Goal: Task Accomplishment & Management: Use online tool/utility

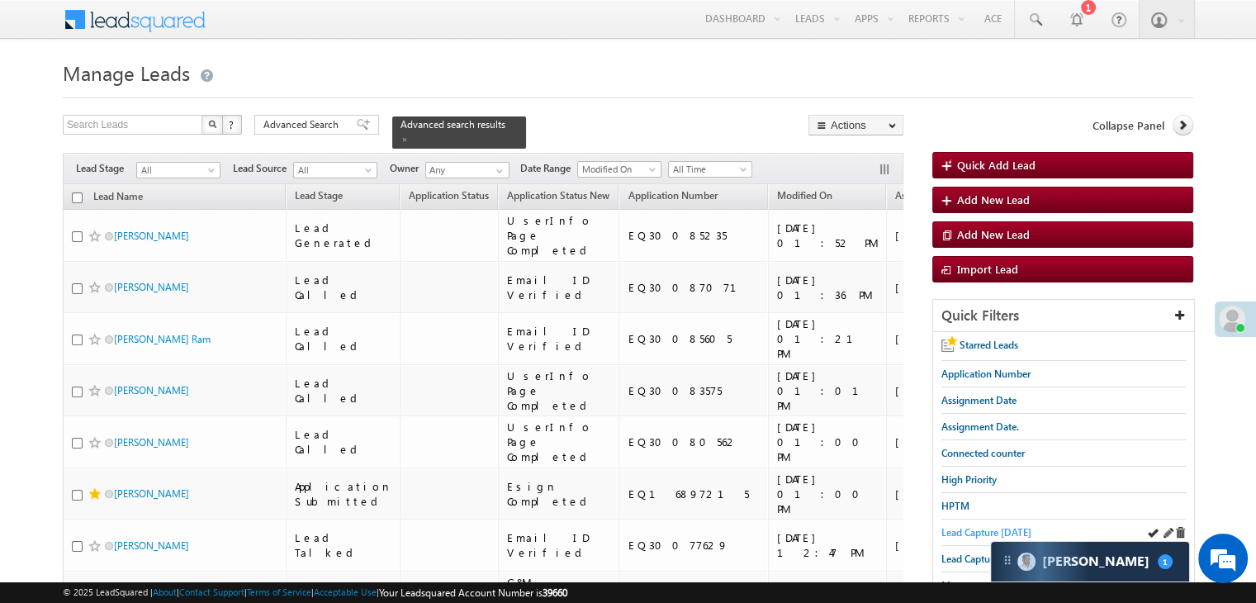
click at [962, 526] on span "Lead Capture today" at bounding box center [986, 532] width 90 height 12
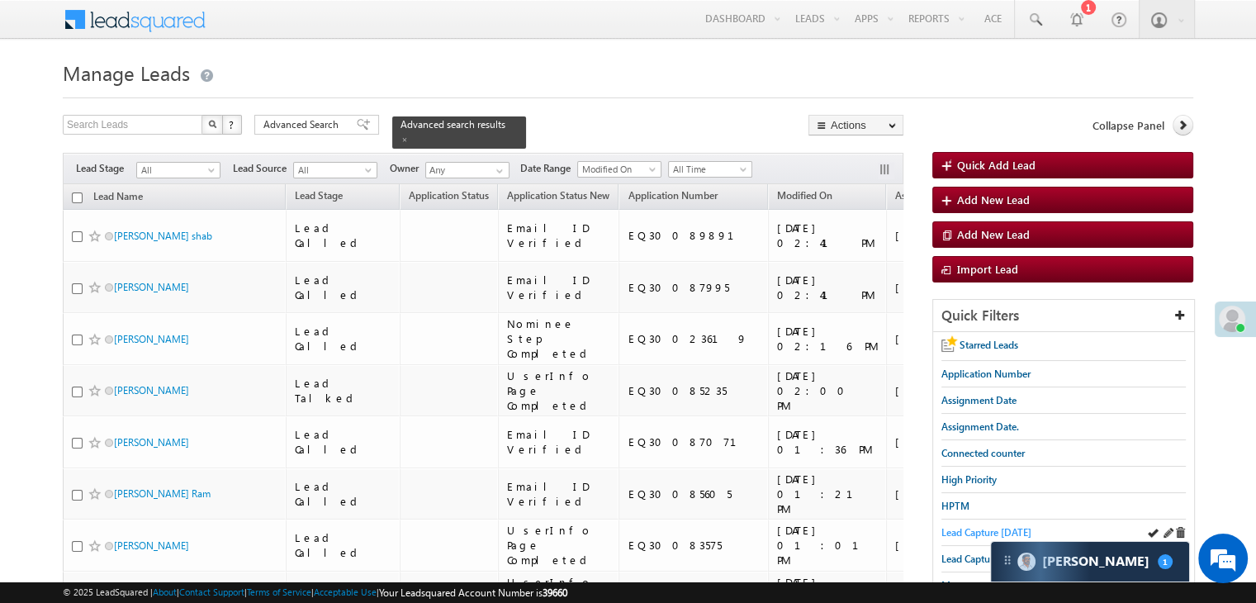
click at [973, 531] on span "Lead Capture [DATE]" at bounding box center [986, 532] width 90 height 12
click at [974, 526] on span "Lead Capture today" at bounding box center [986, 532] width 90 height 12
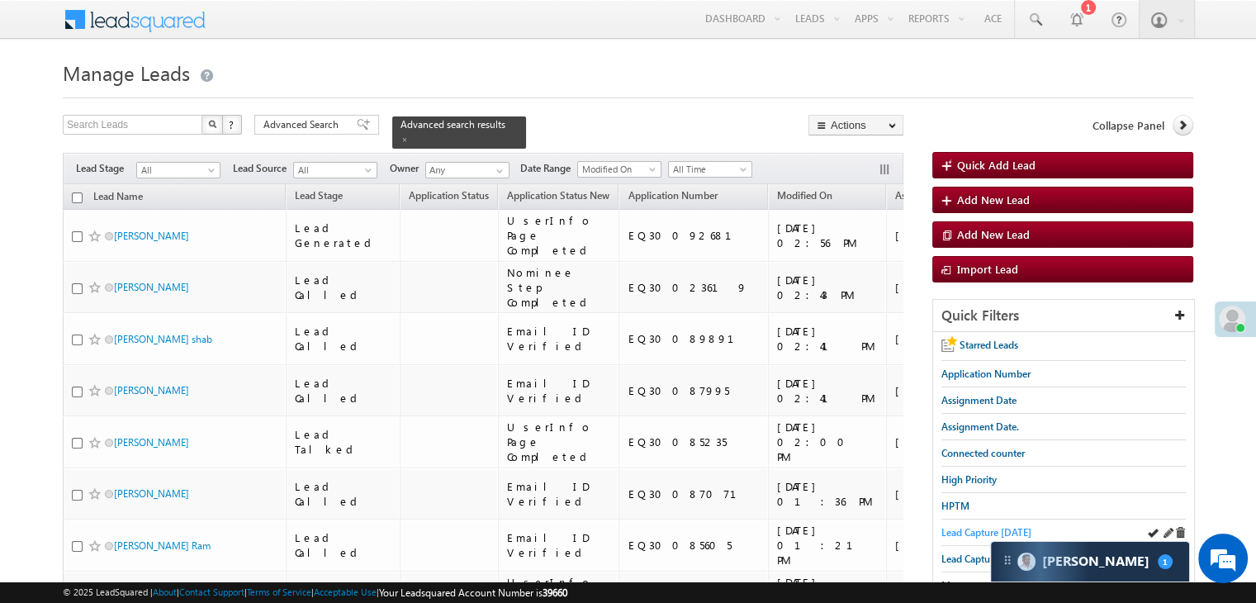
click at [969, 526] on span "Lead Capture today" at bounding box center [986, 532] width 90 height 12
click at [964, 530] on span "Lead Capture [DATE]" at bounding box center [986, 532] width 90 height 12
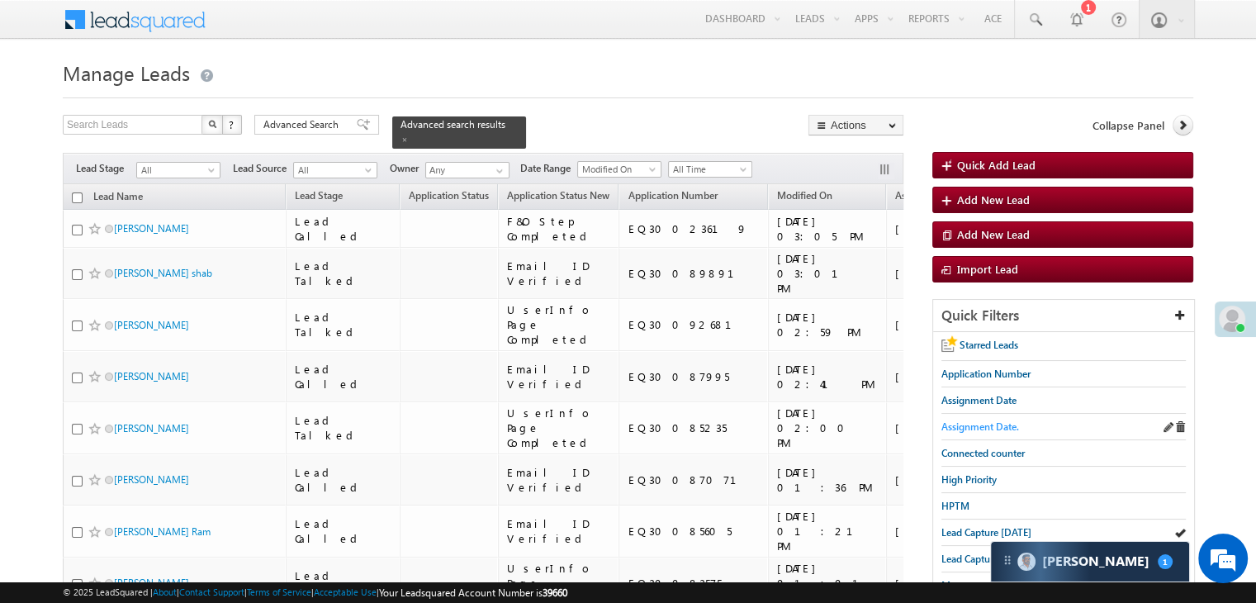
click at [1004, 428] on span "Assignment Date." at bounding box center [980, 426] width 78 height 12
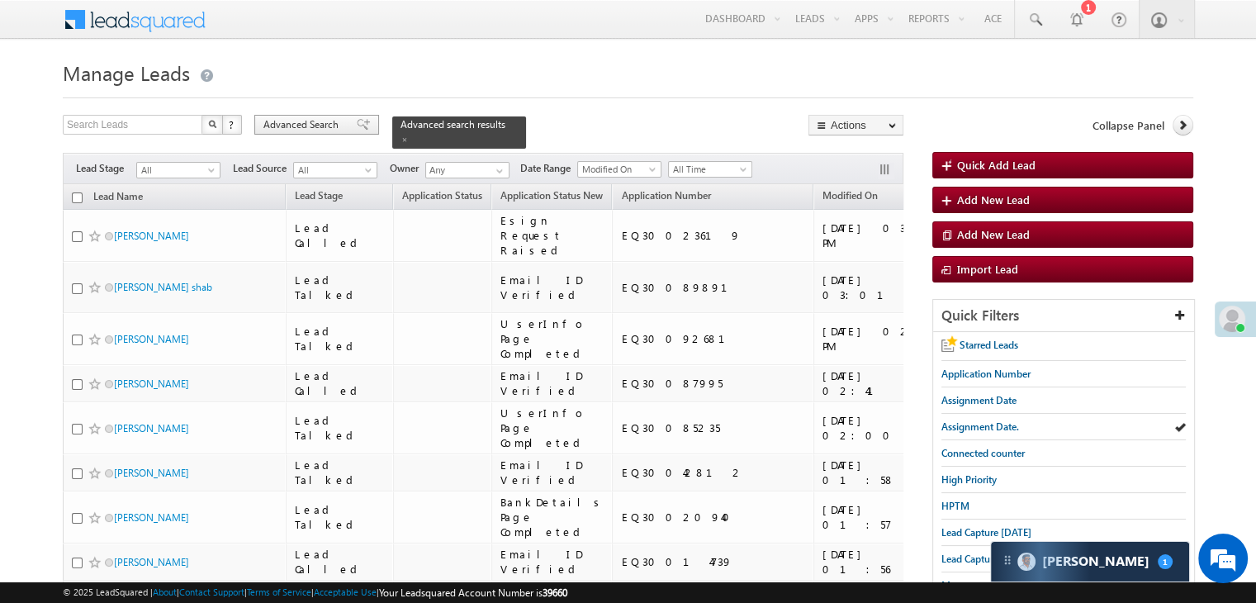
click at [313, 125] on span "Advanced Search" at bounding box center [303, 124] width 80 height 15
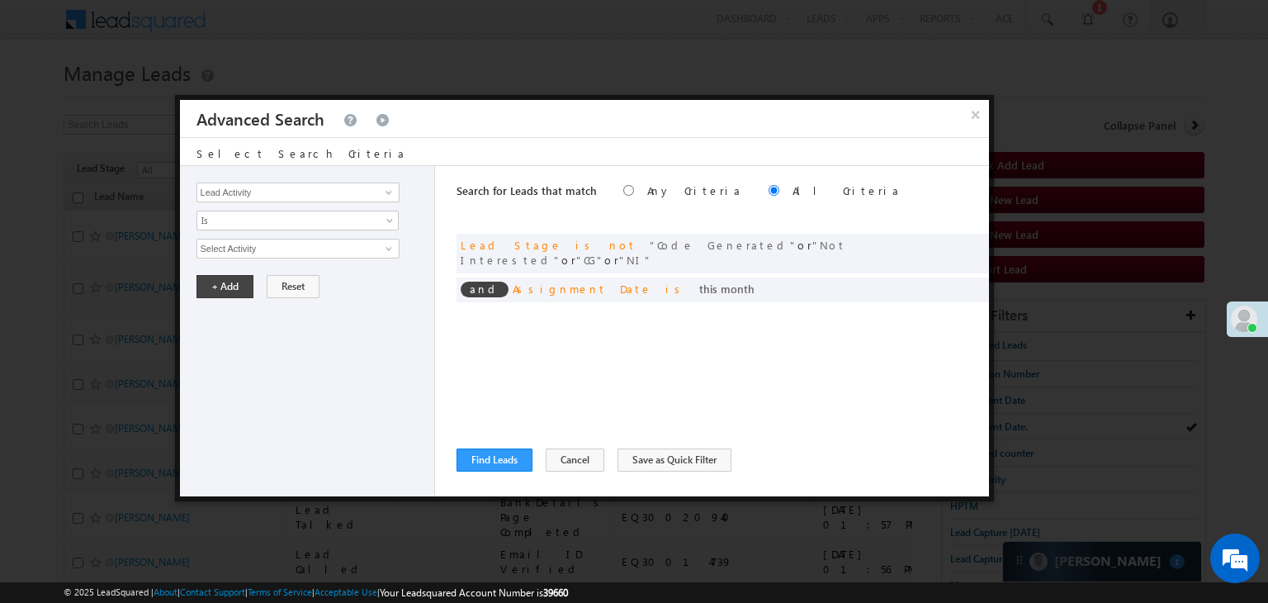
drag, startPoint x: 952, startPoint y: 268, endPoint x: 159, endPoint y: 246, distance: 793.8
click at [0, 0] on span at bounding box center [0, 0] width 0 height 0
click at [234, 247] on span "This Month" at bounding box center [286, 248] width 179 height 15
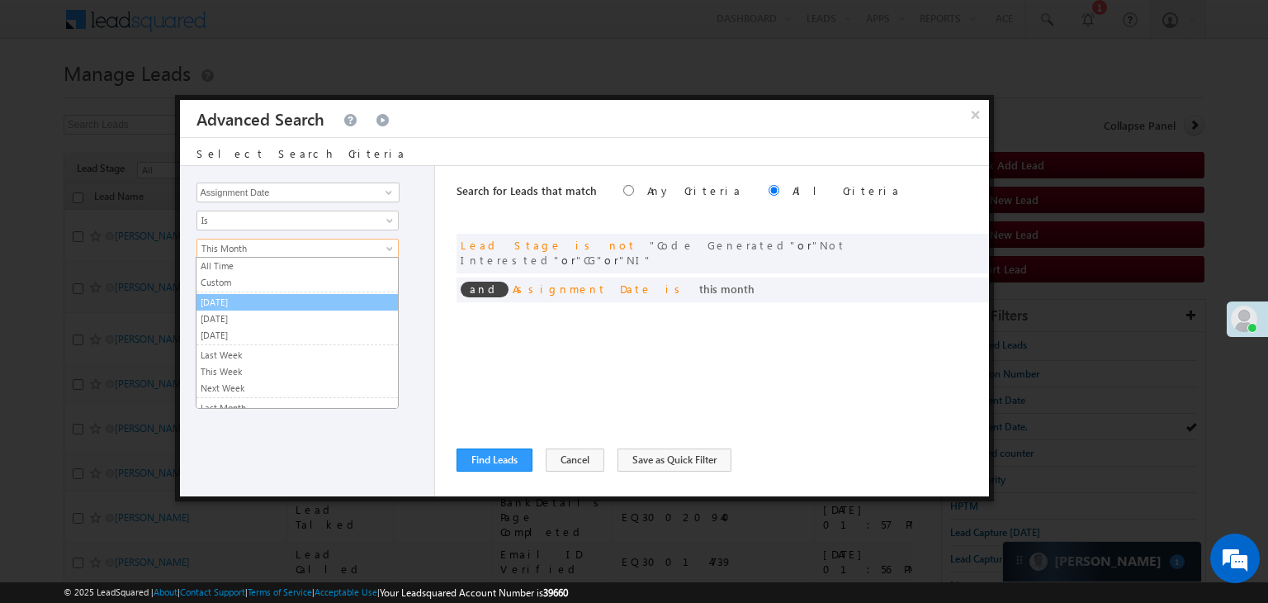
click at [251, 298] on link "[DATE]" at bounding box center [297, 302] width 201 height 15
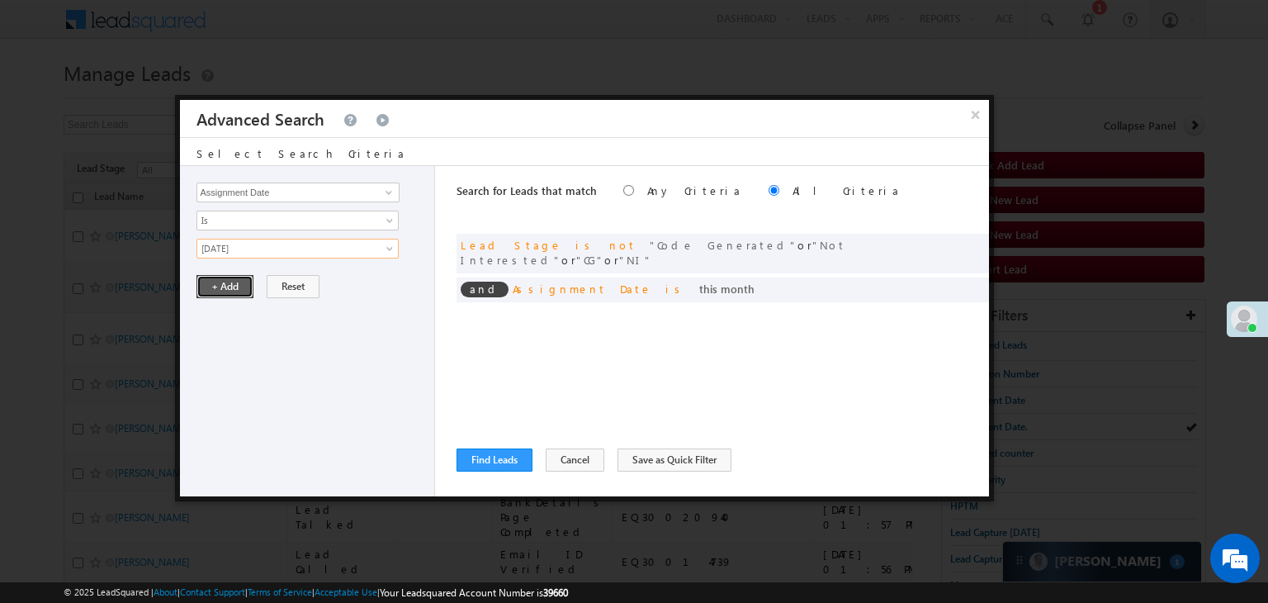
click at [238, 275] on button "+ Add" at bounding box center [225, 286] width 57 height 23
click at [449, 469] on div "Lead Activity Task Sales Group Prospect Id WA Last Message Timestamp 4th Day Di…" at bounding box center [584, 331] width 809 height 330
click at [508, 459] on button "Find Leads" at bounding box center [495, 459] width 76 height 23
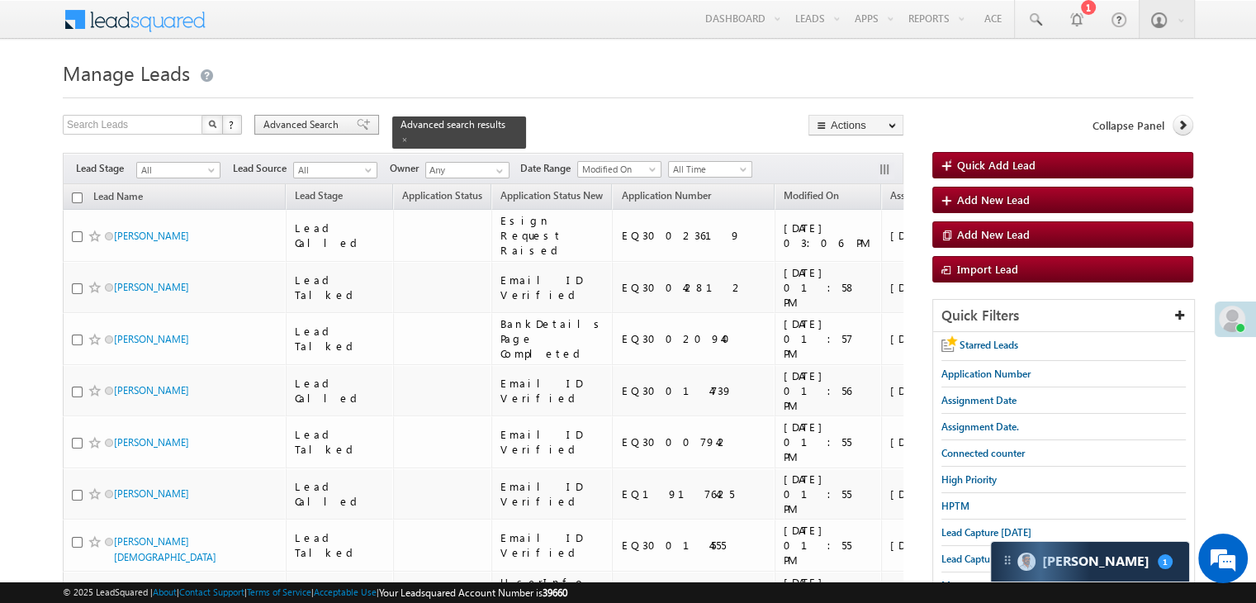
click at [334, 121] on span "Advanced Search" at bounding box center [303, 124] width 80 height 15
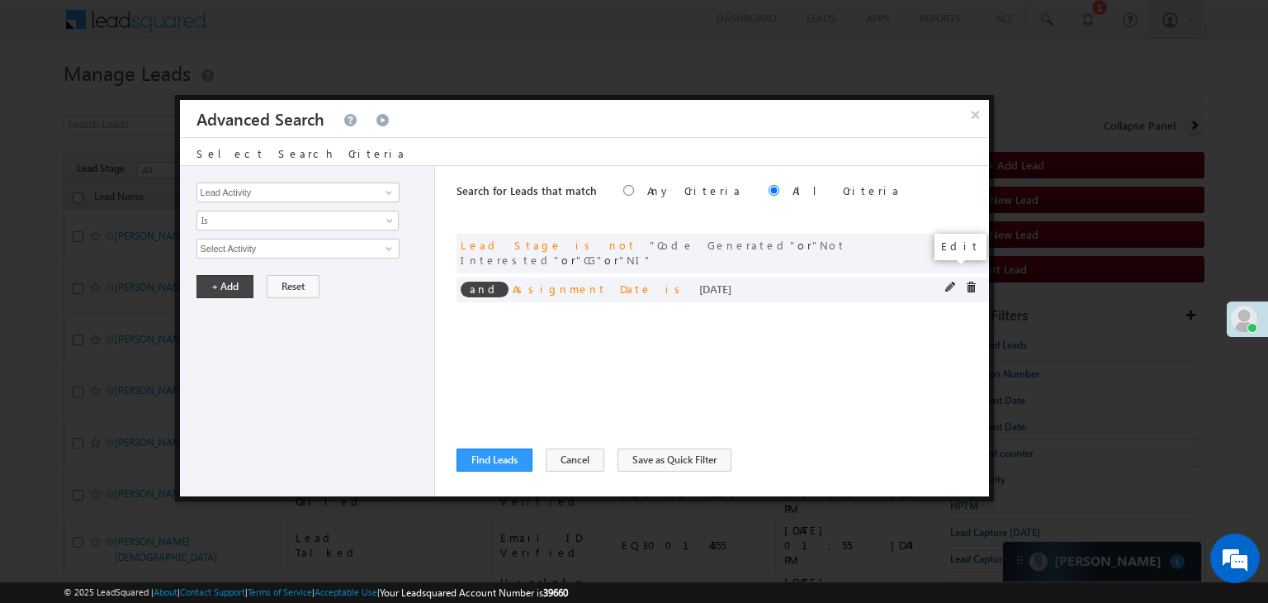
click at [952, 282] on span at bounding box center [951, 288] width 12 height 12
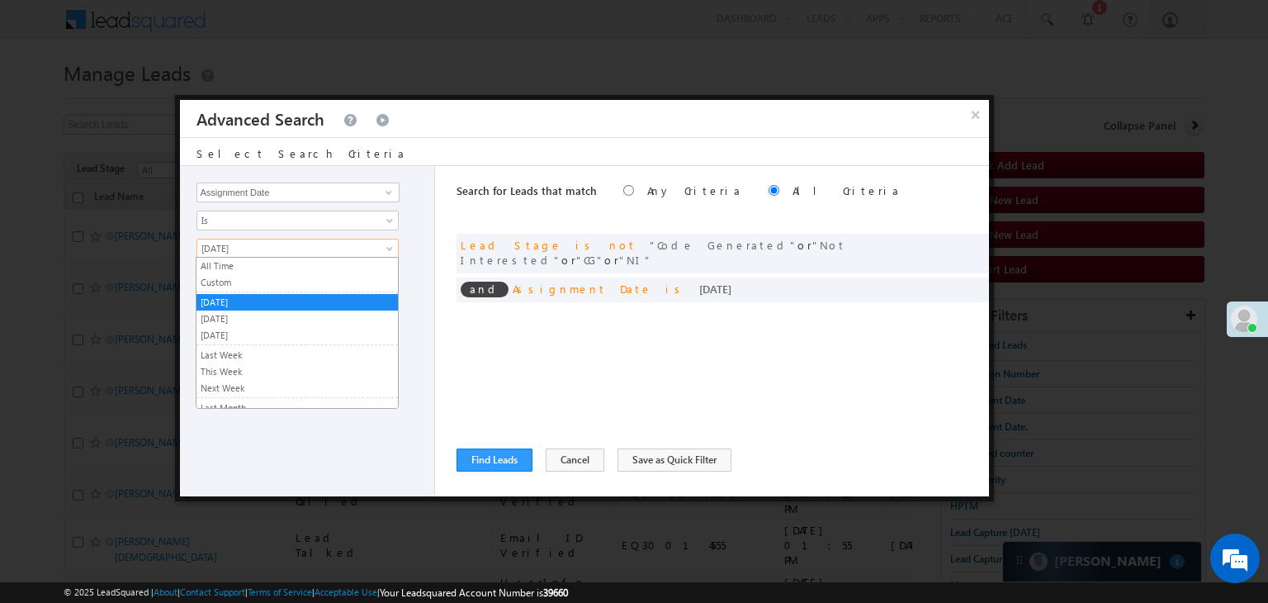
click at [281, 242] on span "[DATE]" at bounding box center [286, 248] width 179 height 15
click at [239, 315] on link "[DATE]" at bounding box center [297, 318] width 201 height 15
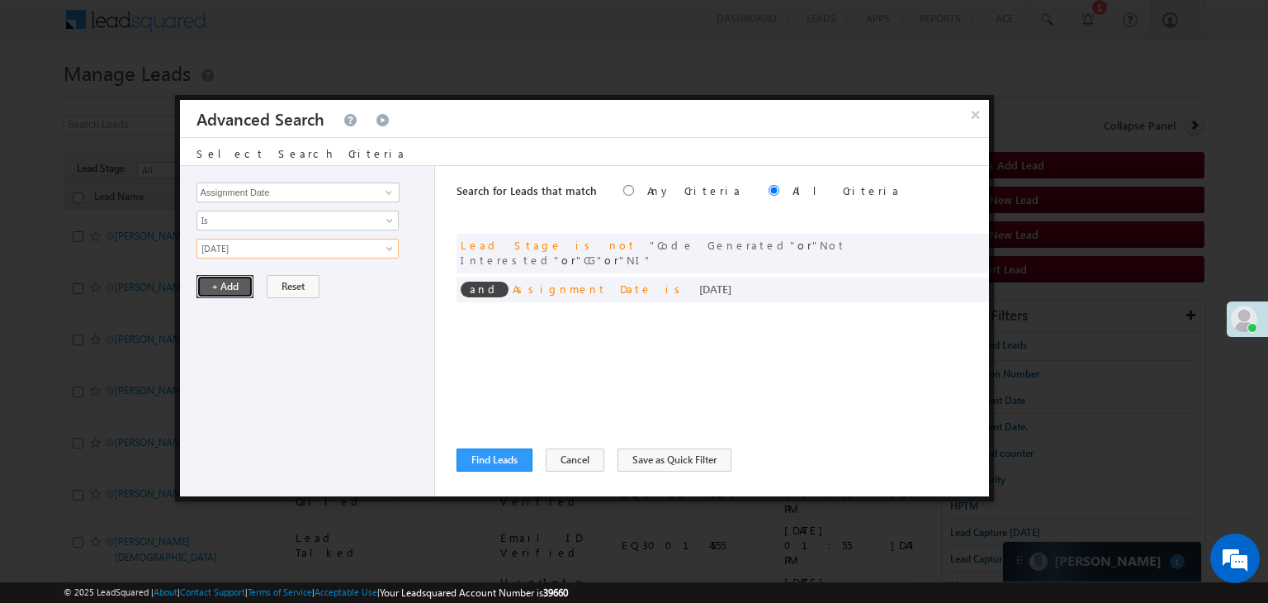
click at [228, 282] on button "+ Add" at bounding box center [225, 286] width 57 height 23
click at [490, 457] on button "Find Leads" at bounding box center [495, 459] width 76 height 23
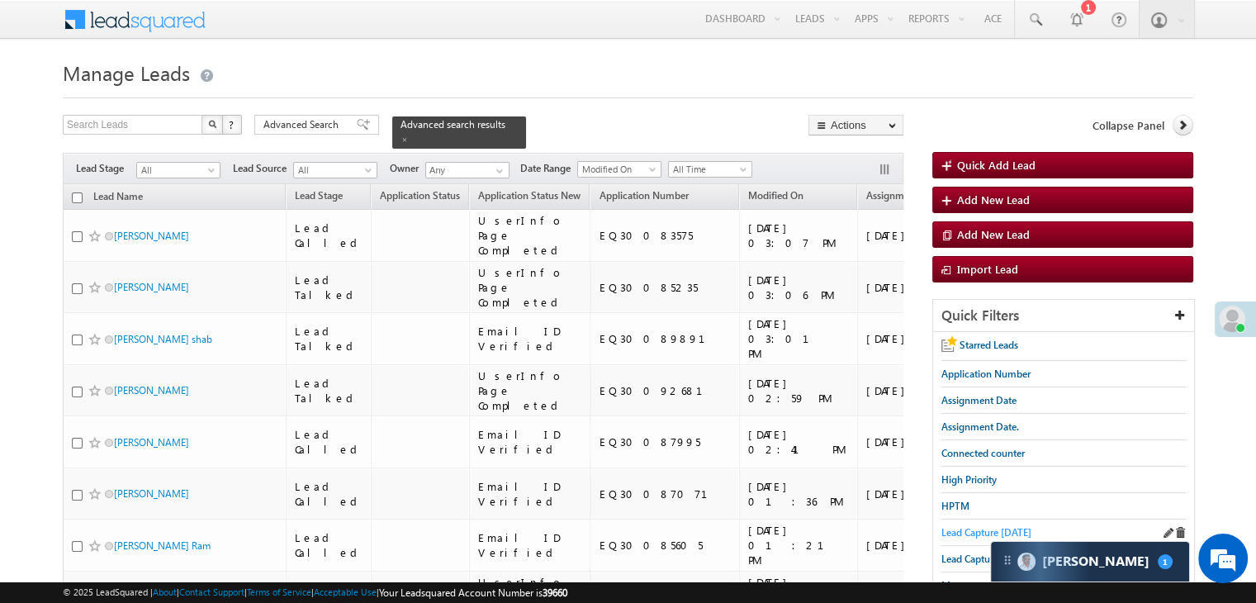
click at [968, 531] on span "Lead Capture [DATE]" at bounding box center [986, 532] width 90 height 12
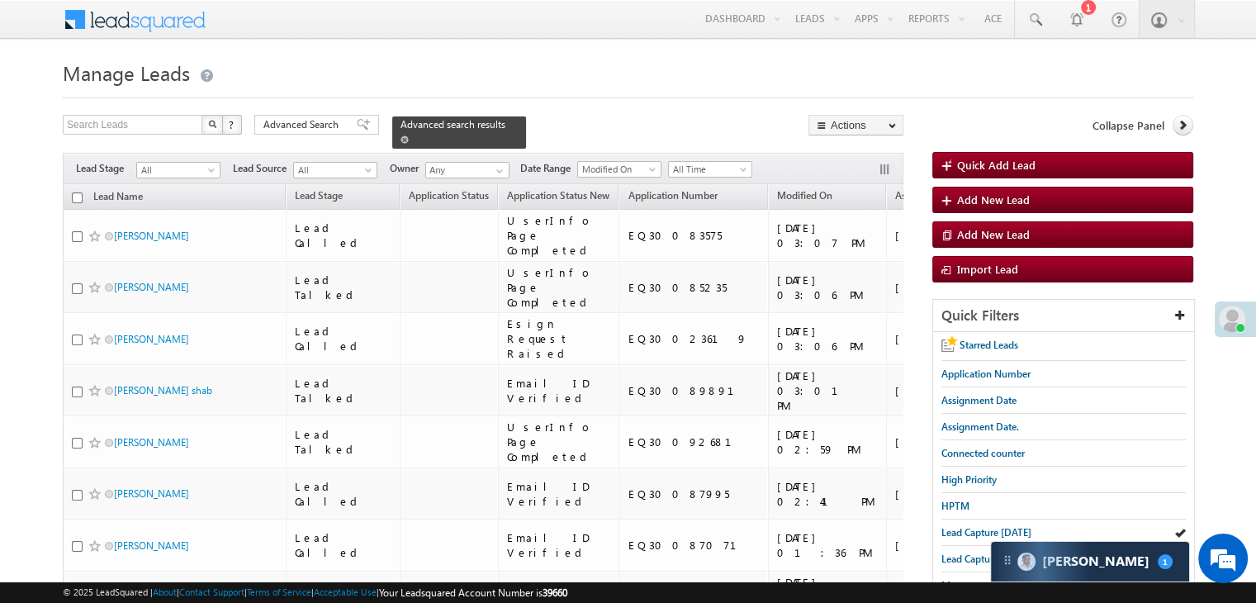
click at [409, 135] on span at bounding box center [404, 139] width 8 height 8
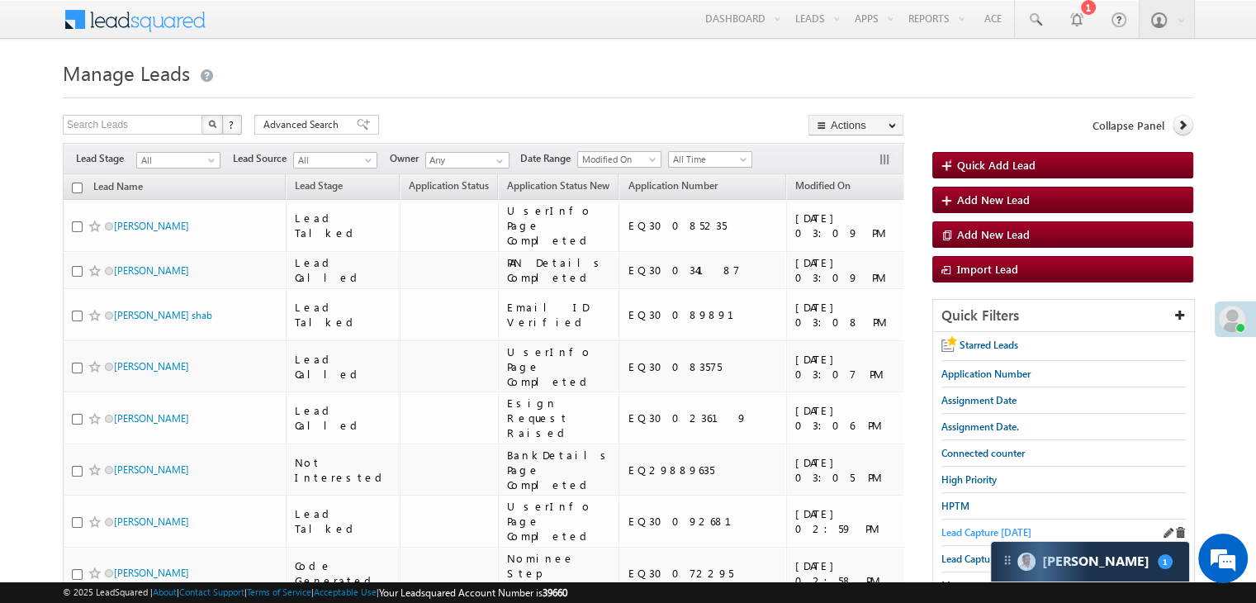
click at [958, 530] on span "Lead Capture [DATE]" at bounding box center [986, 532] width 90 height 12
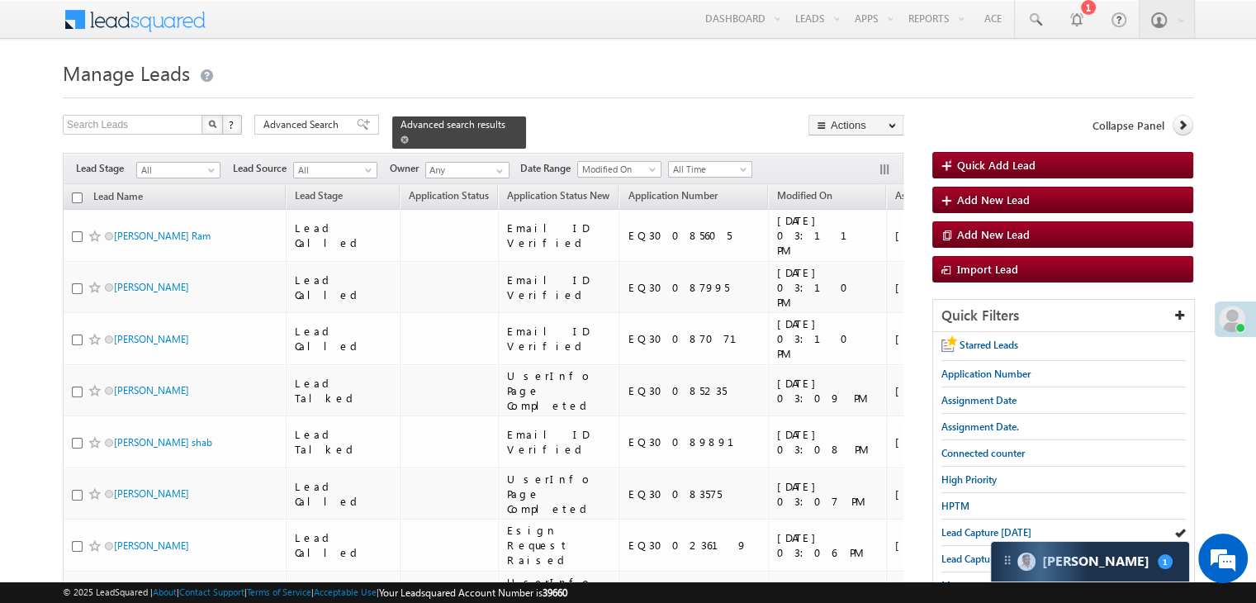
click at [409, 135] on span at bounding box center [404, 139] width 8 height 8
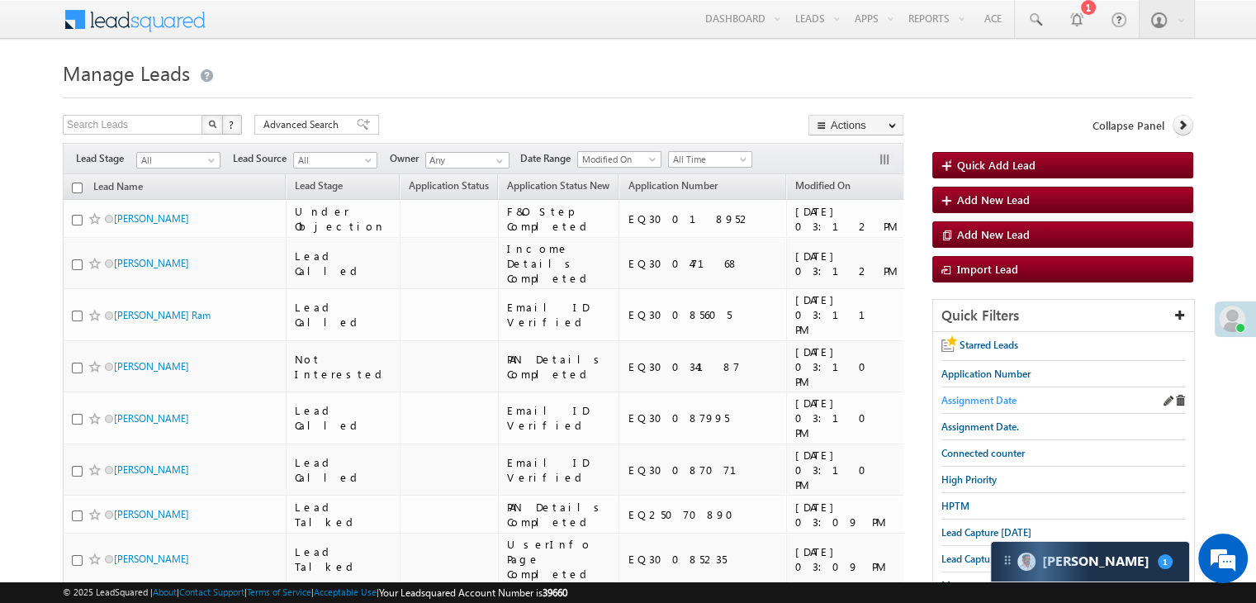
click at [985, 399] on span "Assignment Date" at bounding box center [978, 400] width 75 height 12
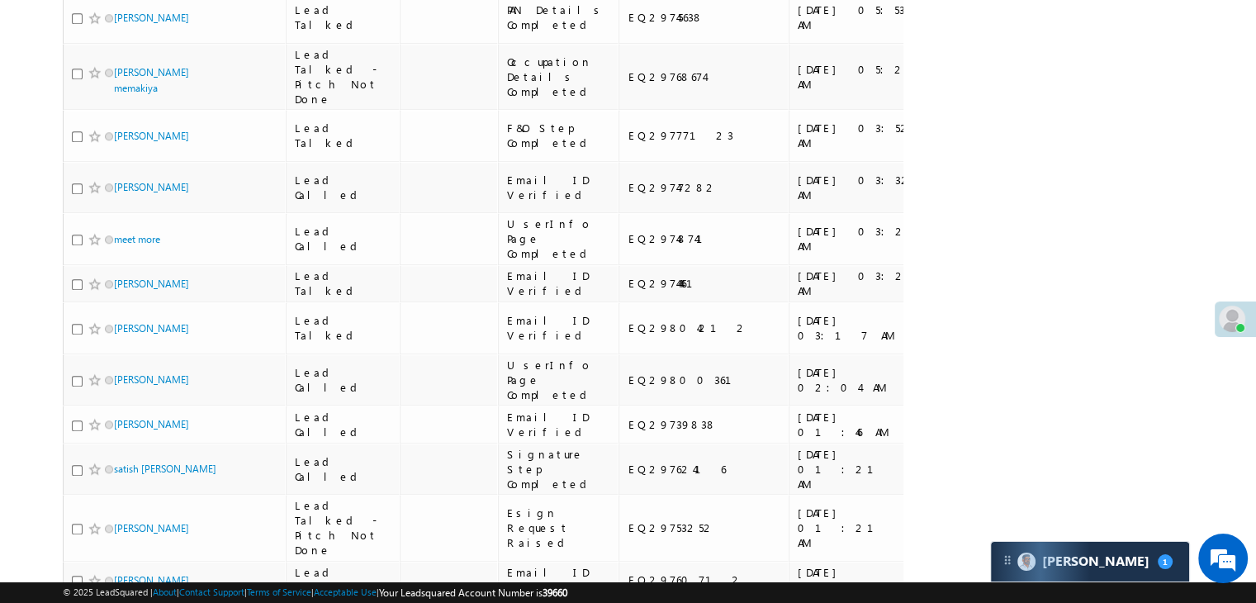
scroll to position [1628, 0]
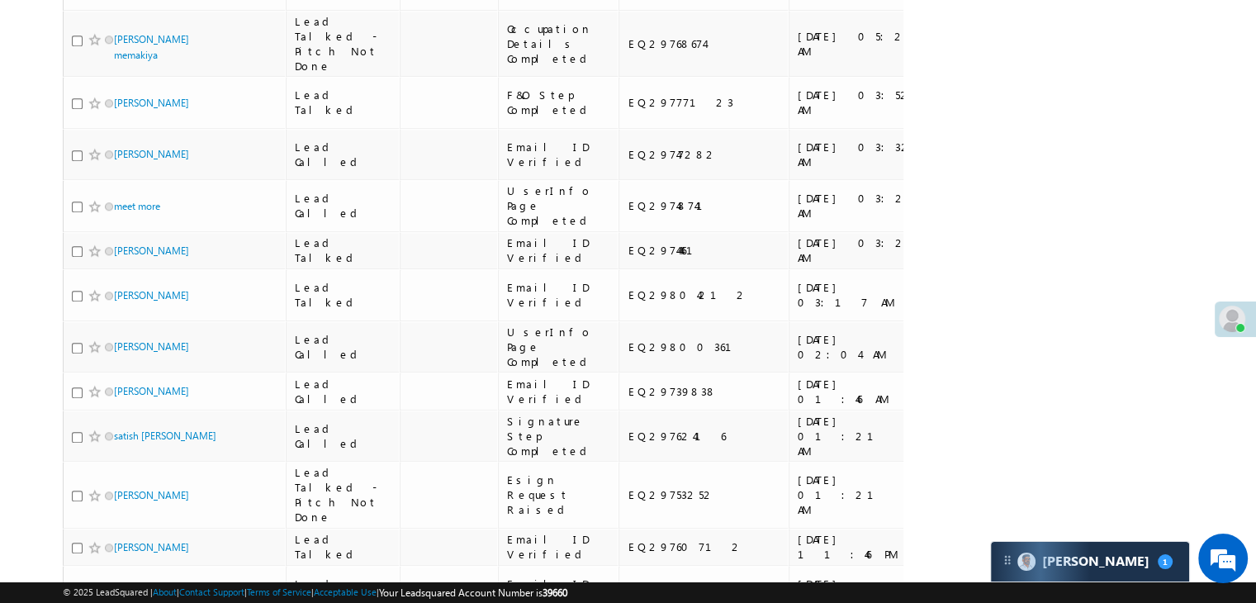
click at [1254, 596] on div "© 2025 LeadSquared | About | Contact Support | Terms of Service | Acceptable Us…" at bounding box center [628, 592] width 1256 height 21
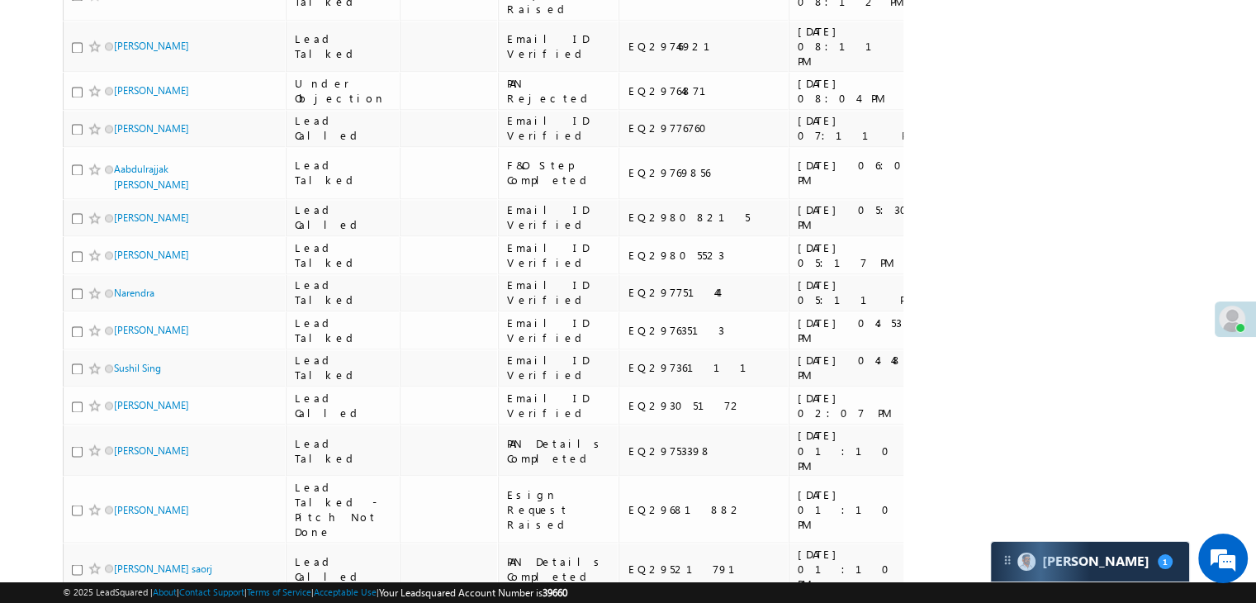
scroll to position [0, 0]
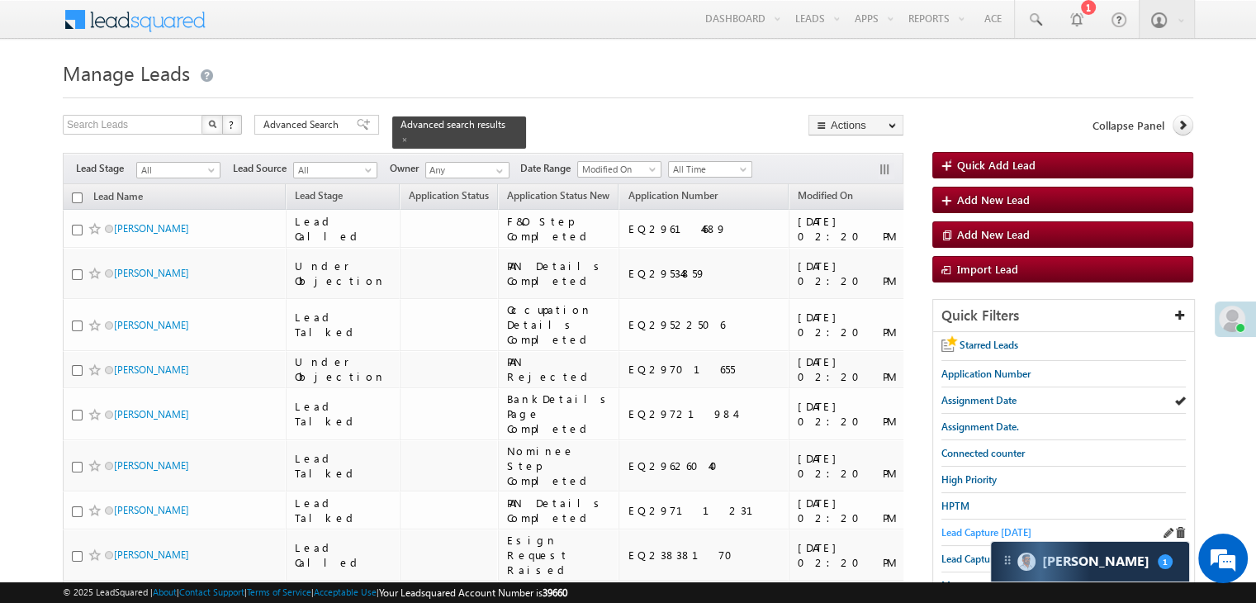
click at [967, 528] on span "Lead Capture [DATE]" at bounding box center [986, 532] width 90 height 12
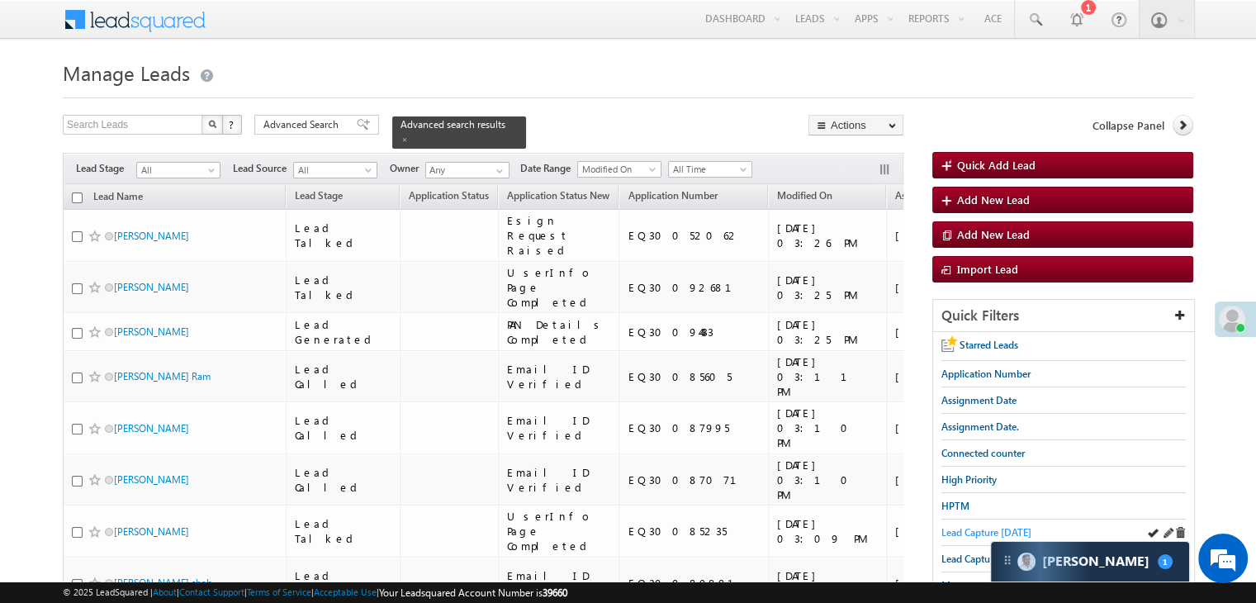
click at [960, 534] on span "Lead Capture [DATE]" at bounding box center [986, 532] width 90 height 12
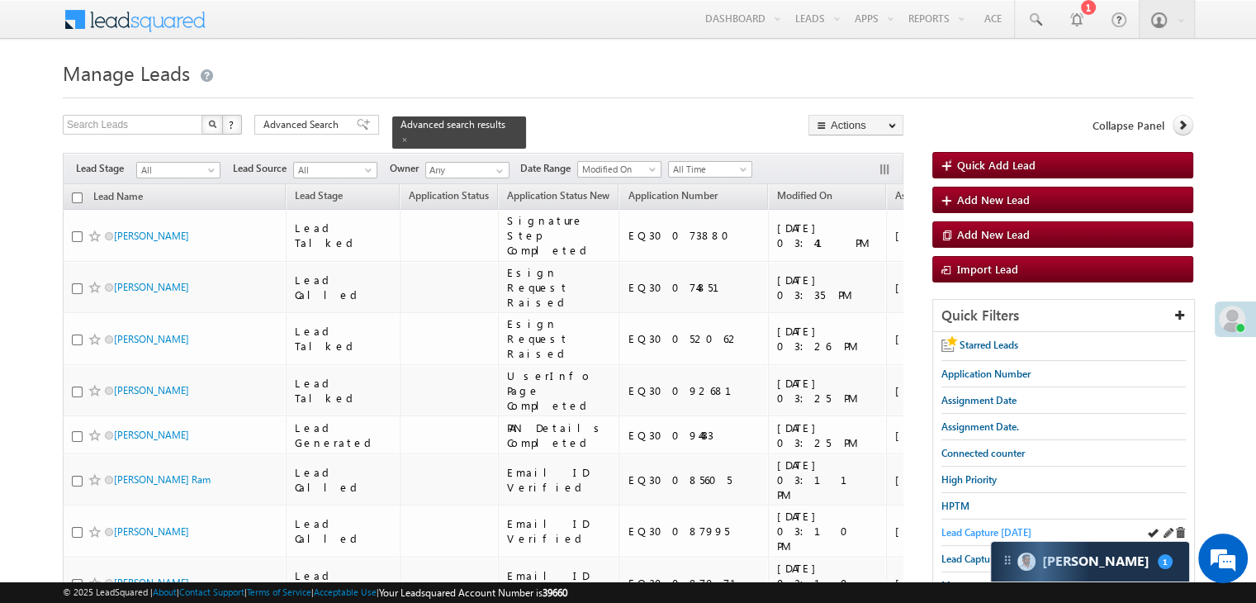
click at [980, 530] on span "Lead Capture [DATE]" at bounding box center [986, 532] width 90 height 12
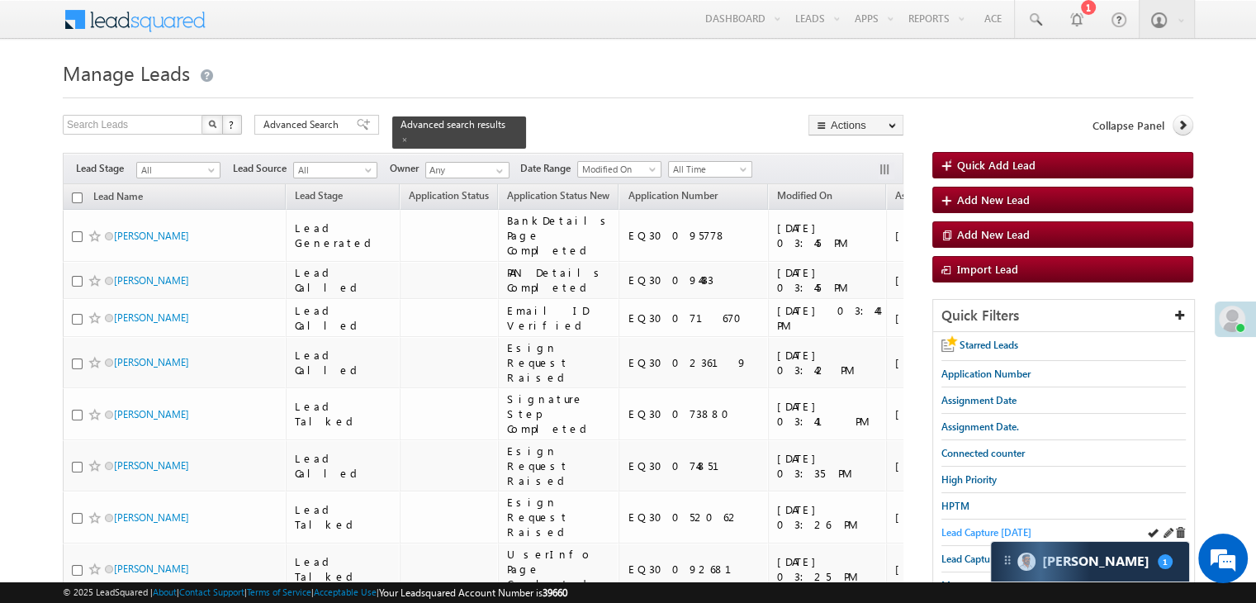
click at [945, 526] on span "Lead Capture [DATE]" at bounding box center [986, 532] width 90 height 12
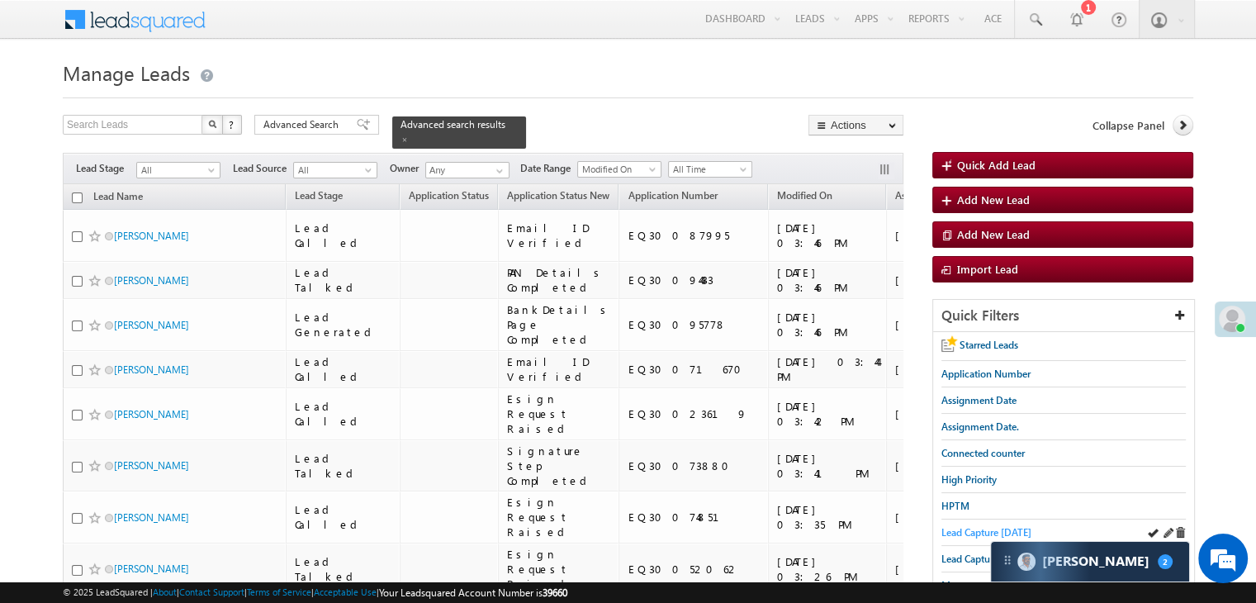
click at [966, 526] on span "Lead Capture [DATE]" at bounding box center [986, 532] width 90 height 12
click at [974, 533] on span "Lead Capture [DATE]" at bounding box center [986, 532] width 90 height 12
click at [958, 529] on span "Lead Capture [DATE]" at bounding box center [986, 532] width 90 height 12
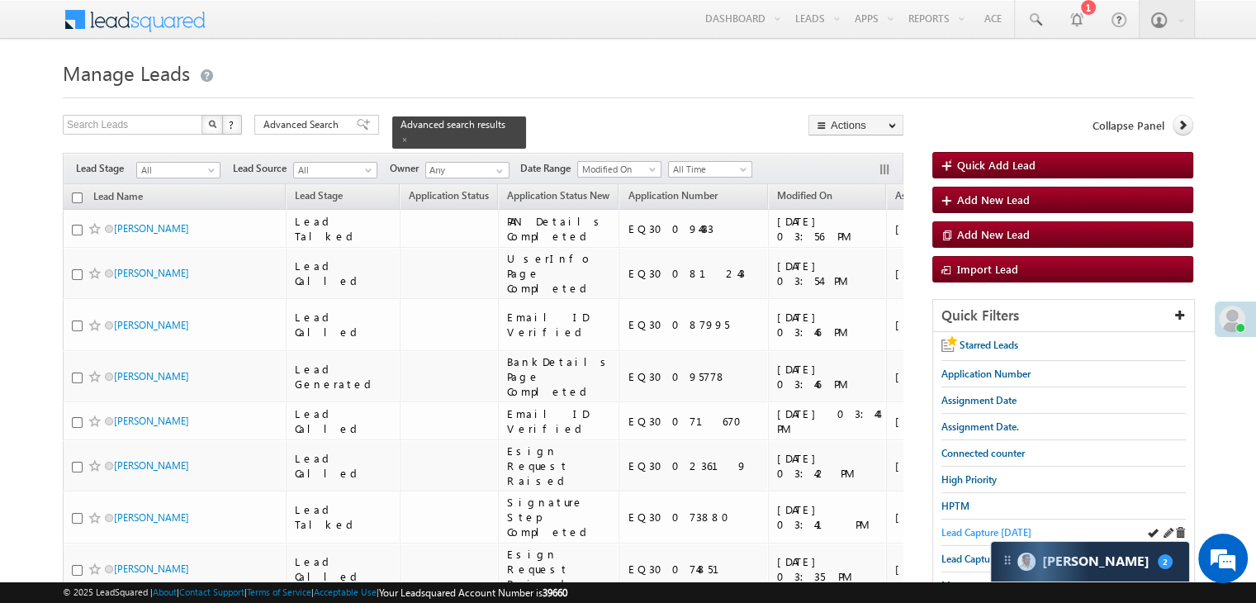
click at [985, 526] on span "Lead Capture [DATE]" at bounding box center [986, 532] width 90 height 12
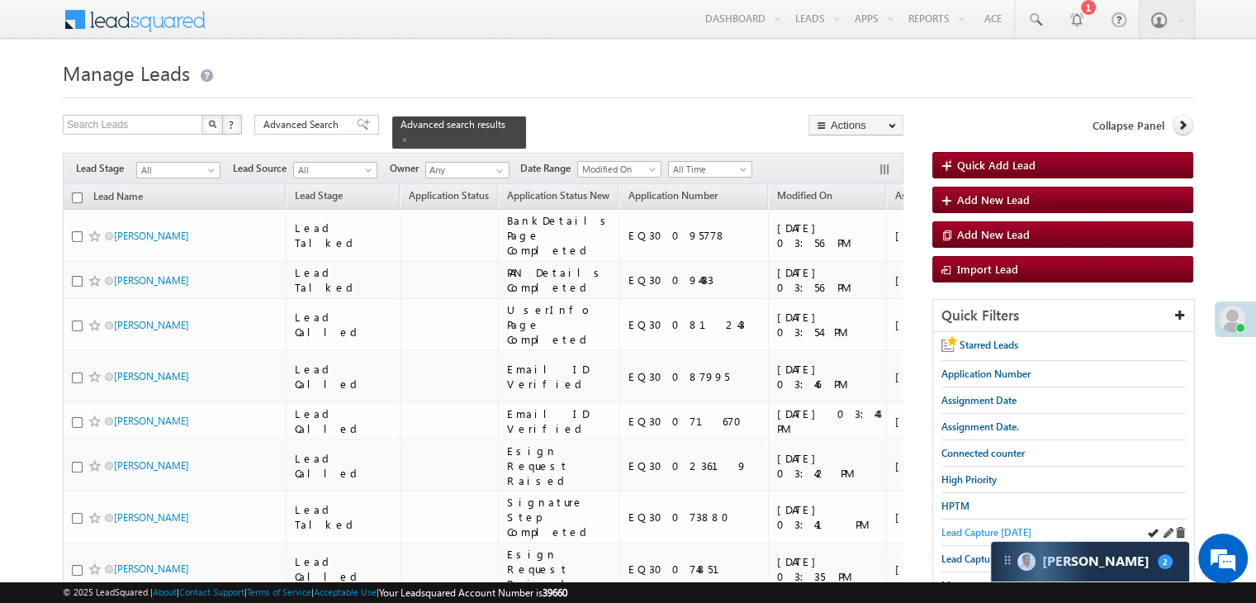
click at [964, 534] on span "Lead Capture [DATE]" at bounding box center [986, 532] width 90 height 12
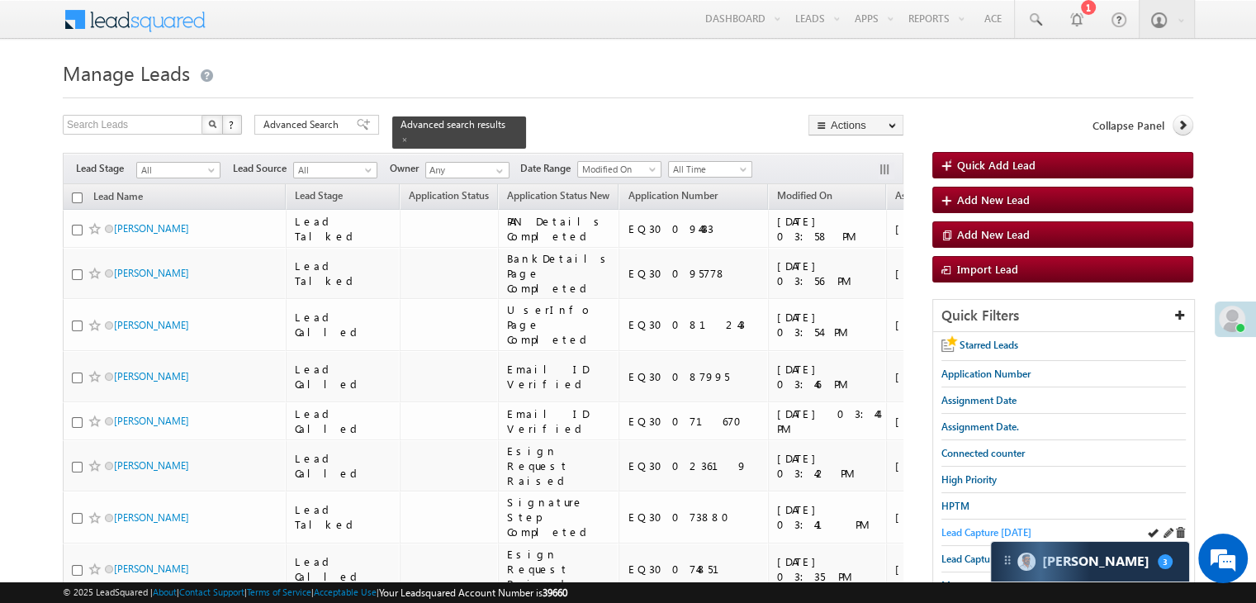
click at [971, 528] on span "Lead Capture [DATE]" at bounding box center [986, 532] width 90 height 12
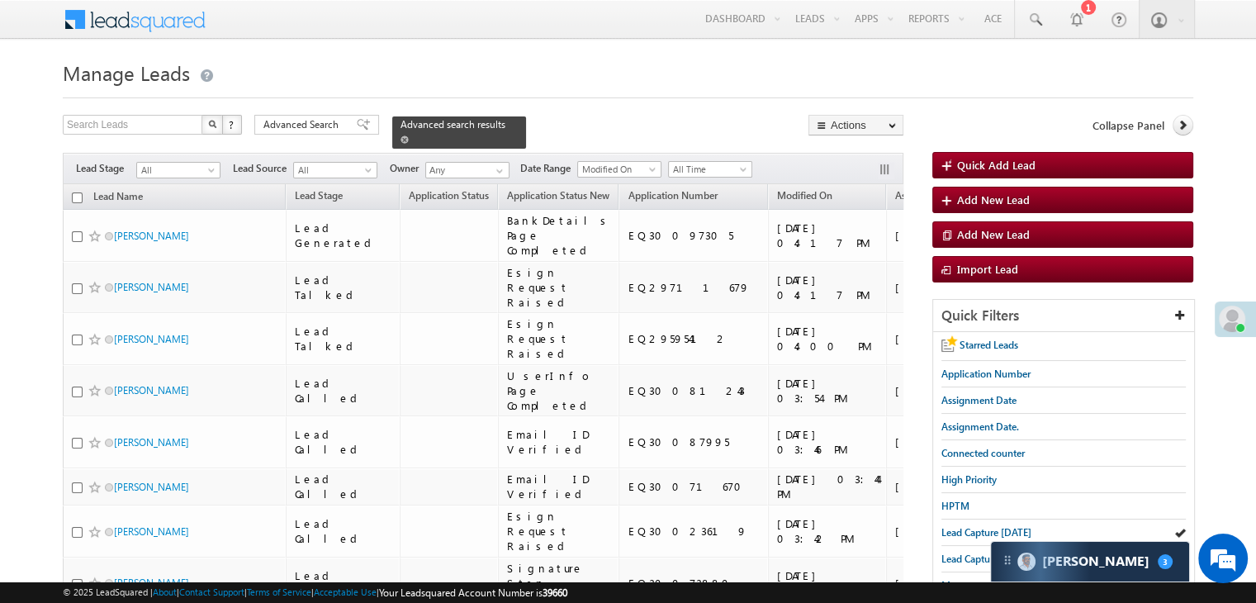
click at [409, 135] on span at bounding box center [404, 139] width 8 height 8
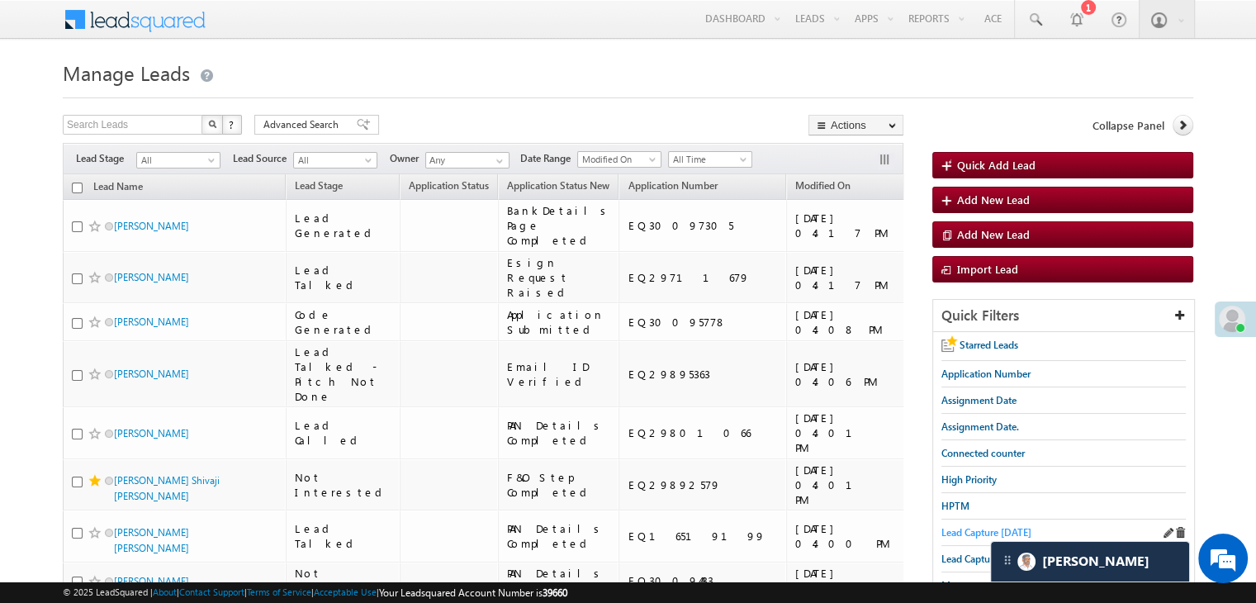
click at [967, 526] on span "Lead Capture [DATE]" at bounding box center [986, 532] width 90 height 12
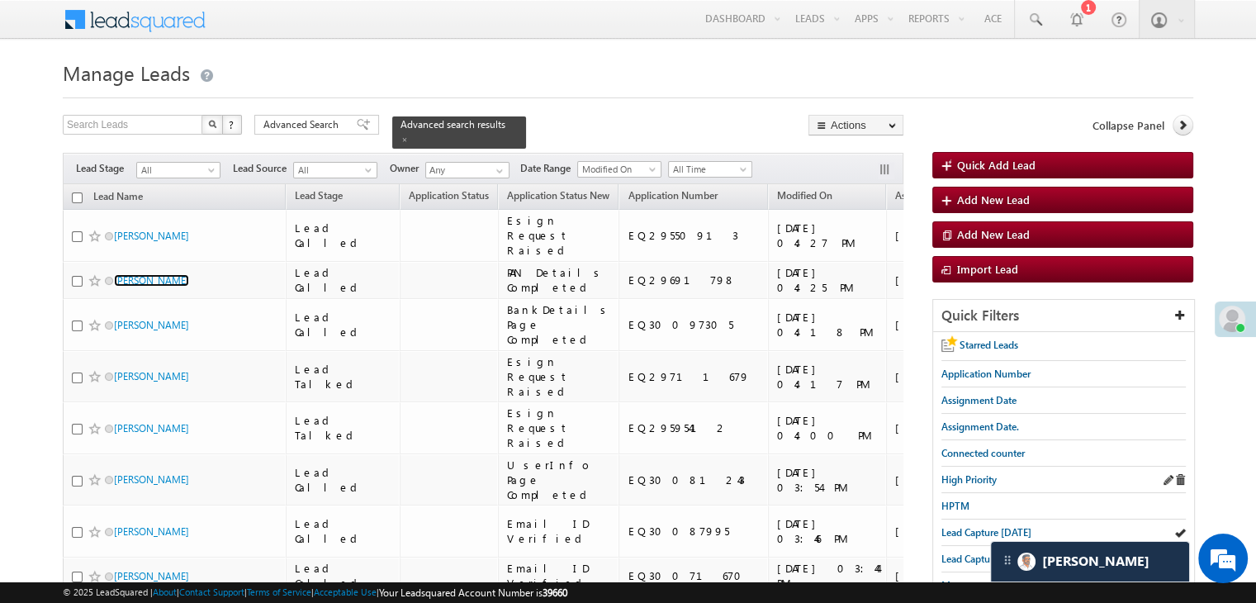
scroll to position [550, 0]
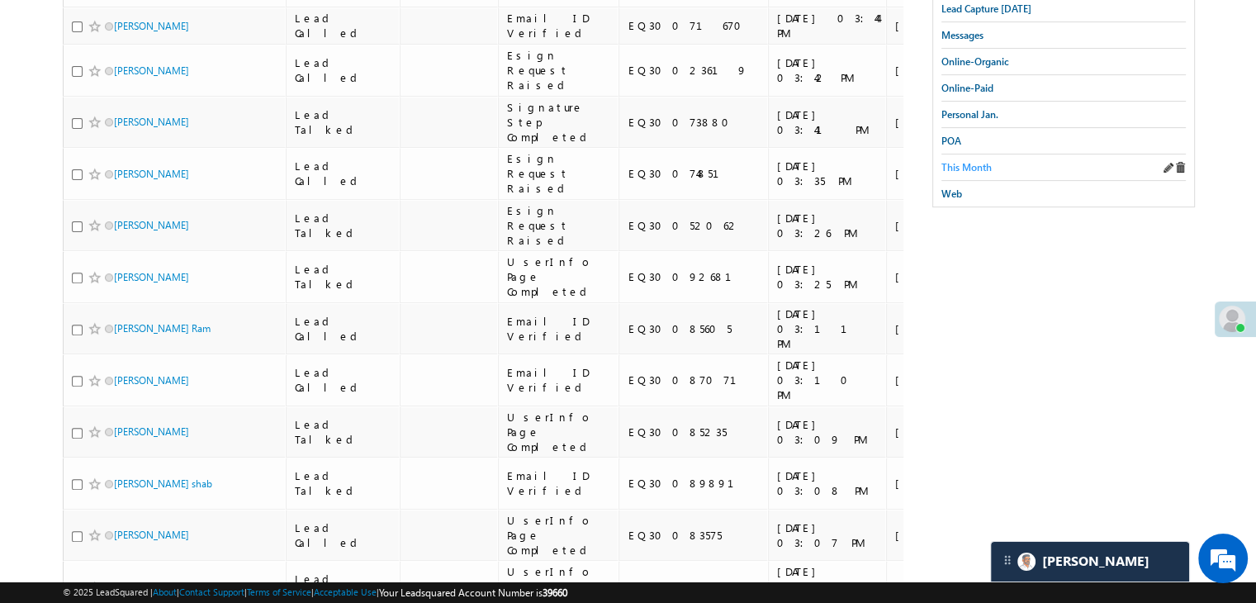
click at [984, 161] on span "This Month" at bounding box center [966, 167] width 50 height 12
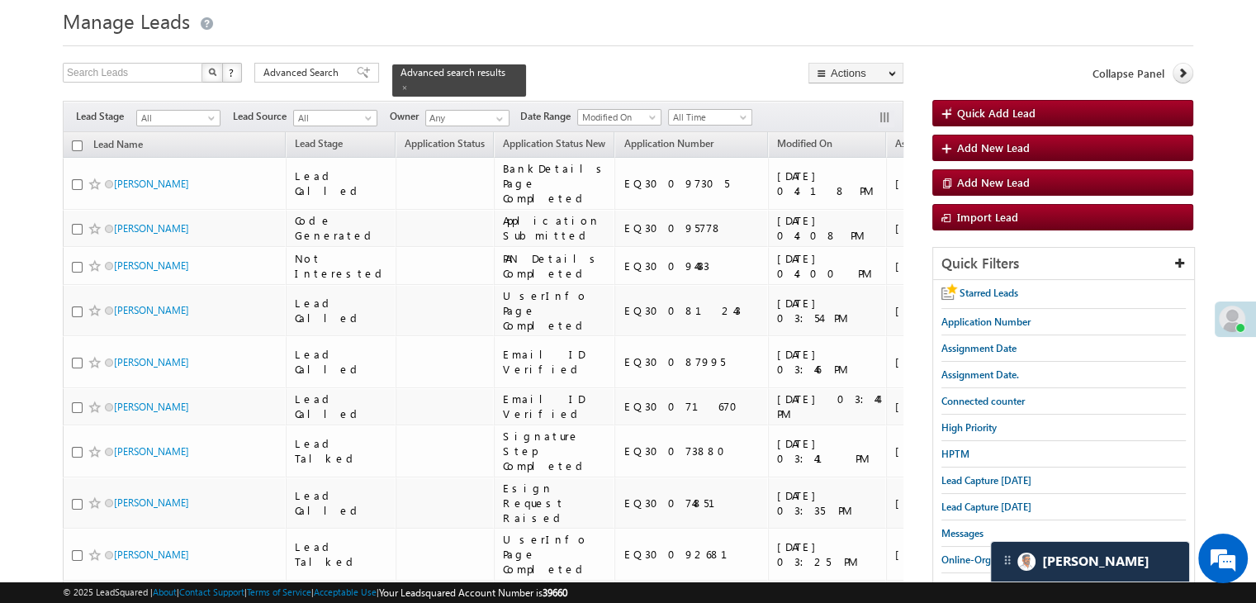
scroll to position [0, 0]
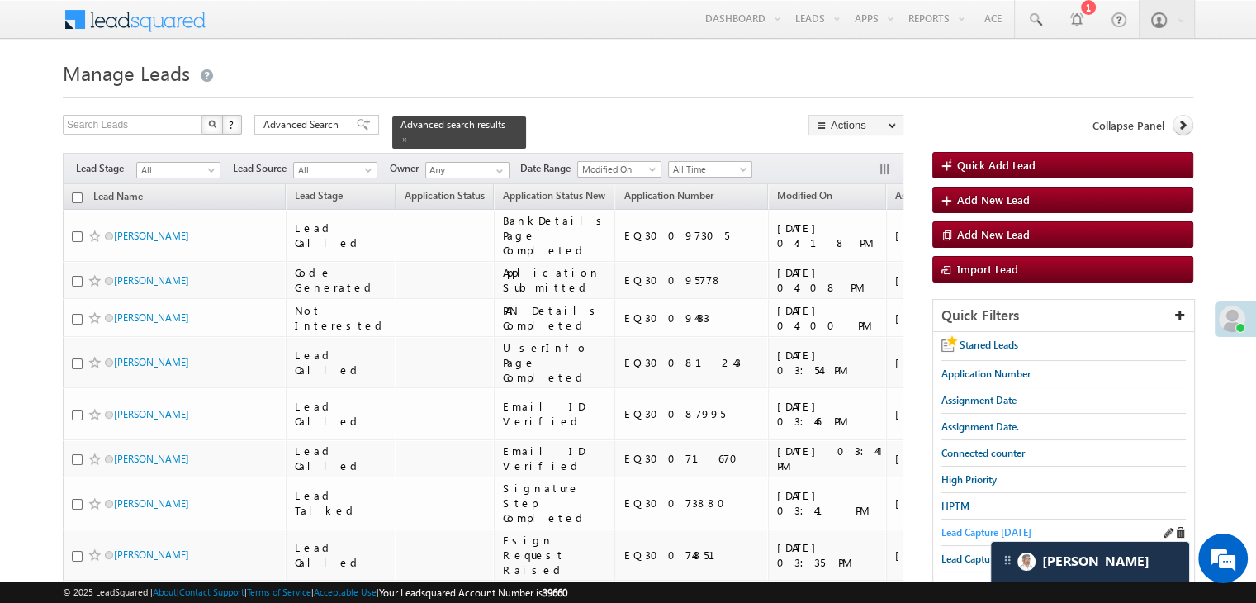
click at [945, 526] on span "Lead Capture [DATE]" at bounding box center [986, 532] width 90 height 12
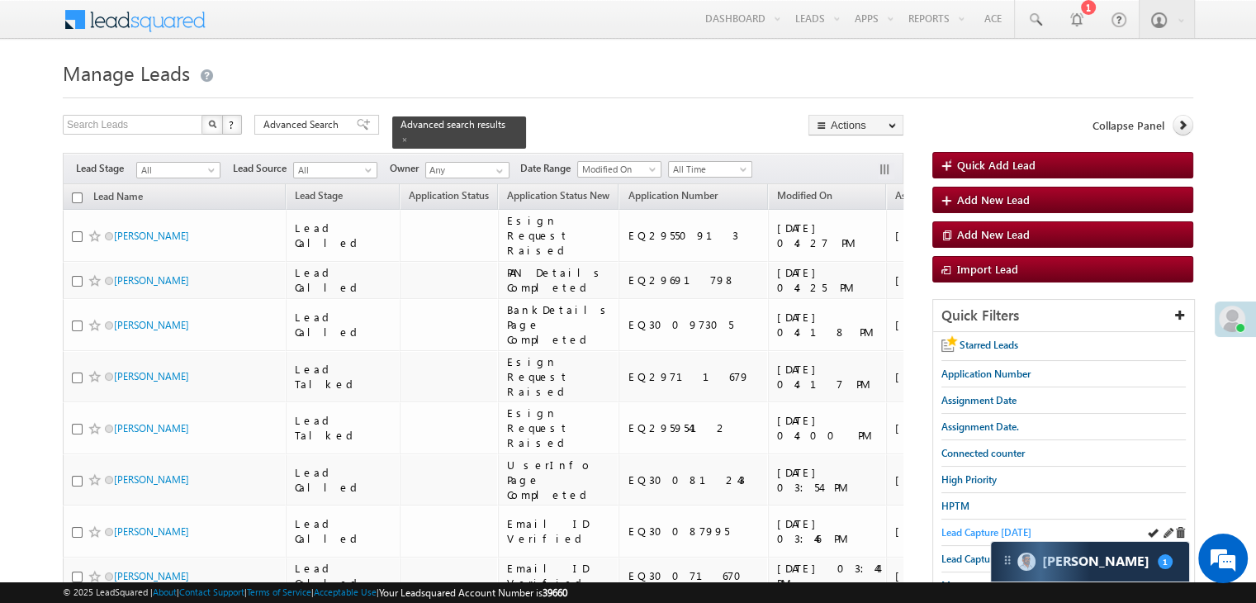
click at [948, 527] on span "Lead Capture [DATE]" at bounding box center [986, 532] width 90 height 12
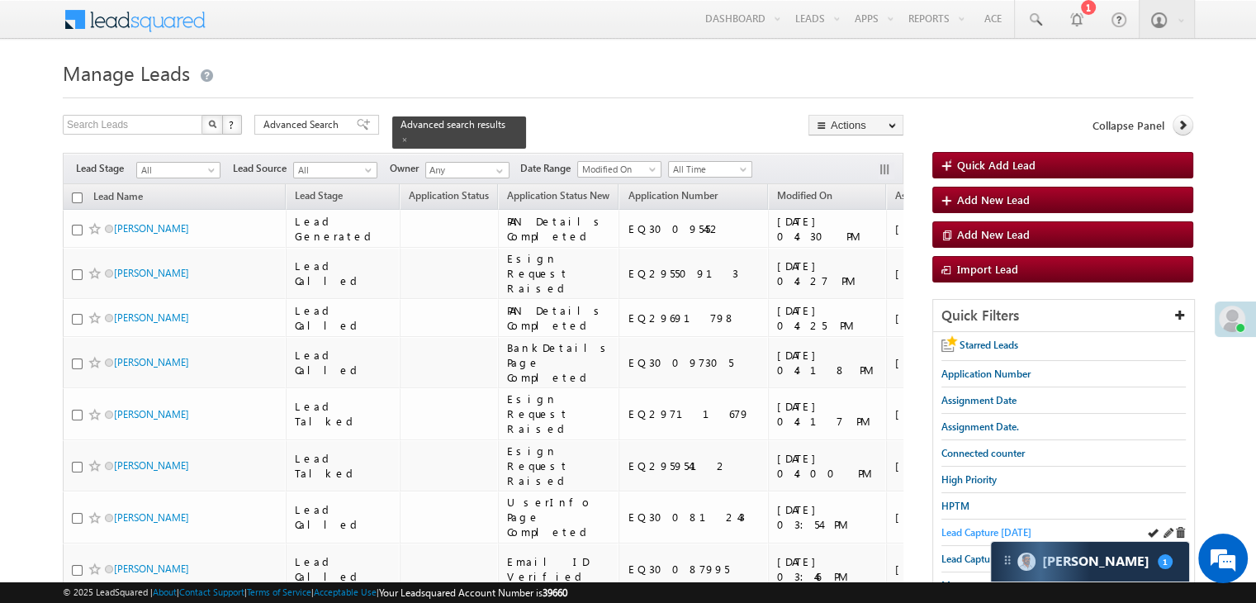
click at [965, 526] on span "Lead Capture [DATE]" at bounding box center [986, 532] width 90 height 12
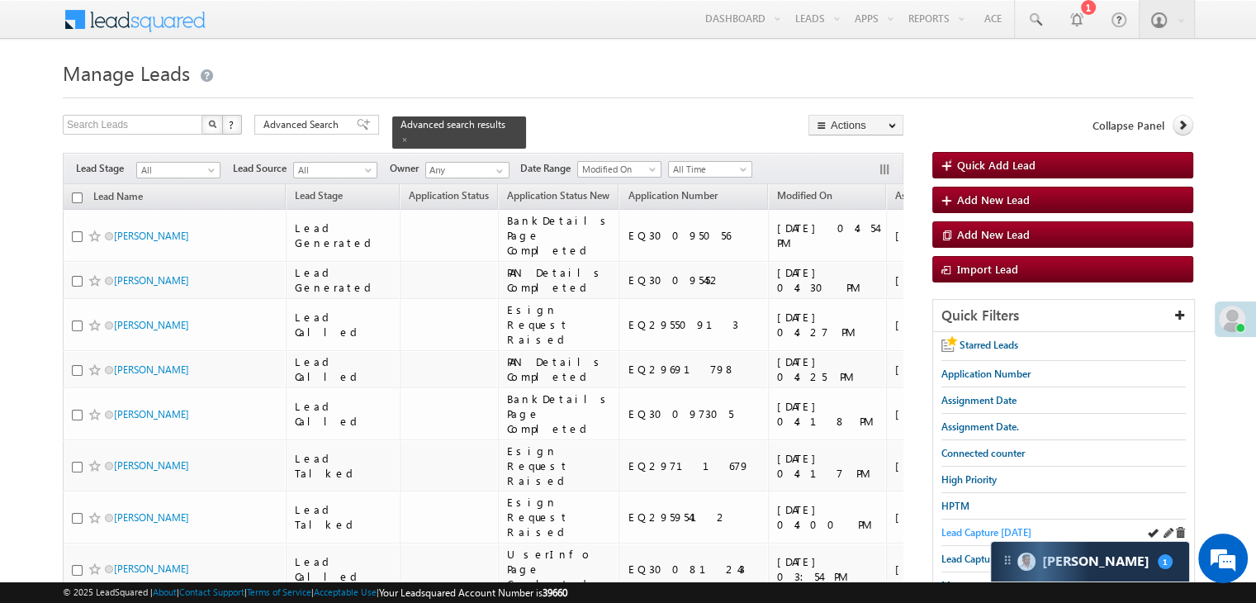
click at [965, 530] on span "Lead Capture [DATE]" at bounding box center [986, 532] width 90 height 12
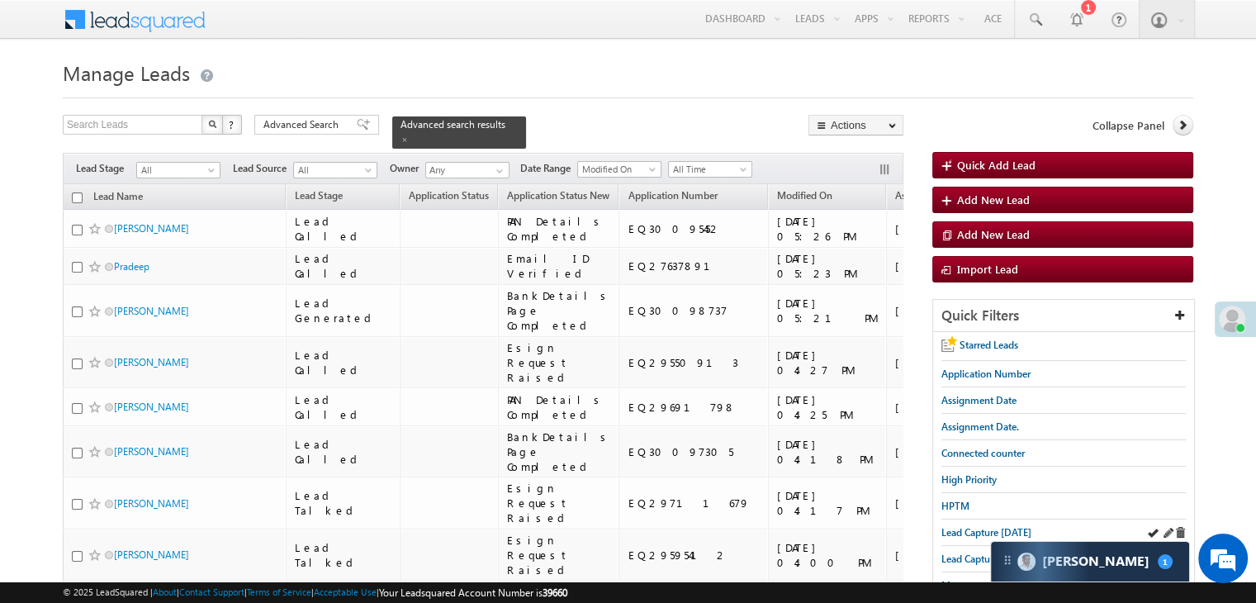
click at [981, 539] on div "Lead Capture [DATE]" at bounding box center [1063, 532] width 244 height 26
click at [978, 528] on span "Lead Capture [DATE]" at bounding box center [986, 532] width 90 height 12
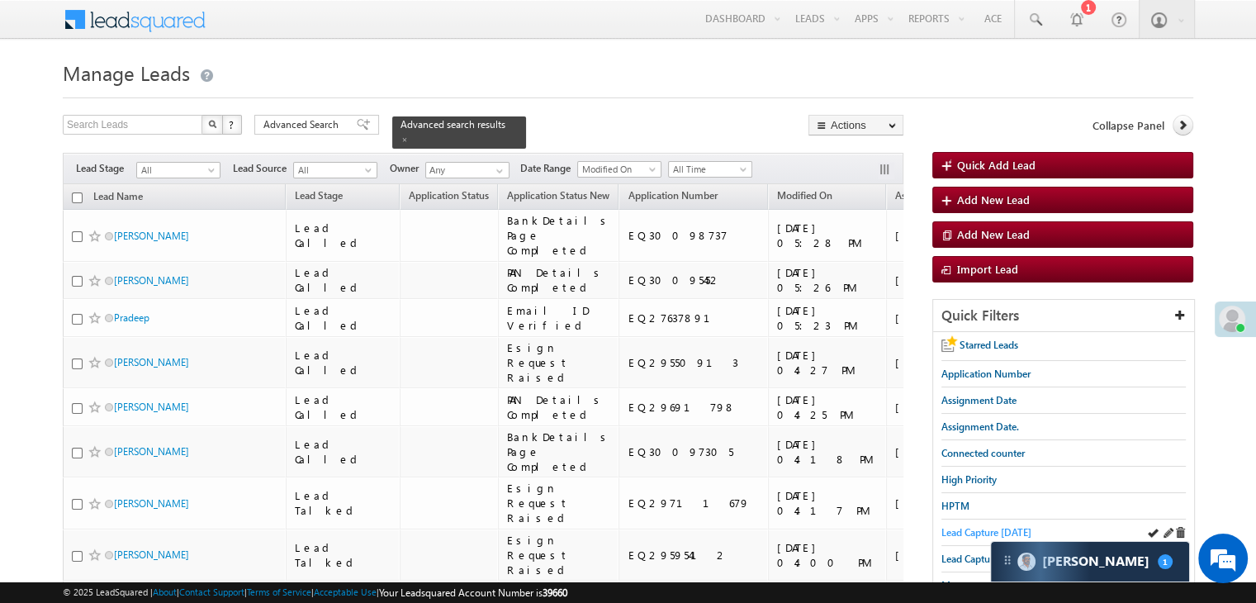
click at [991, 533] on span "Lead Capture [DATE]" at bounding box center [986, 532] width 90 height 12
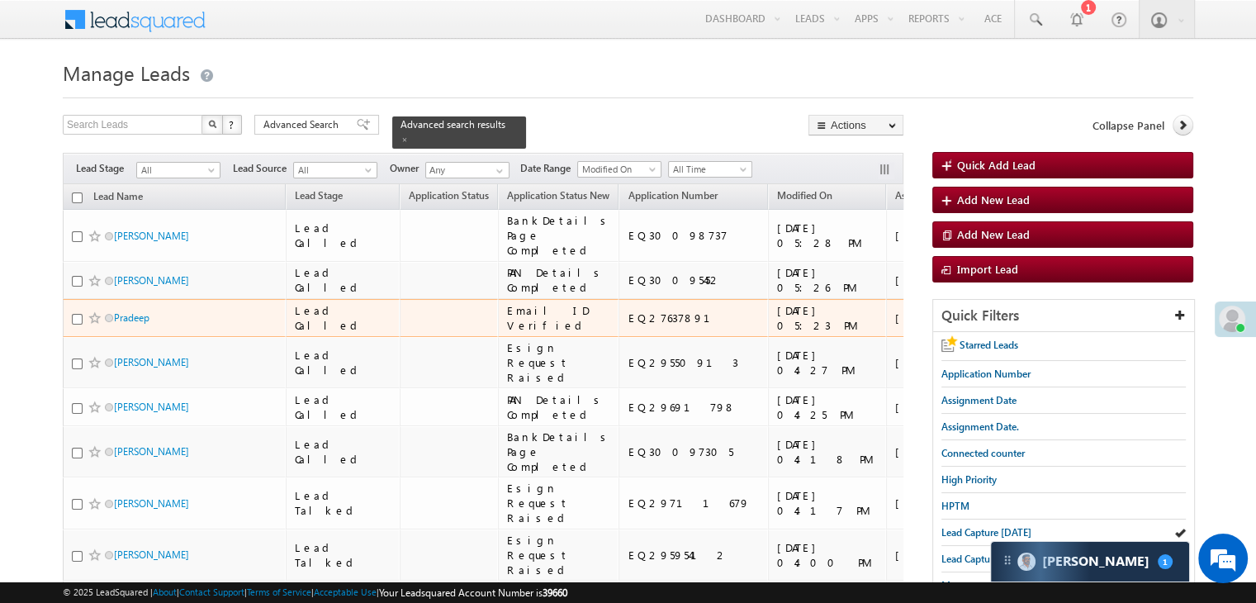
scroll to position [550, 0]
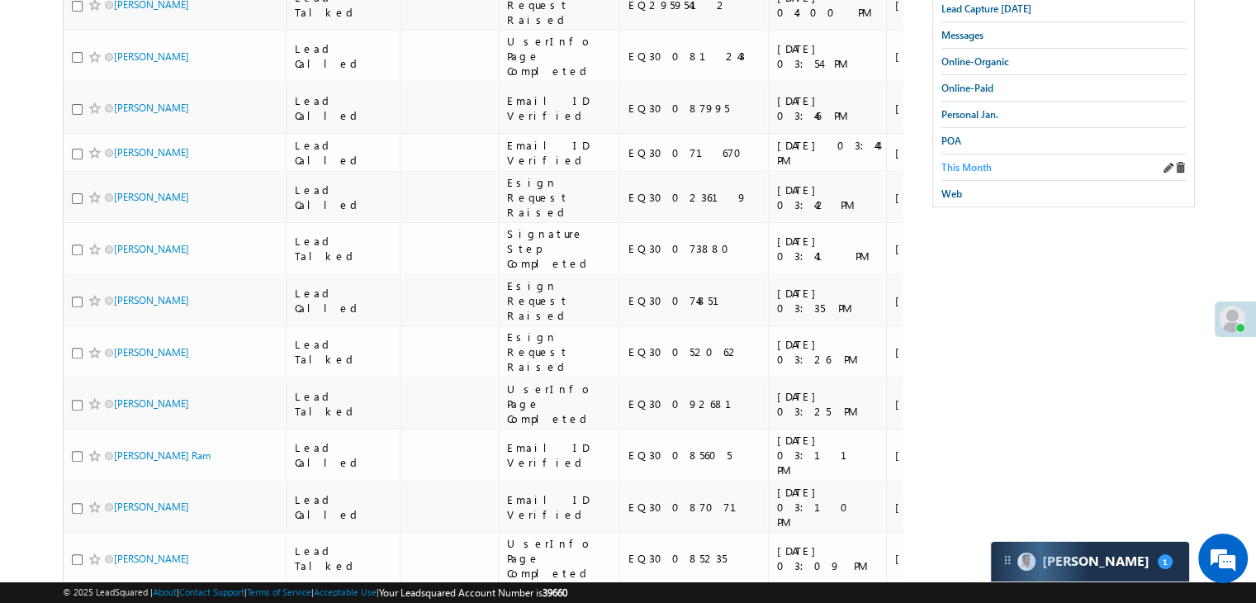
click at [968, 161] on span "This Month" at bounding box center [966, 167] width 50 height 12
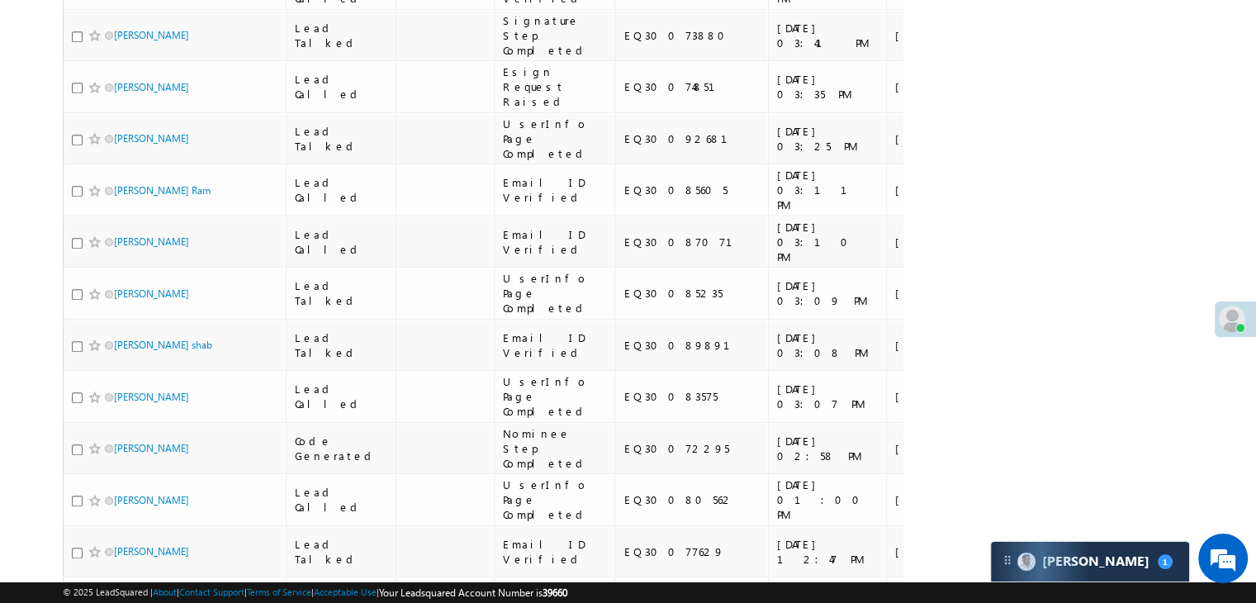
scroll to position [0, 0]
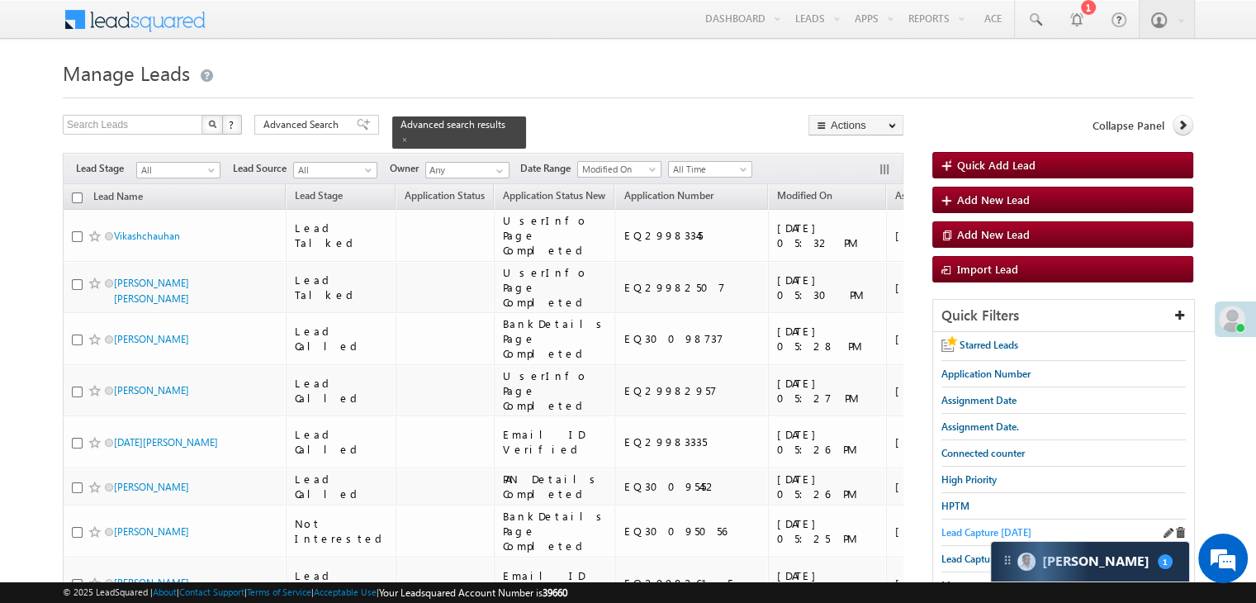
click at [955, 524] on link "Lead Capture [DATE]" at bounding box center [986, 532] width 90 height 16
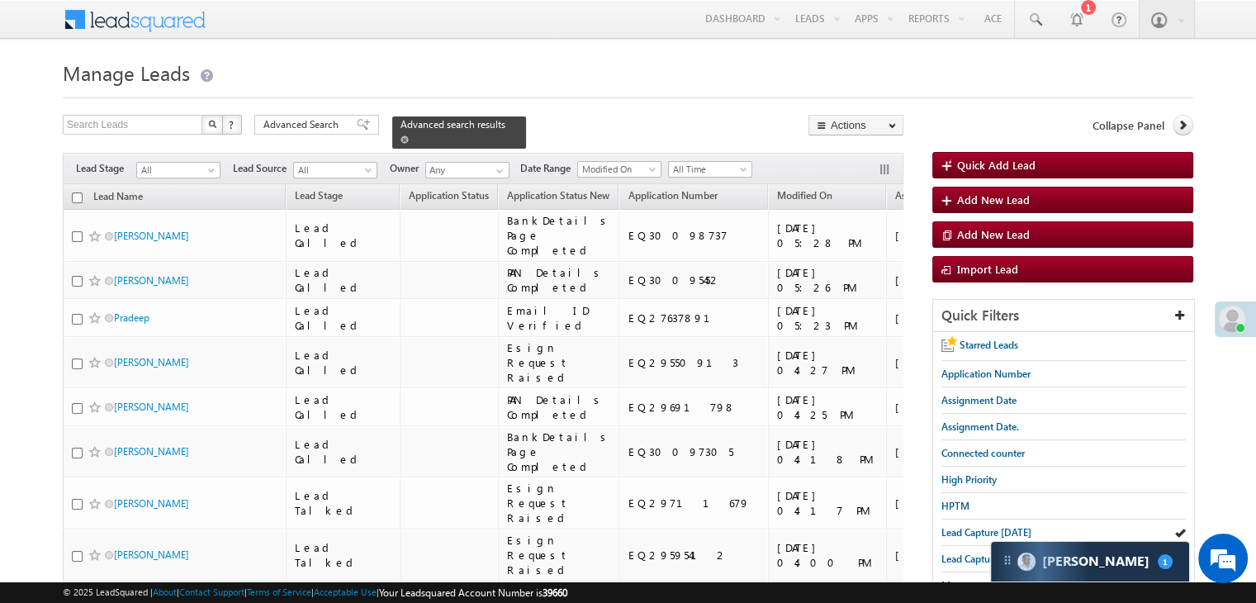
click at [409, 135] on span at bounding box center [404, 139] width 8 height 8
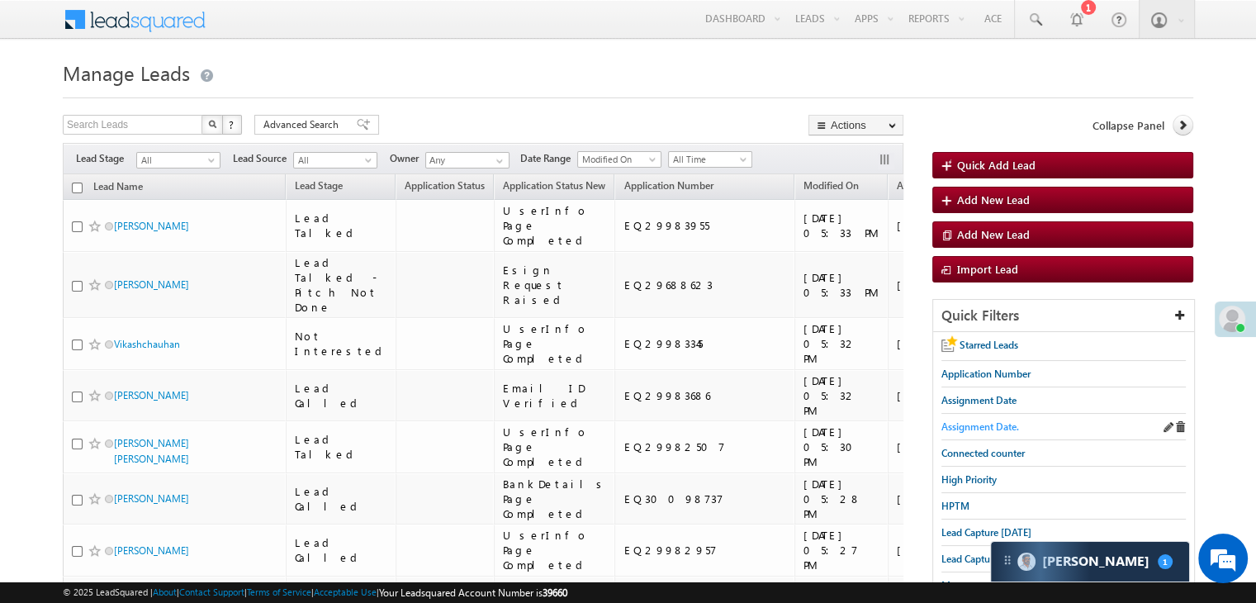
click at [999, 426] on span "Assignment Date." at bounding box center [980, 426] width 78 height 12
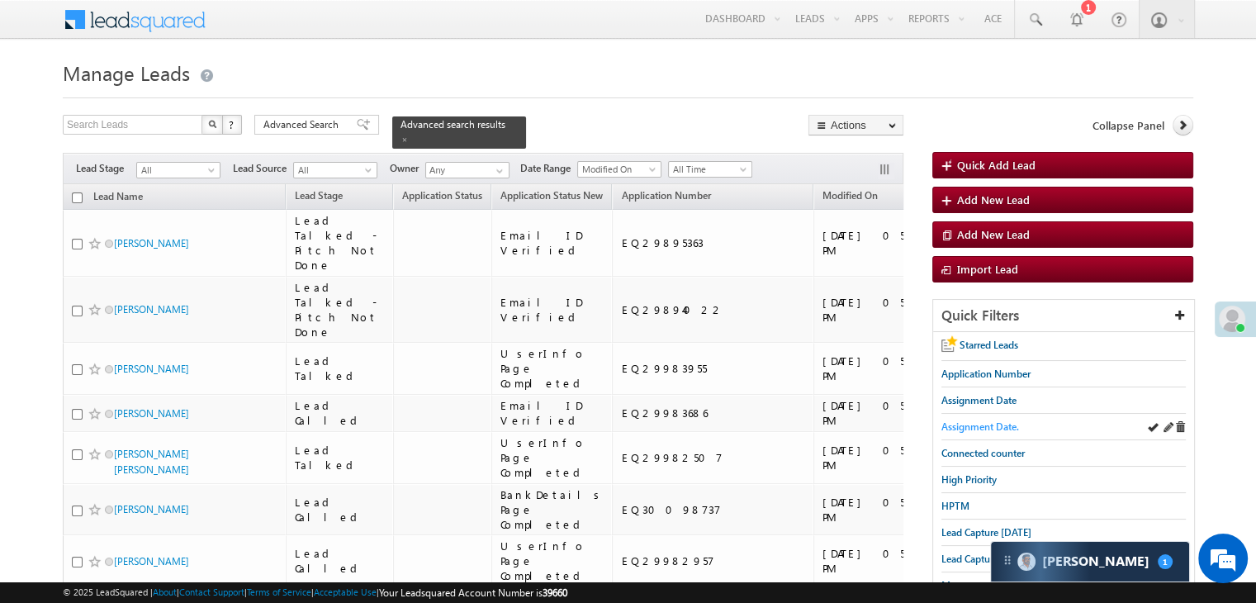
click at [1010, 420] on span "Assignment Date." at bounding box center [980, 426] width 78 height 12
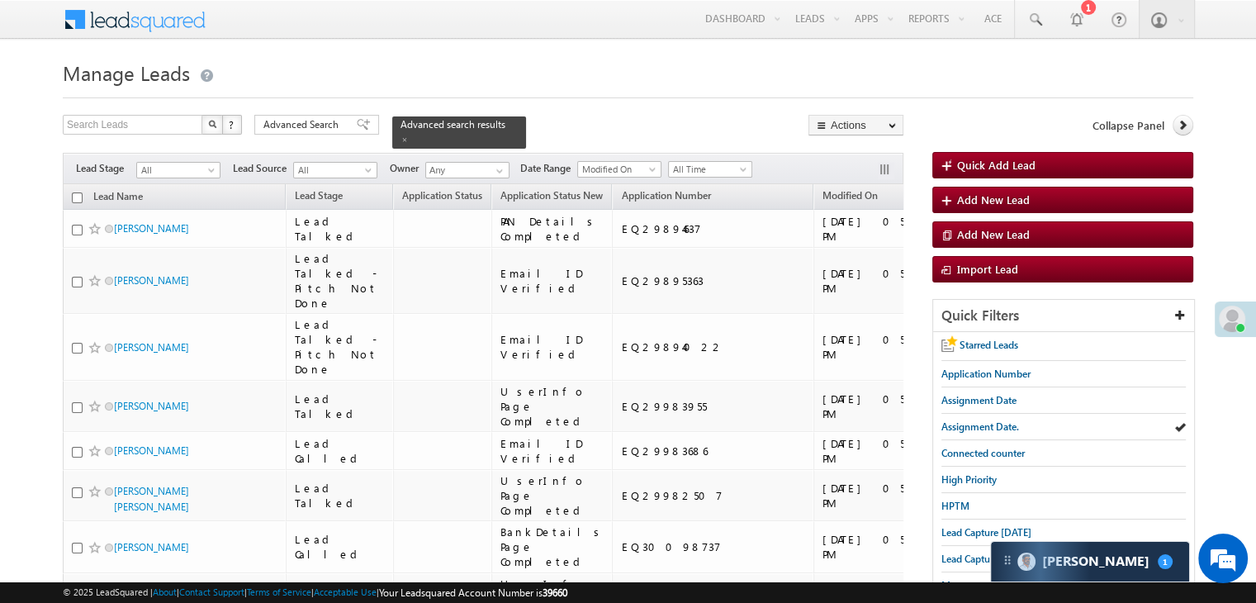
click at [986, 526] on span "Lead Capture [DATE]" at bounding box center [986, 532] width 90 height 12
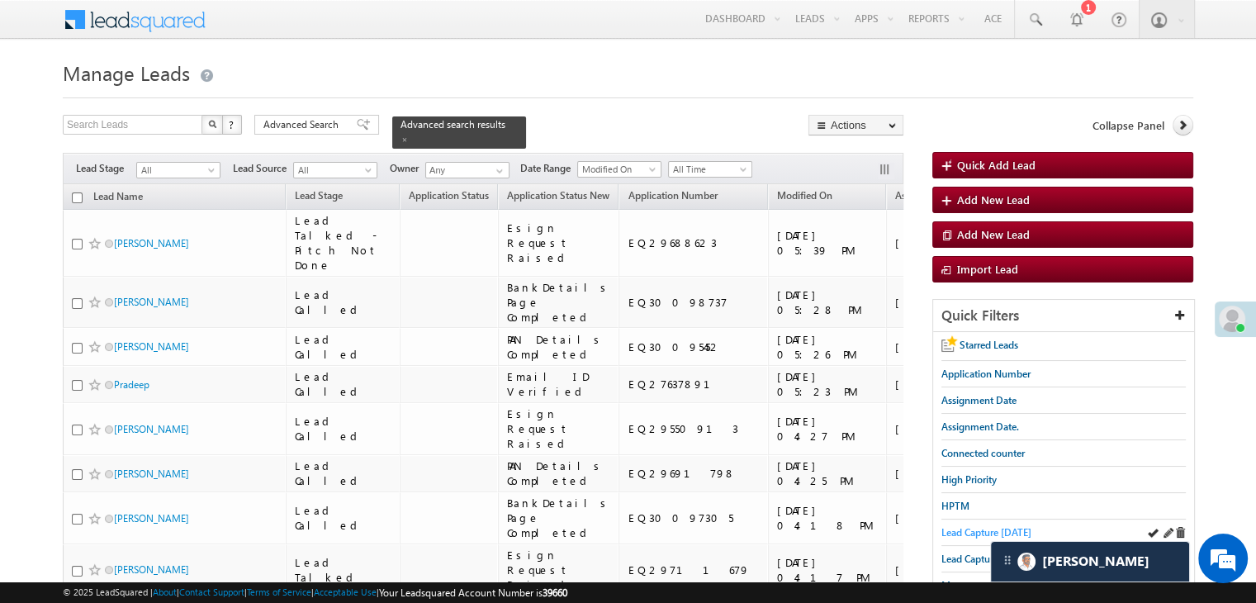
click at [984, 527] on span "Lead Capture [DATE]" at bounding box center [986, 532] width 90 height 12
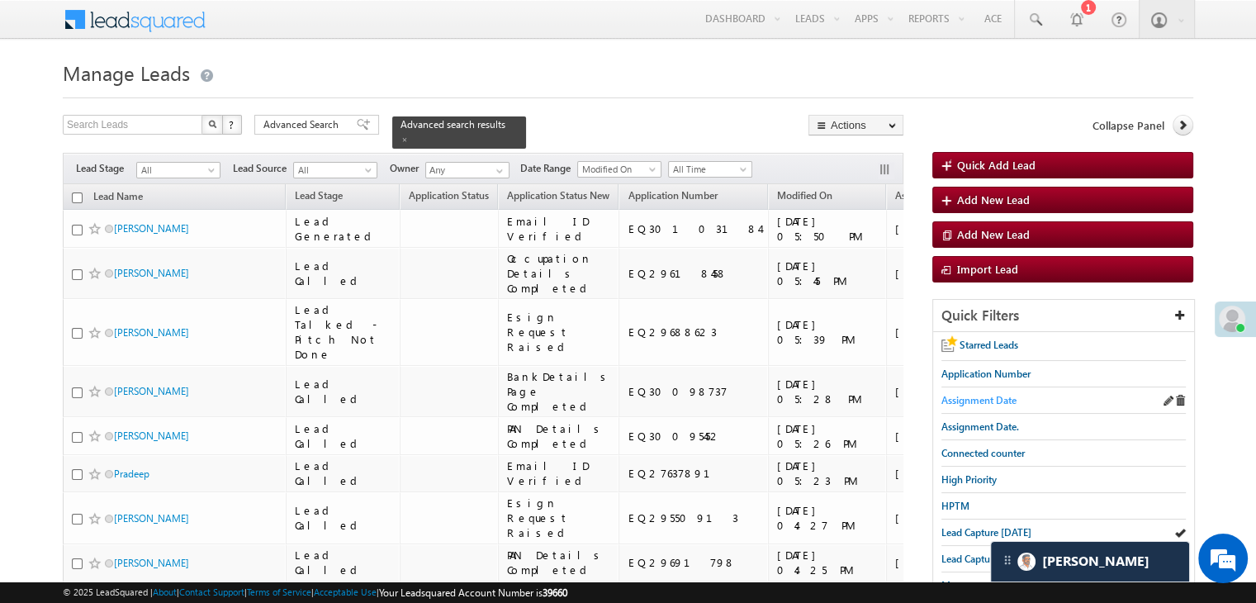
click at [970, 400] on span "Assignment Date" at bounding box center [978, 400] width 75 height 12
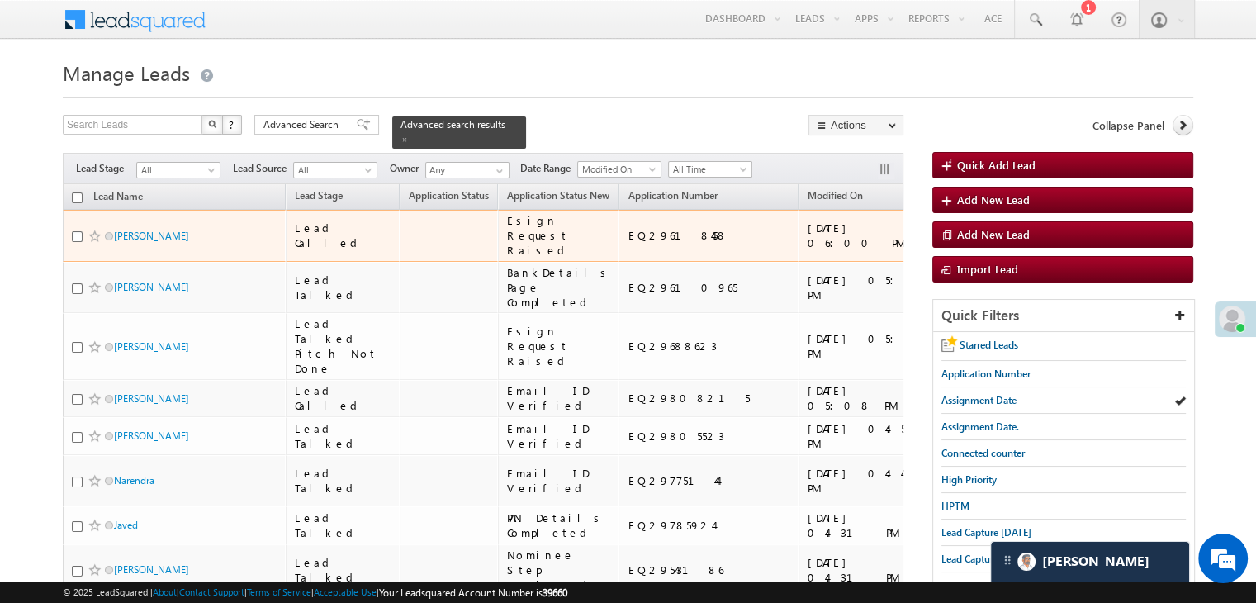
scroll to position [550, 0]
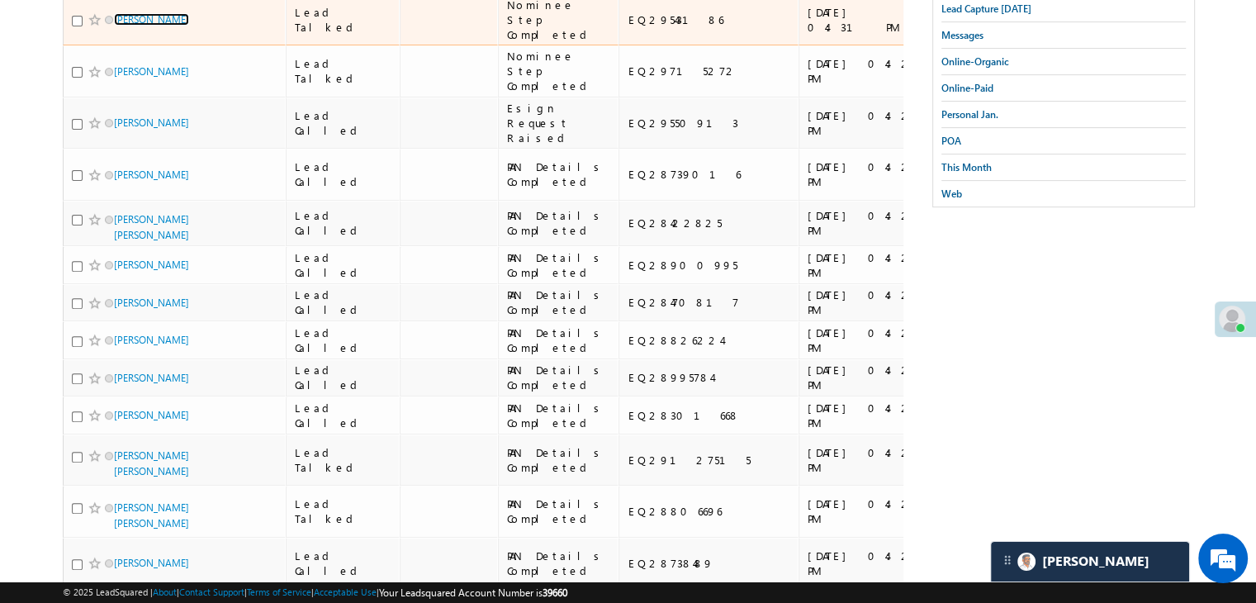
drag, startPoint x: 135, startPoint y: 364, endPoint x: 140, endPoint y: 440, distance: 76.1
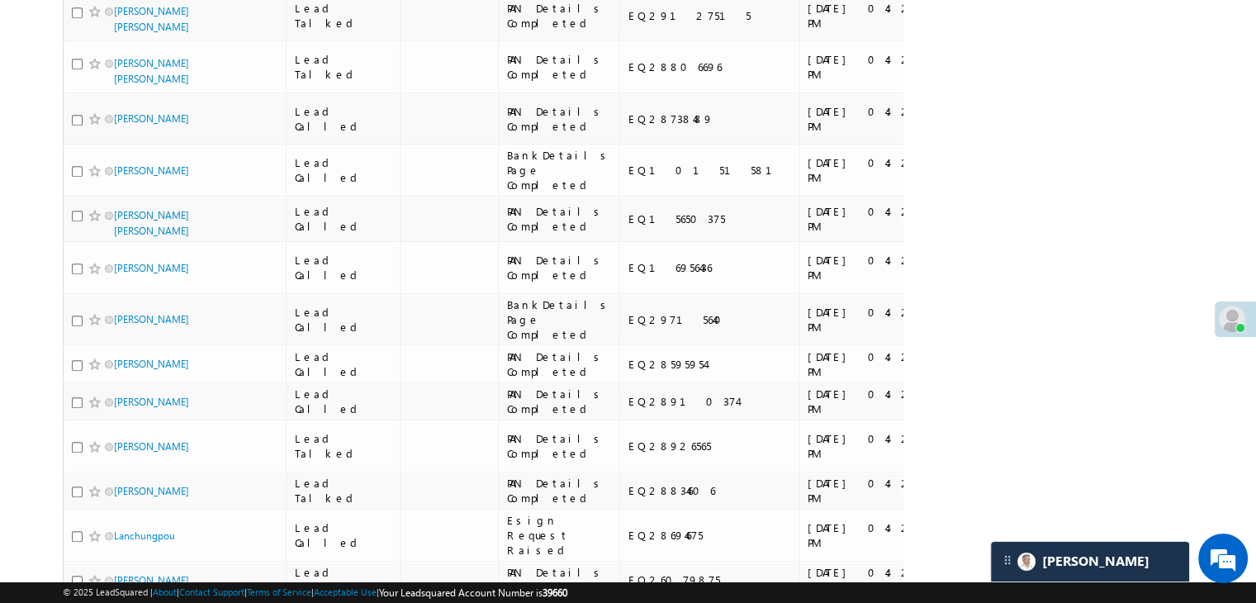
scroll to position [996, 0]
drag, startPoint x: 138, startPoint y: 396, endPoint x: 140, endPoint y: 410, distance: 15.0
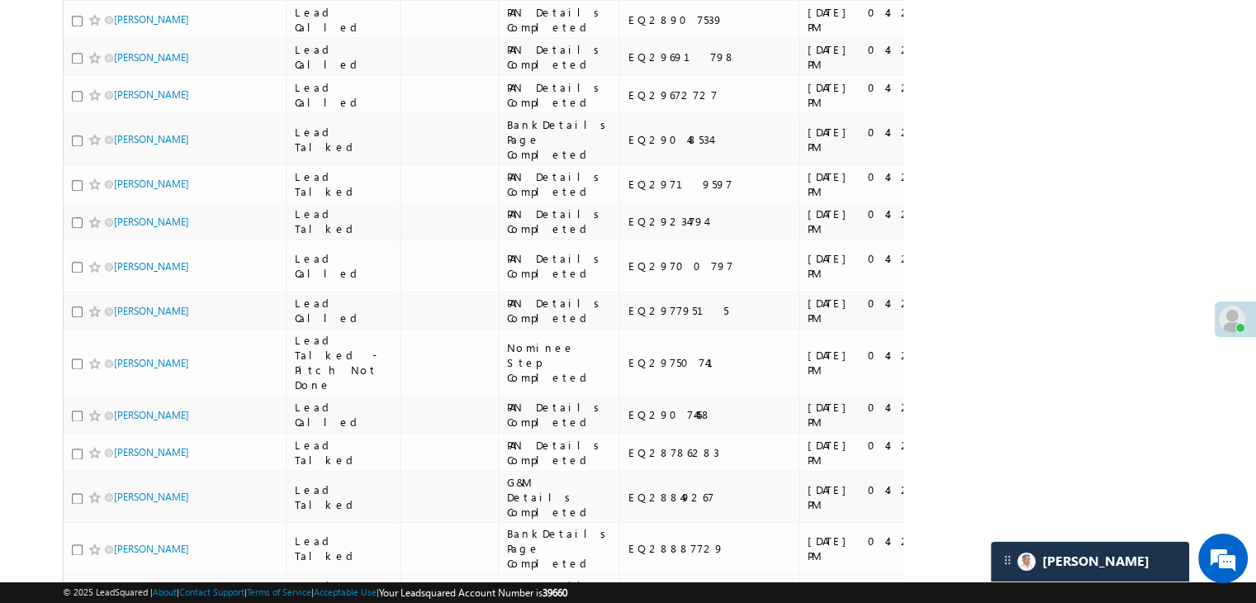
scroll to position [2023, 0]
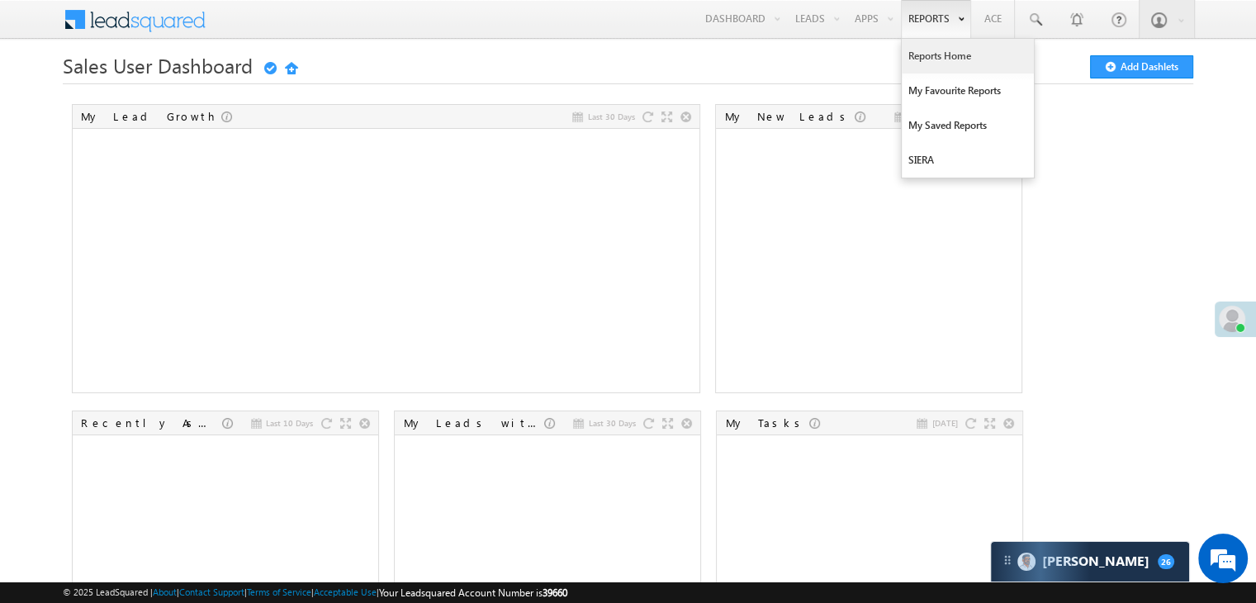
click at [931, 47] on link "Reports Home" at bounding box center [968, 56] width 132 height 35
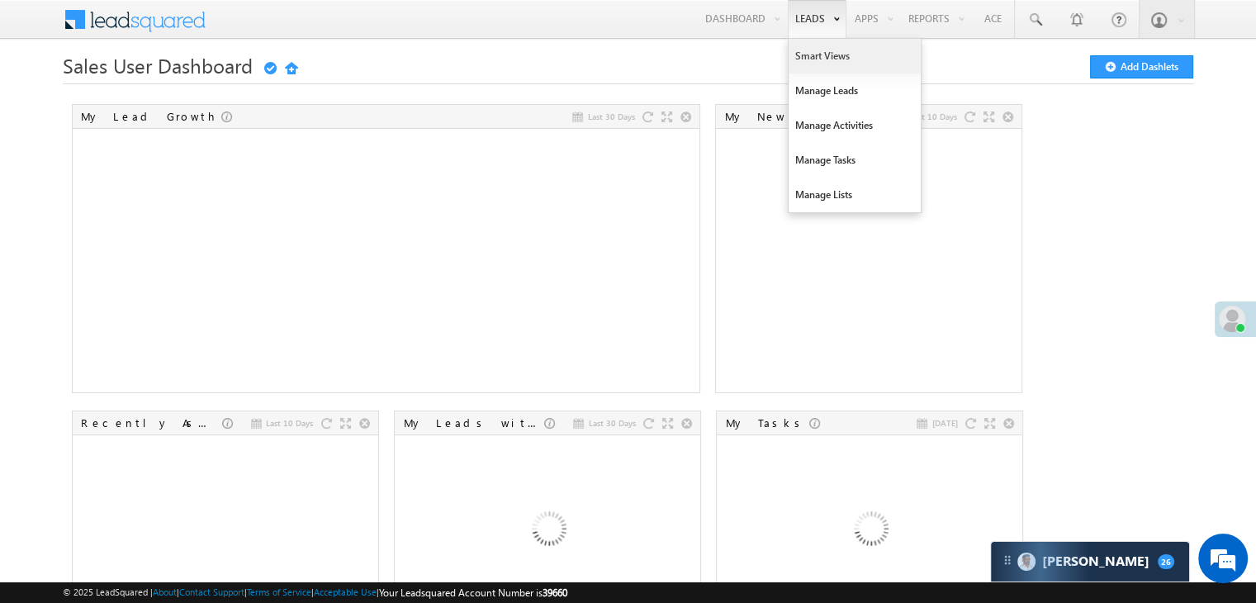
click at [804, 57] on link "Smart Views" at bounding box center [855, 56] width 132 height 35
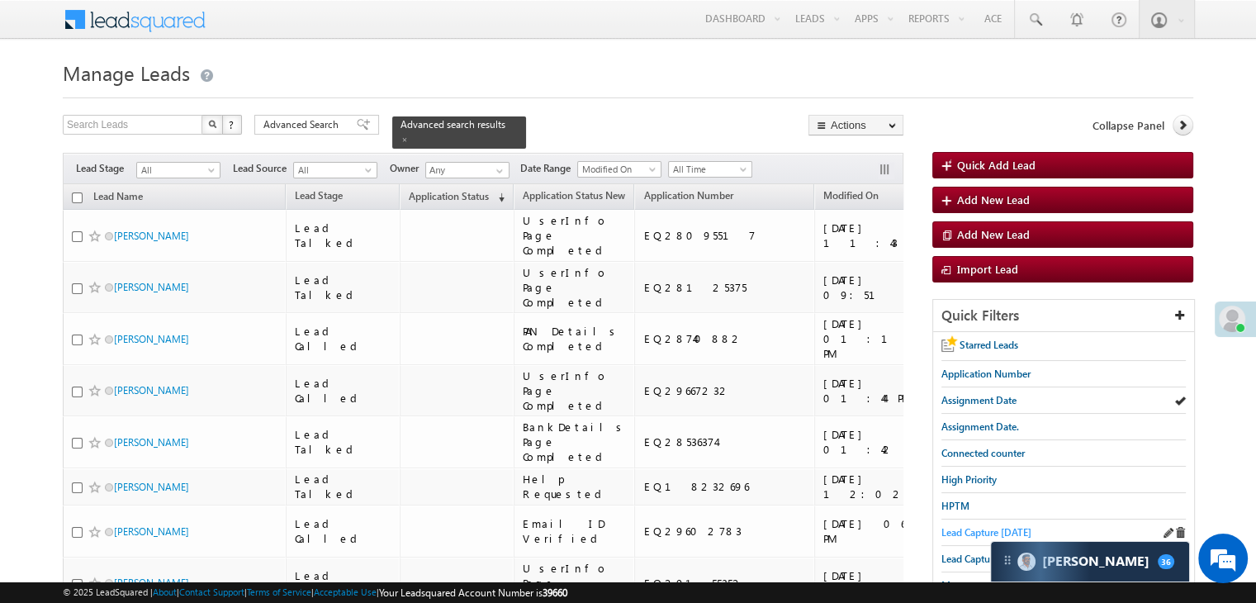
click at [969, 526] on span "Lead Capture [DATE]" at bounding box center [986, 532] width 90 height 12
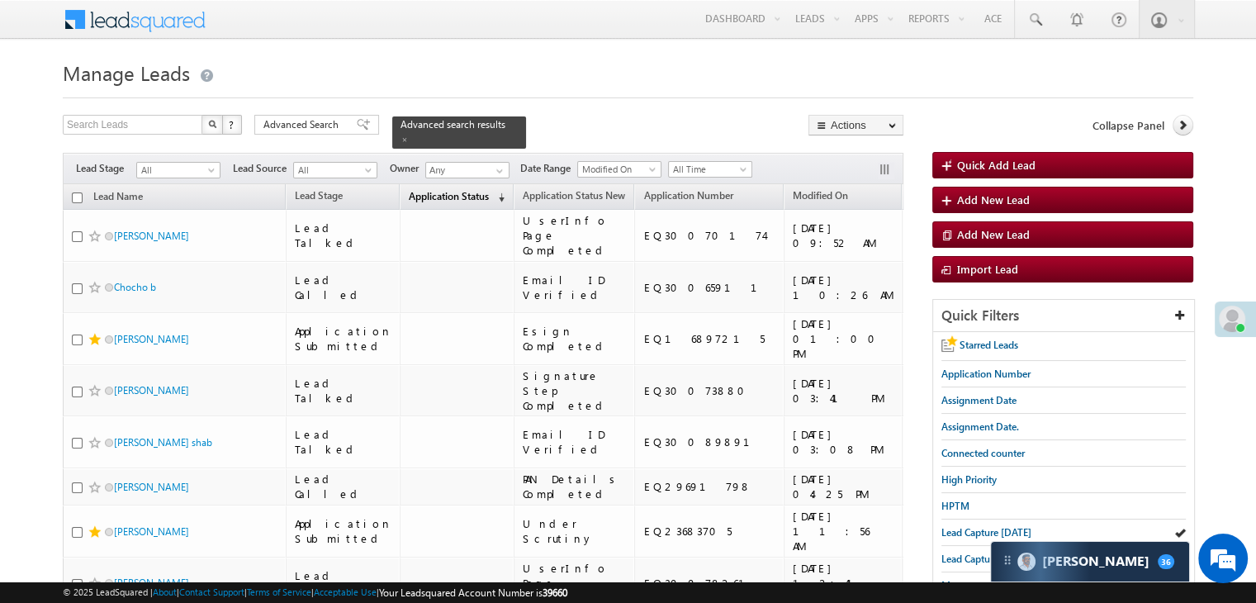
click at [425, 190] on span "Application Status" at bounding box center [449, 196] width 80 height 12
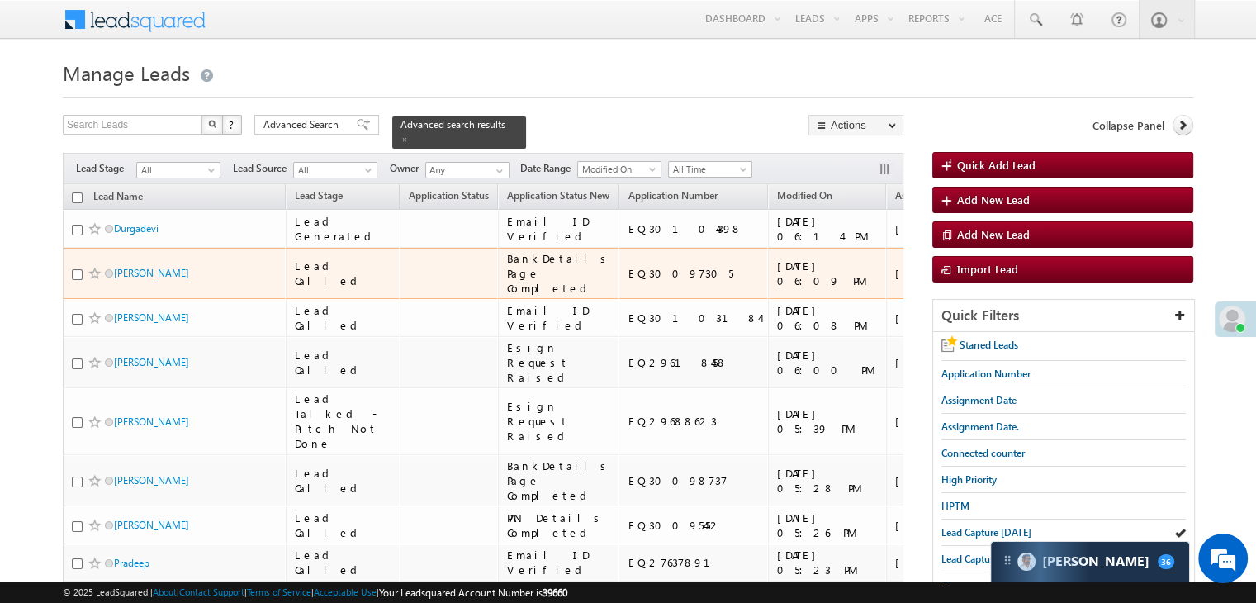
scroll to position [550, 0]
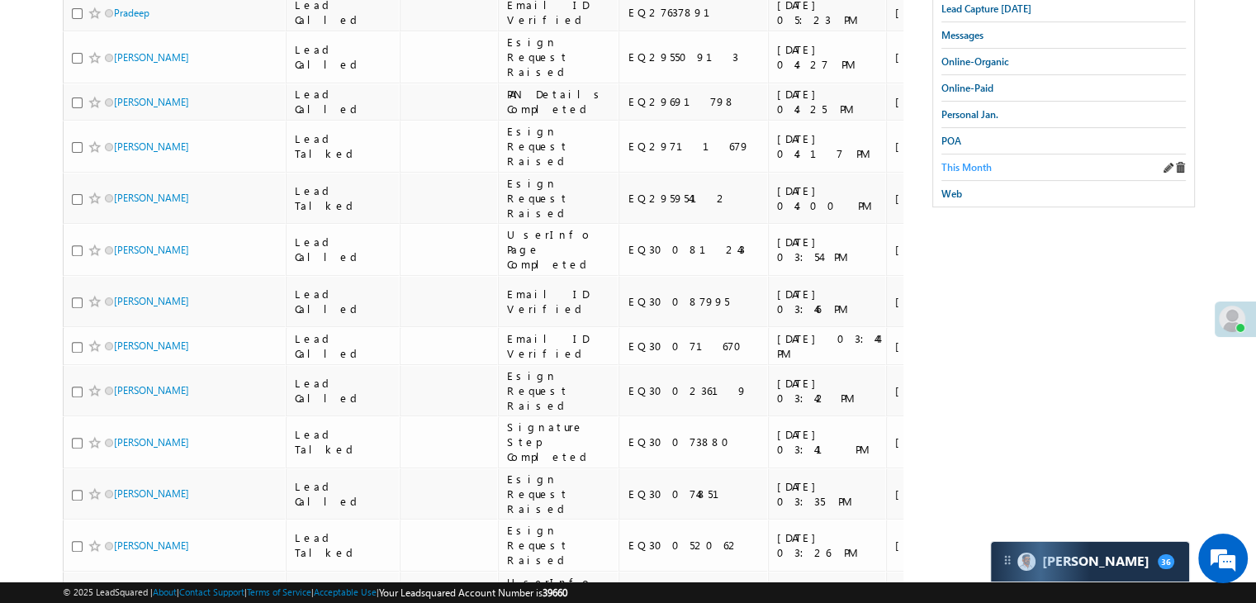
click at [986, 161] on span "This Month" at bounding box center [966, 167] width 50 height 12
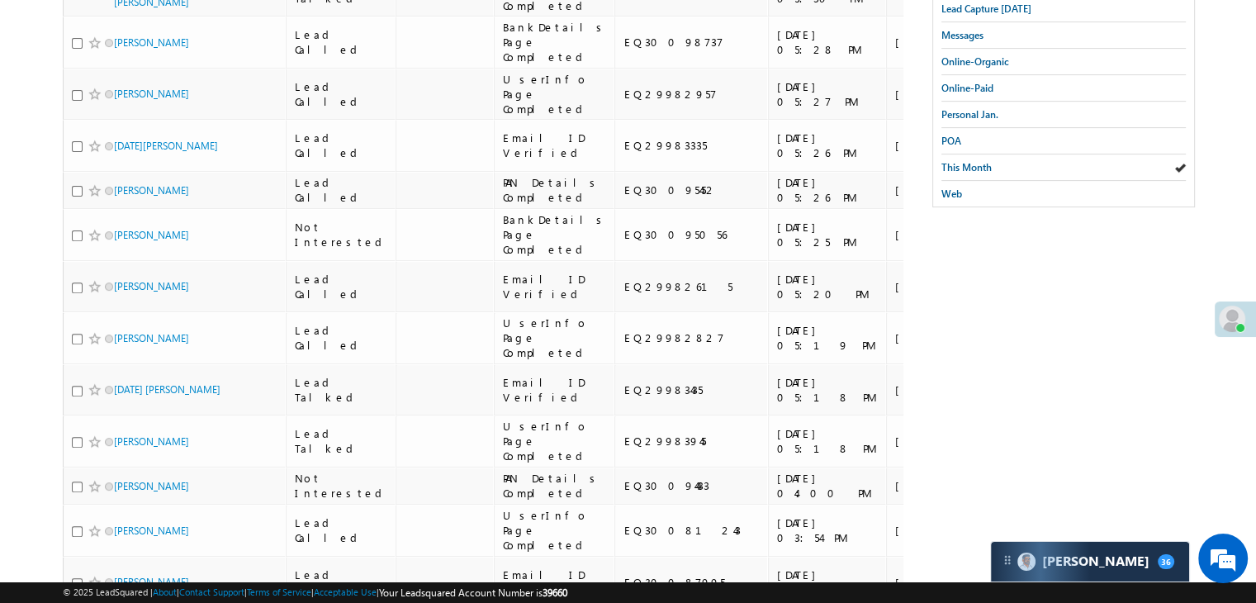
scroll to position [0, 0]
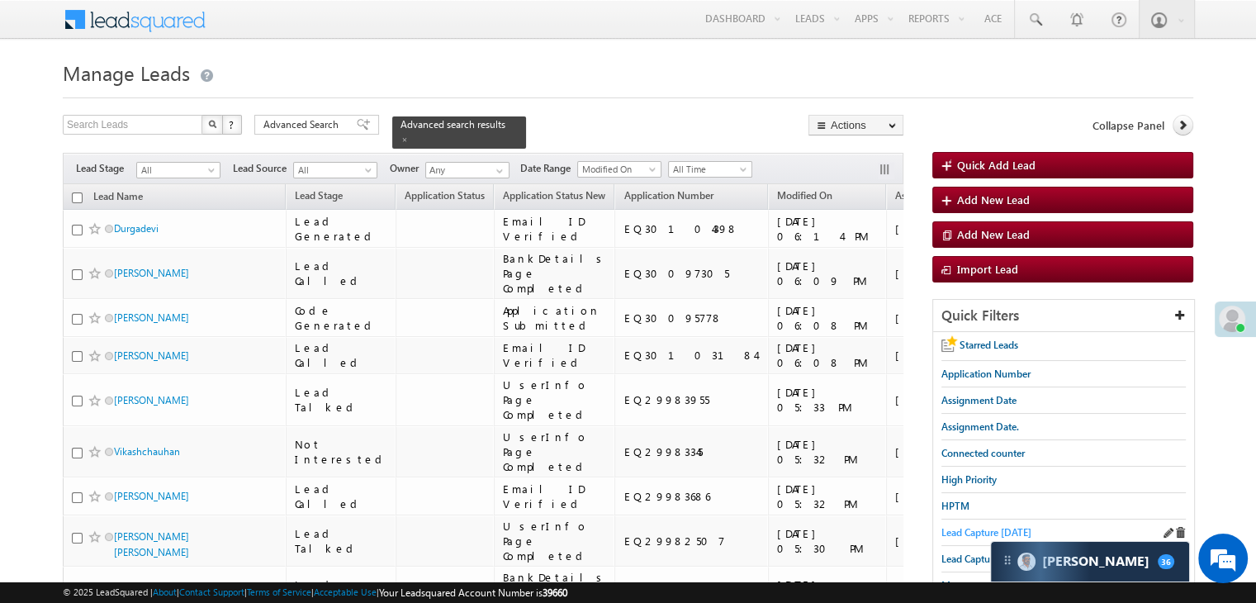
click at [970, 526] on span "Lead Capture [DATE]" at bounding box center [986, 532] width 90 height 12
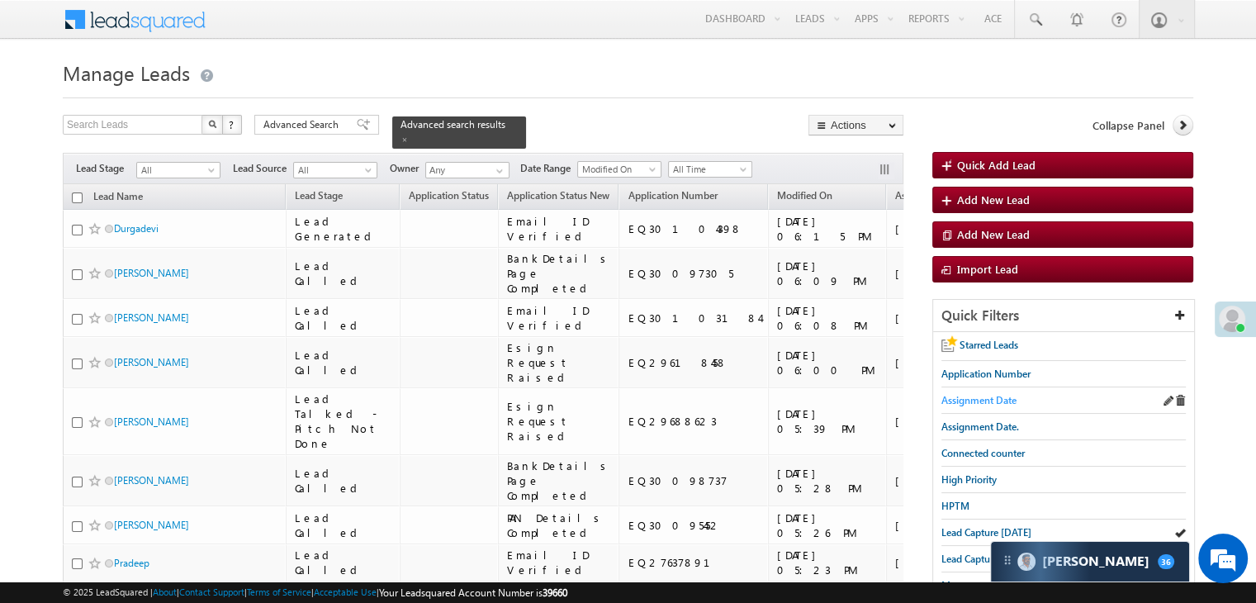
click at [991, 395] on span "Assignment Date" at bounding box center [978, 400] width 75 height 12
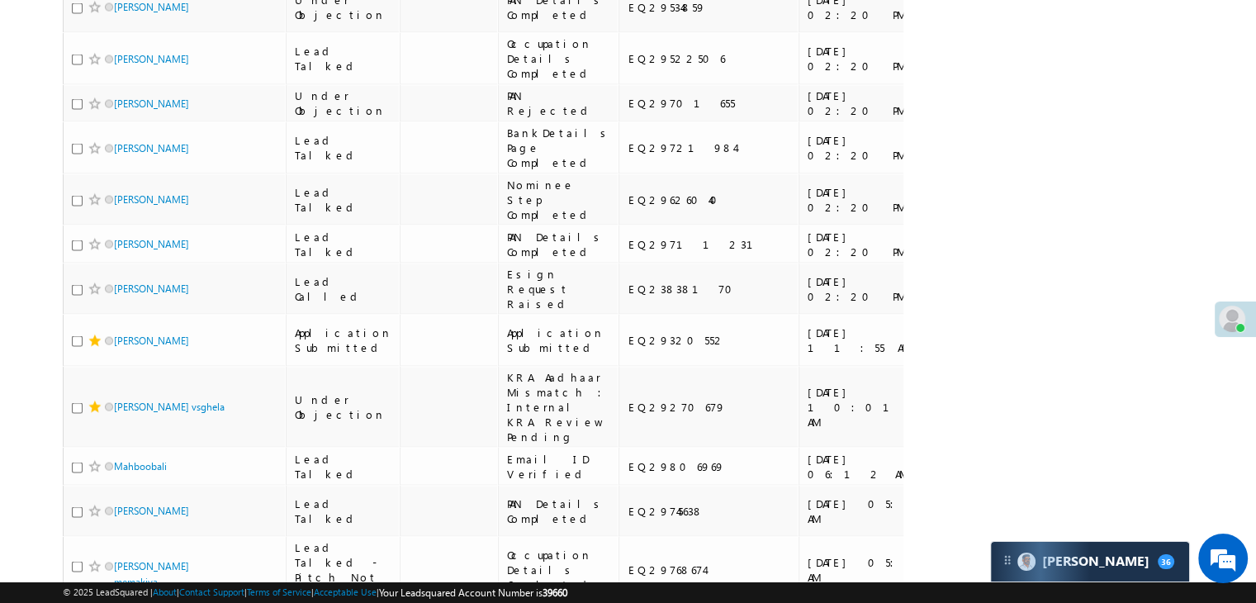
scroll to position [3262, 0]
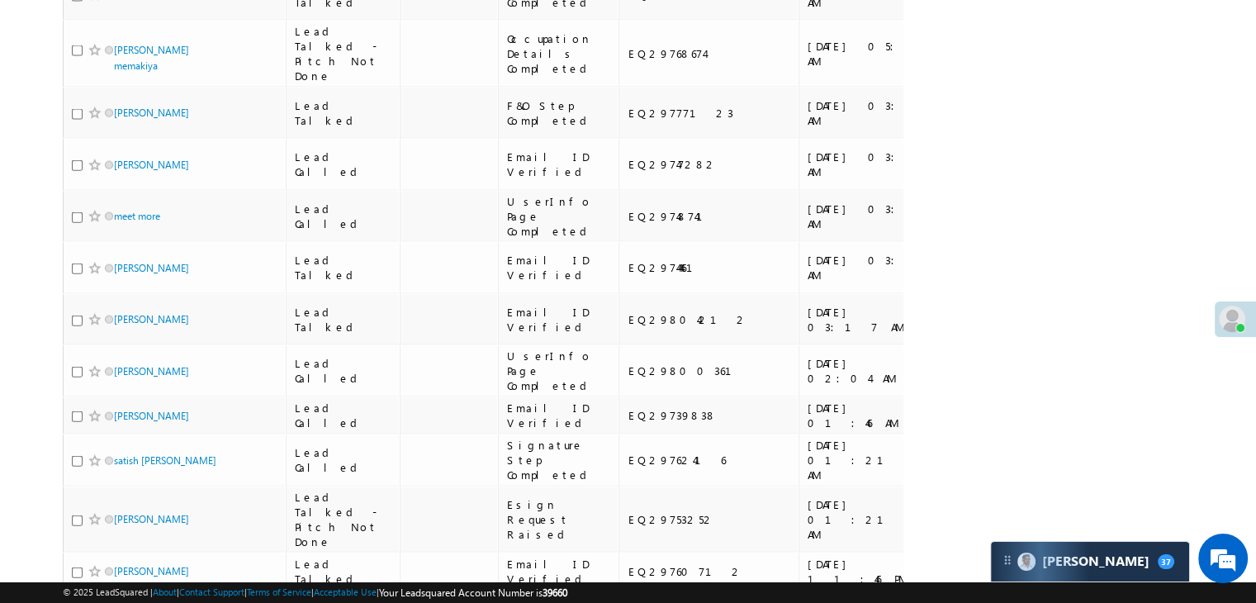
scroll to position [3781, 0]
drag, startPoint x: 162, startPoint y: 201, endPoint x: 149, endPoint y: 294, distance: 93.4
drag, startPoint x: 148, startPoint y: 298, endPoint x: 140, endPoint y: 346, distance: 48.5
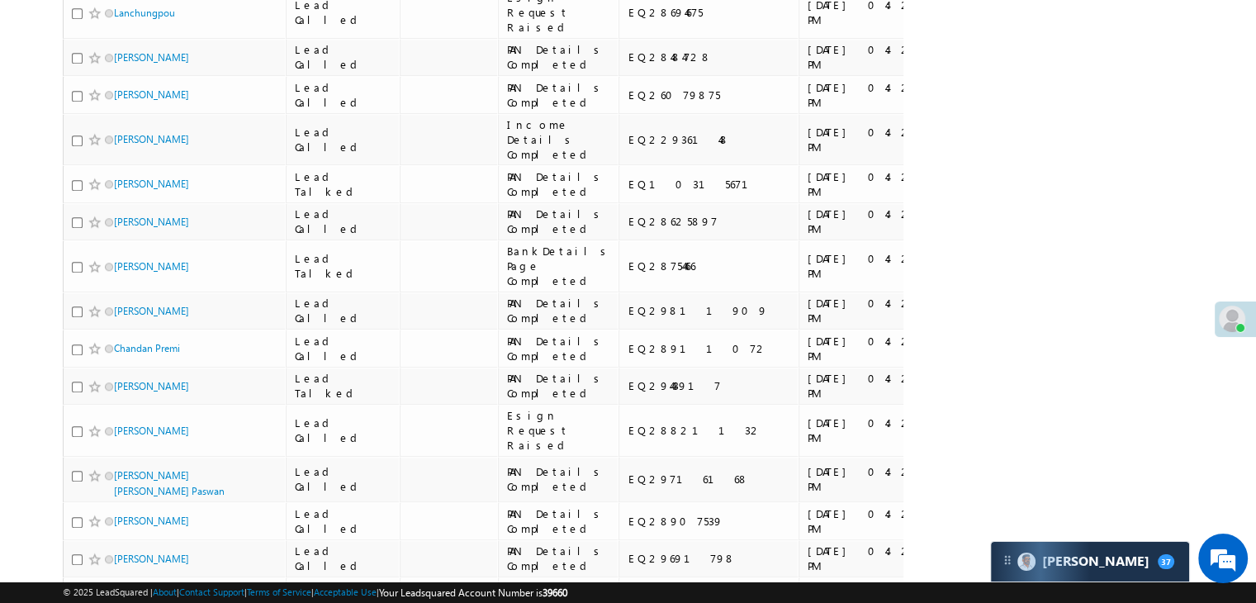
scroll to position [0, 0]
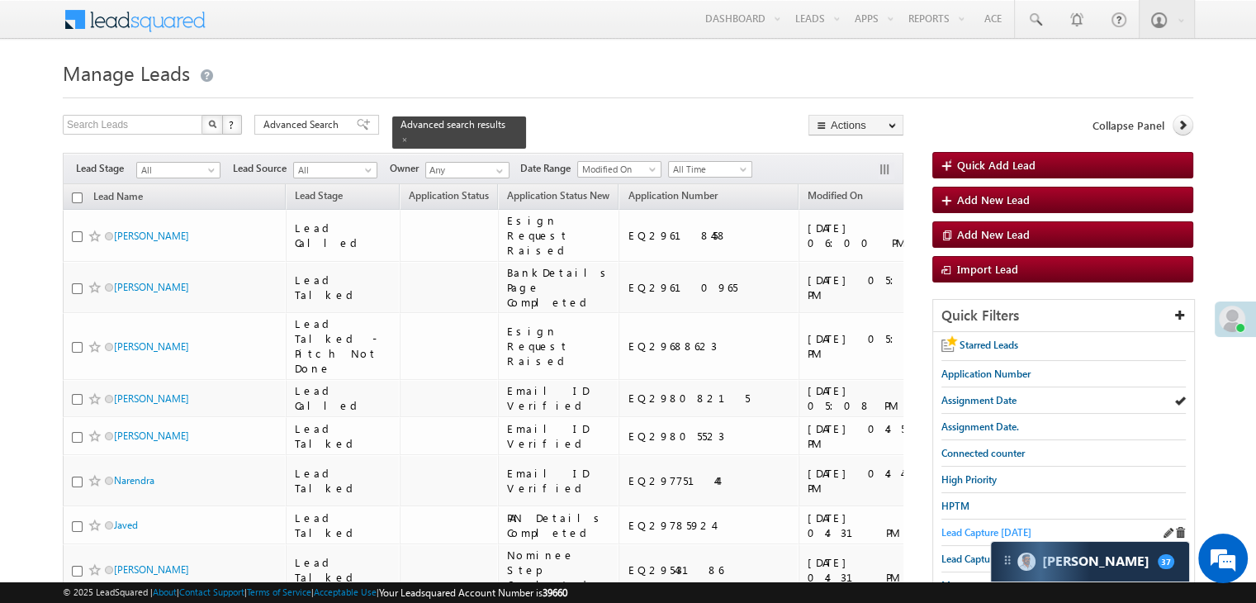
click at [981, 528] on span "Lead Capture [DATE]" at bounding box center [986, 532] width 90 height 12
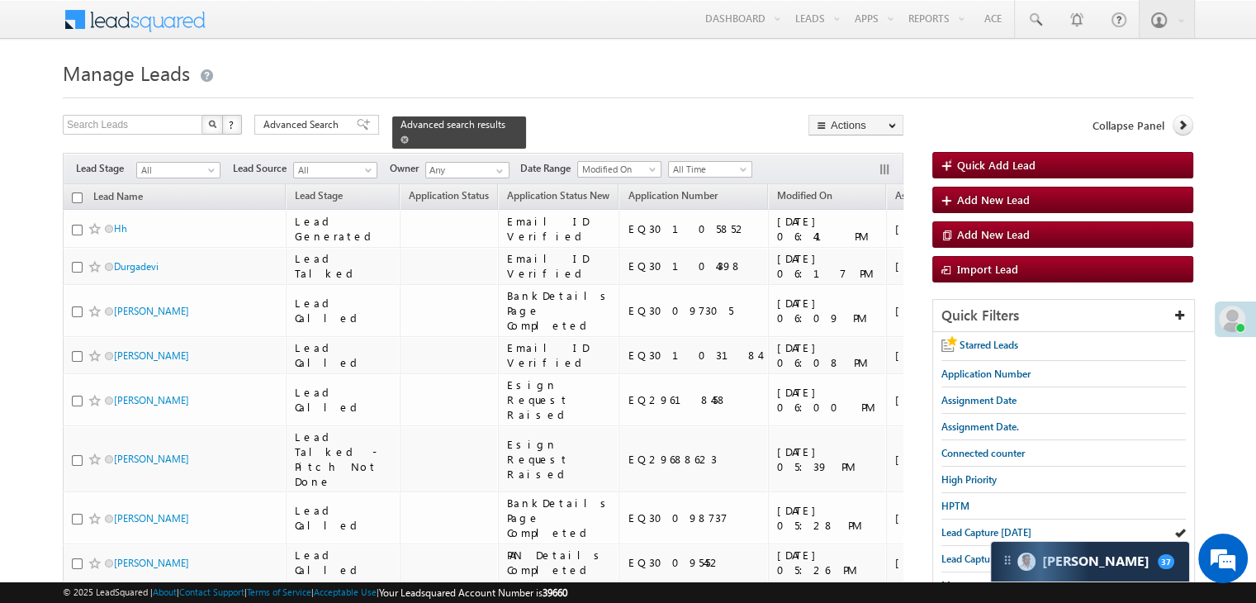
click at [495, 123] on div "Advanced search results" at bounding box center [459, 132] width 134 height 32
click at [409, 135] on span at bounding box center [404, 139] width 8 height 8
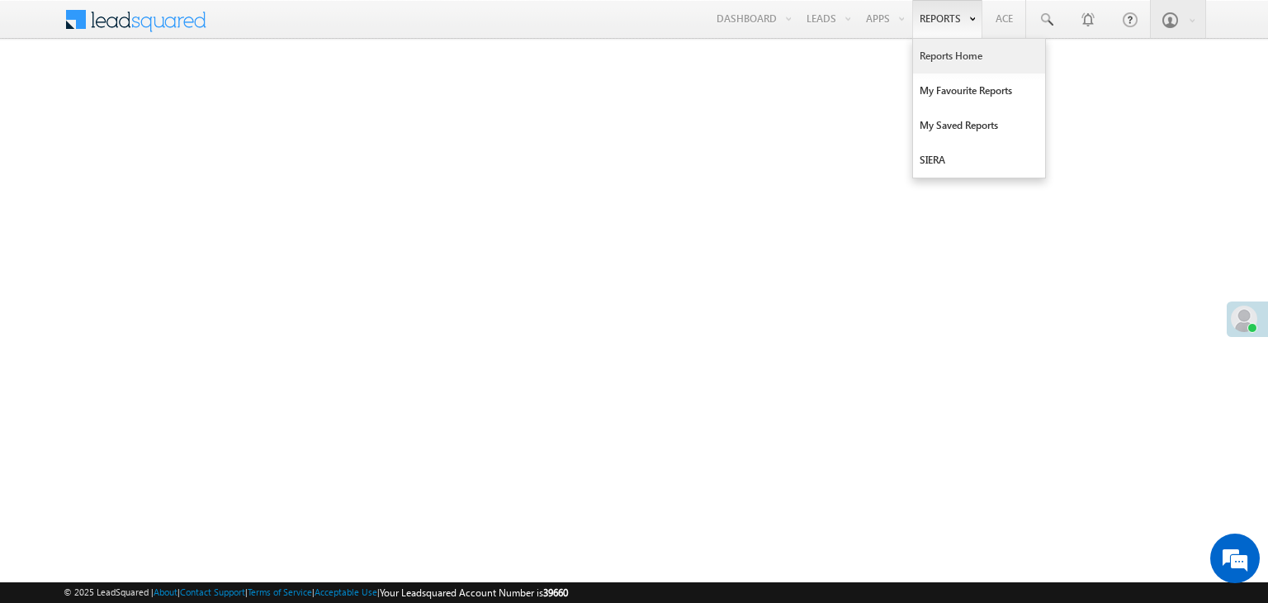
click at [943, 52] on link "Reports Home" at bounding box center [979, 56] width 132 height 35
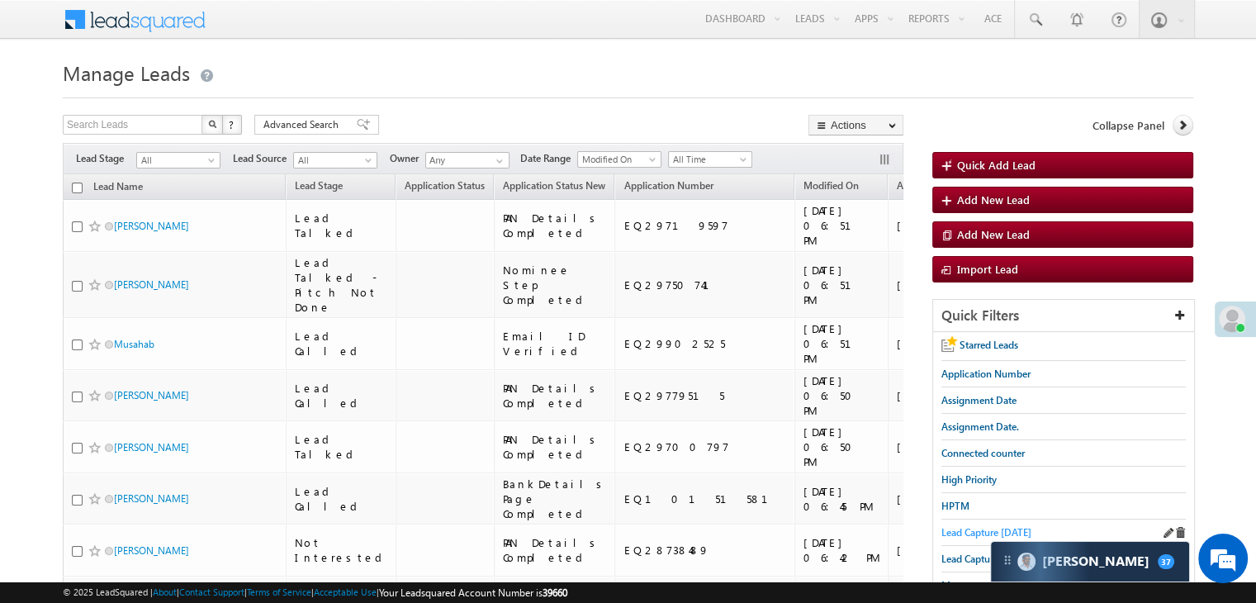
click at [986, 526] on span "Lead Capture today" at bounding box center [986, 532] width 90 height 12
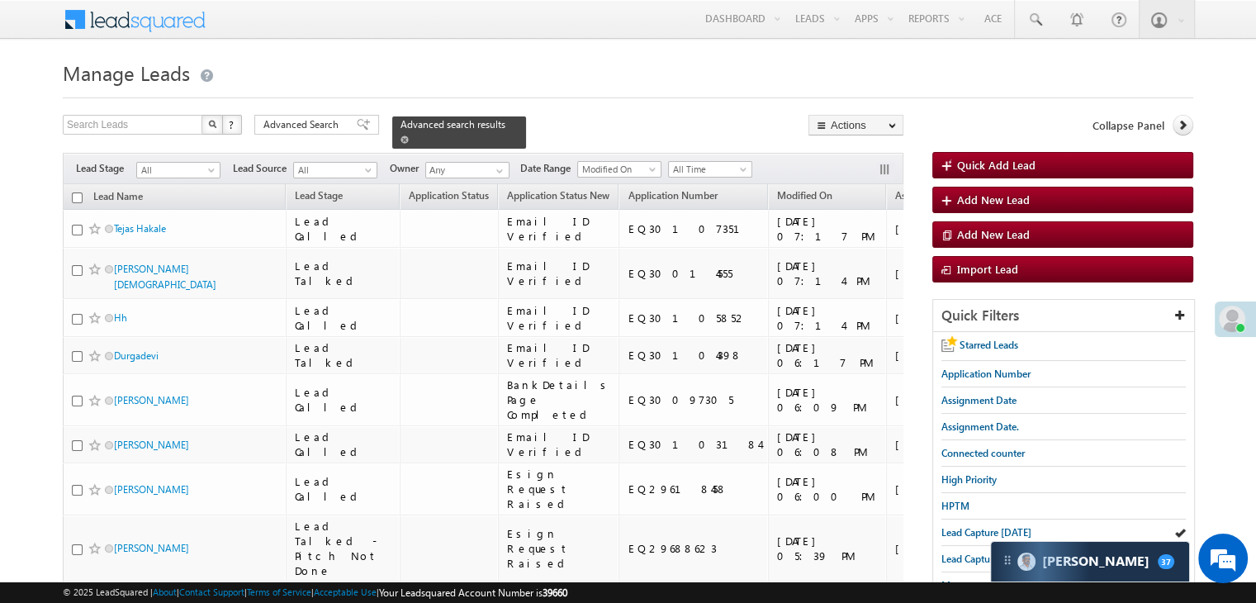
click at [495, 129] on div "Advanced search results" at bounding box center [459, 132] width 134 height 32
click at [409, 132] on link at bounding box center [404, 139] width 8 height 14
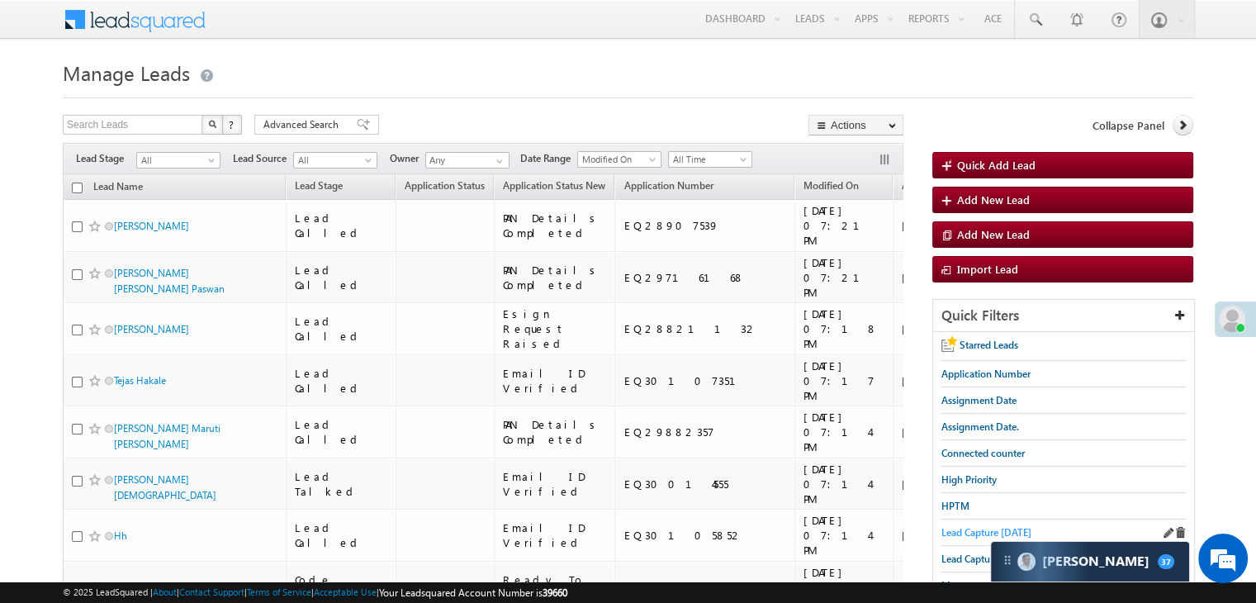
click at [961, 526] on span "Lead Capture [DATE]" at bounding box center [986, 532] width 90 height 12
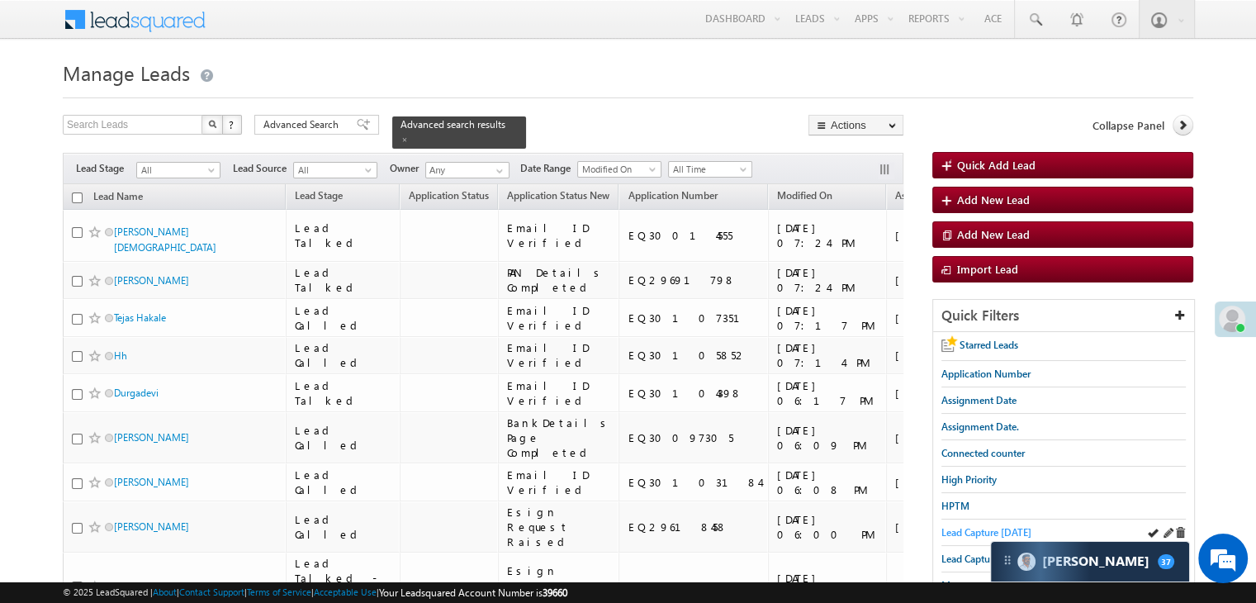
click at [945, 526] on span "Lead Capture [DATE]" at bounding box center [986, 532] width 90 height 12
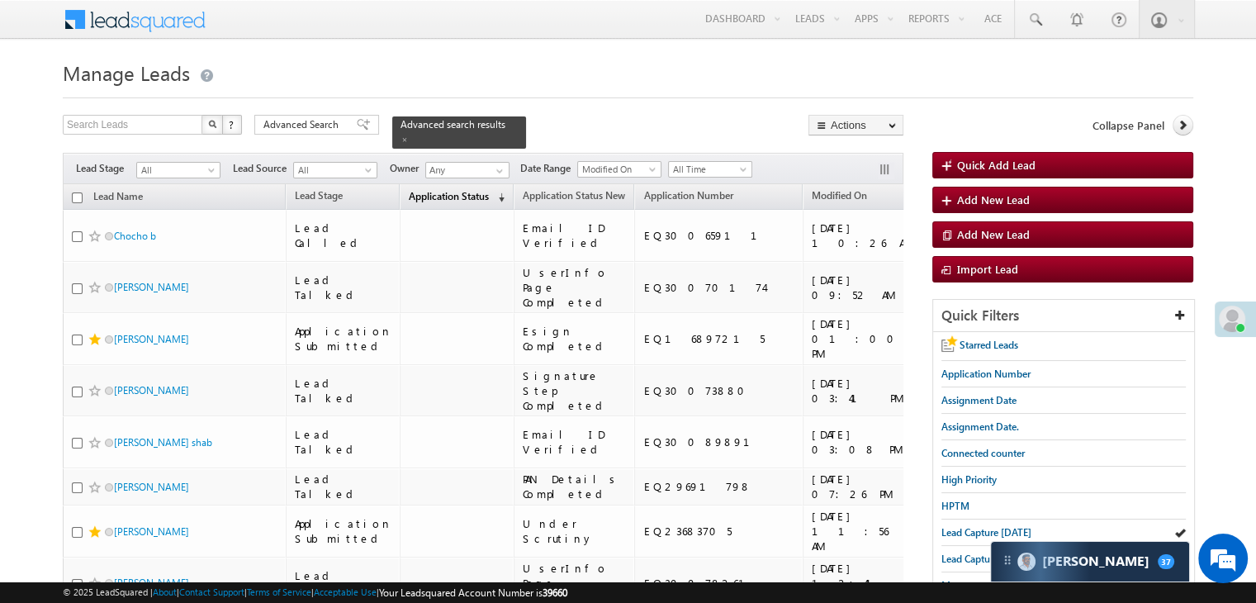
click at [440, 192] on span "Application Status" at bounding box center [449, 196] width 80 height 12
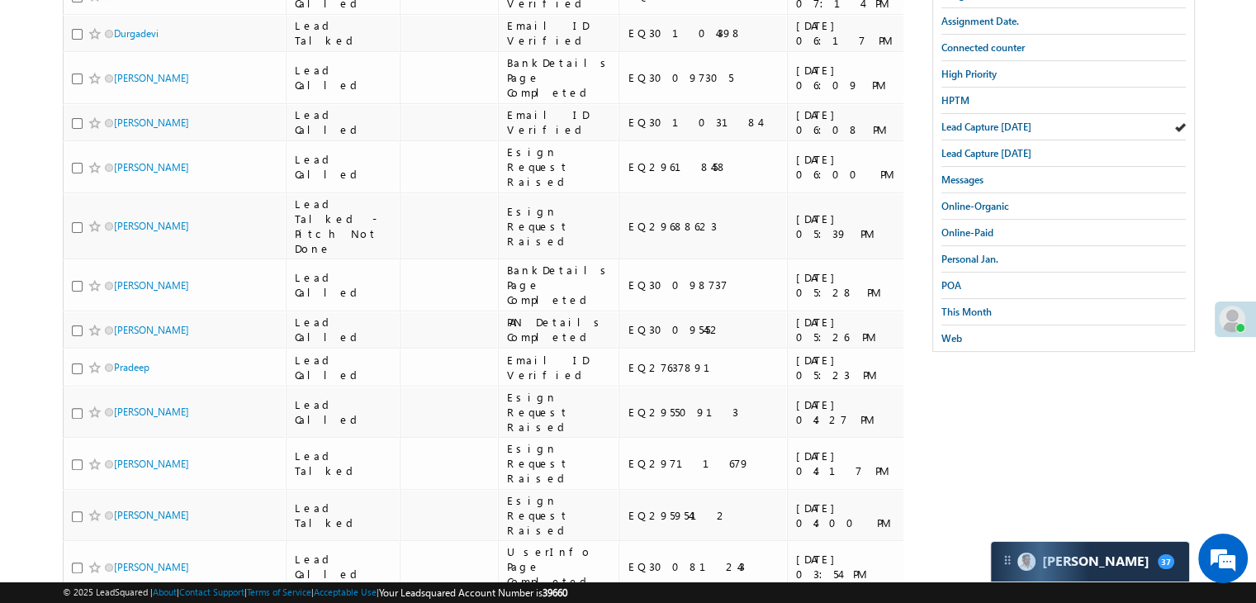
scroll to position [297, 0]
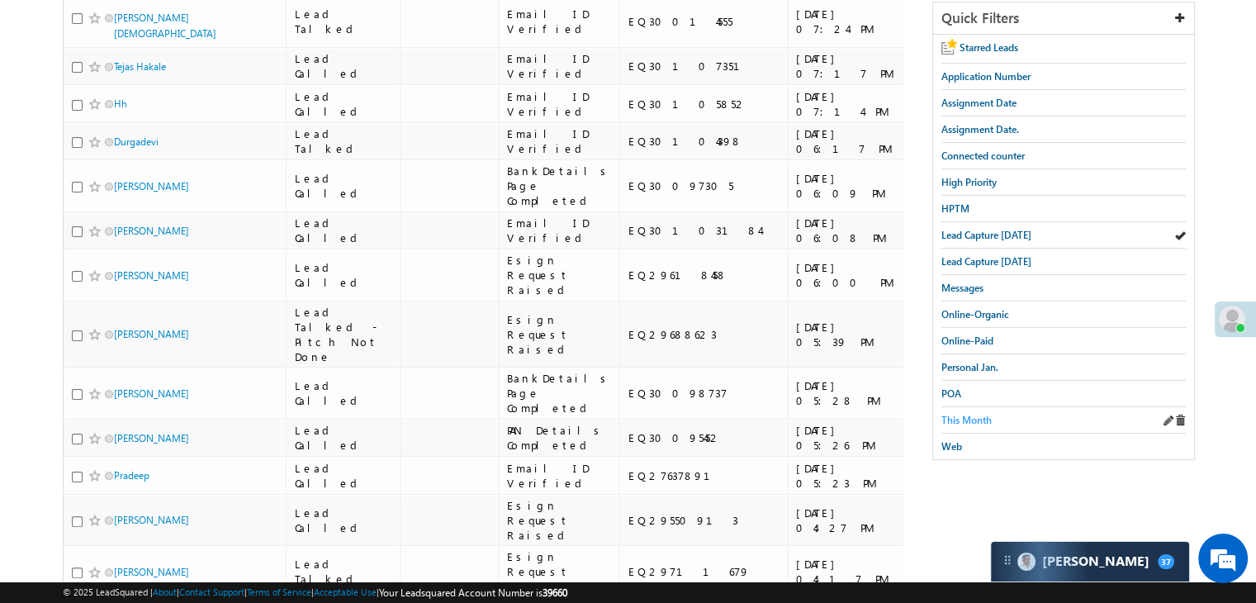
click at [978, 414] on span "This Month" at bounding box center [966, 420] width 50 height 12
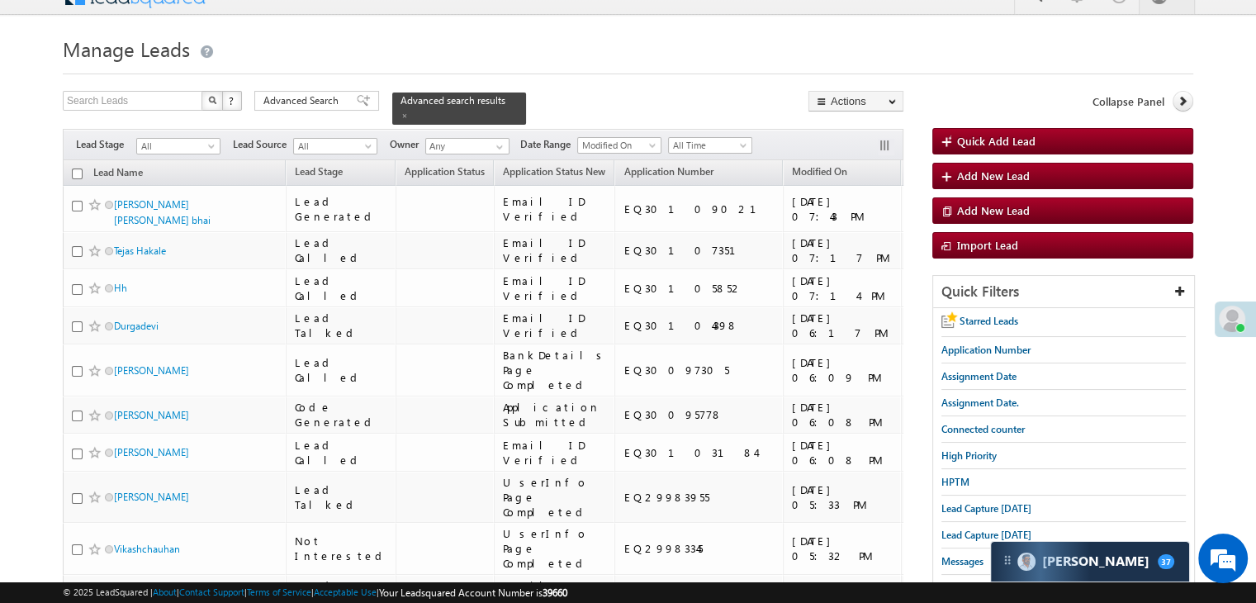
scroll to position [0, 0]
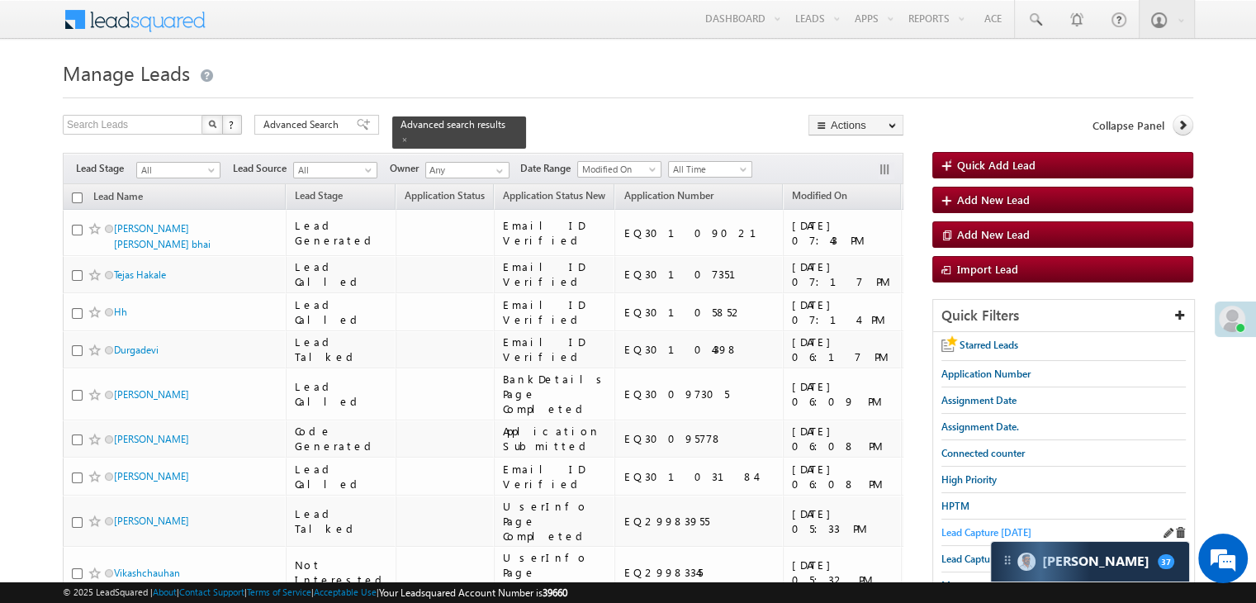
click at [955, 528] on span "Lead Capture [DATE]" at bounding box center [986, 532] width 90 height 12
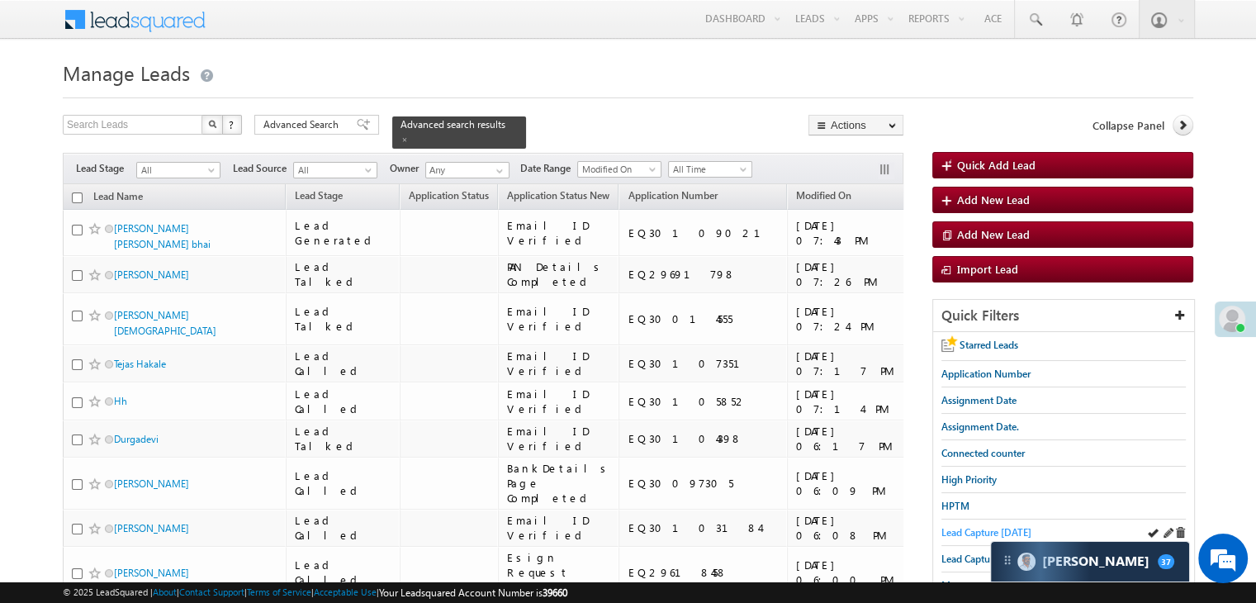
click at [969, 526] on span "Lead Capture [DATE]" at bounding box center [986, 532] width 90 height 12
click at [409, 132] on link at bounding box center [404, 139] width 8 height 14
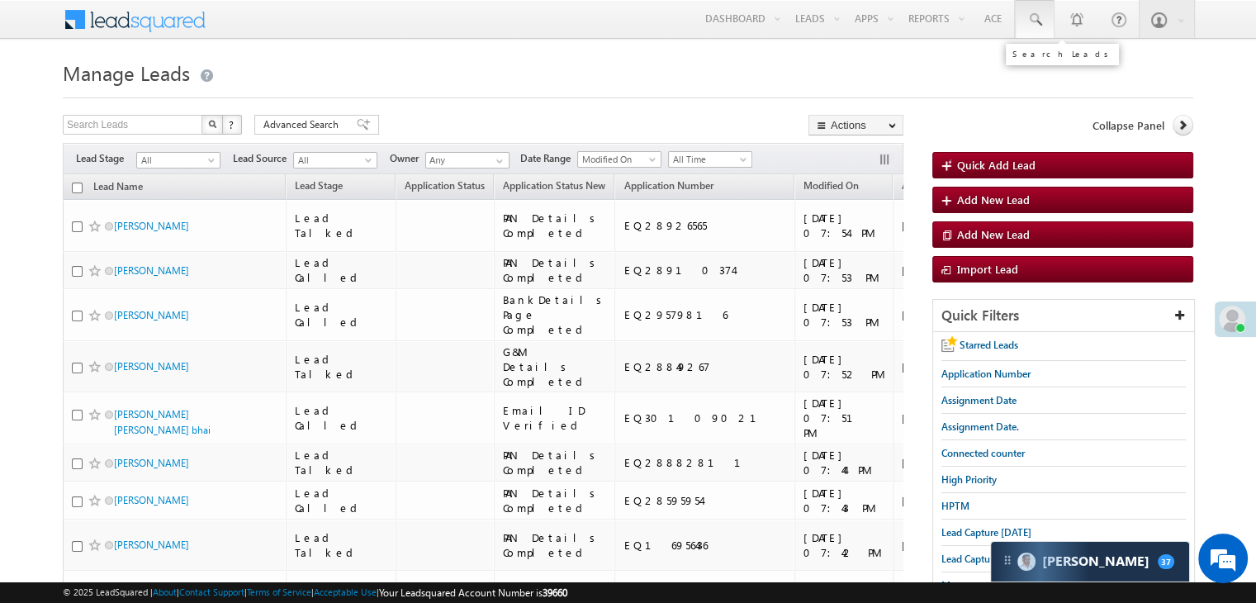
click at [1040, 25] on span at bounding box center [1034, 20] width 17 height 17
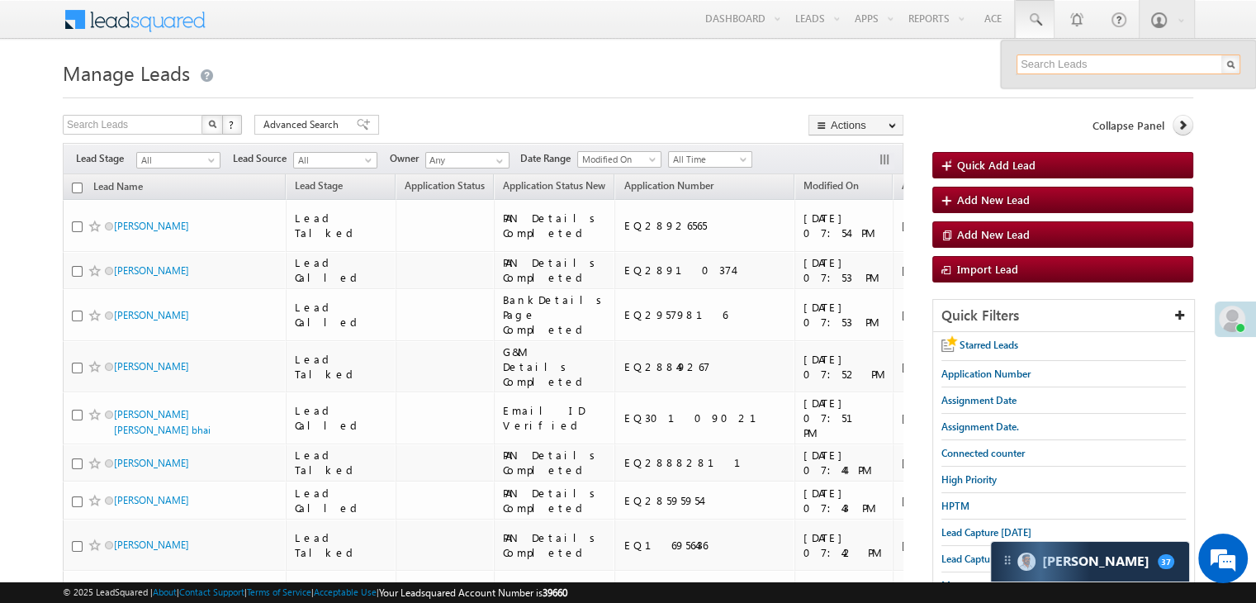
paste input "EQ29767811"
type input "EQ29767811"
click at [921, 69] on h1 "Manage Leads" at bounding box center [628, 71] width 1130 height 32
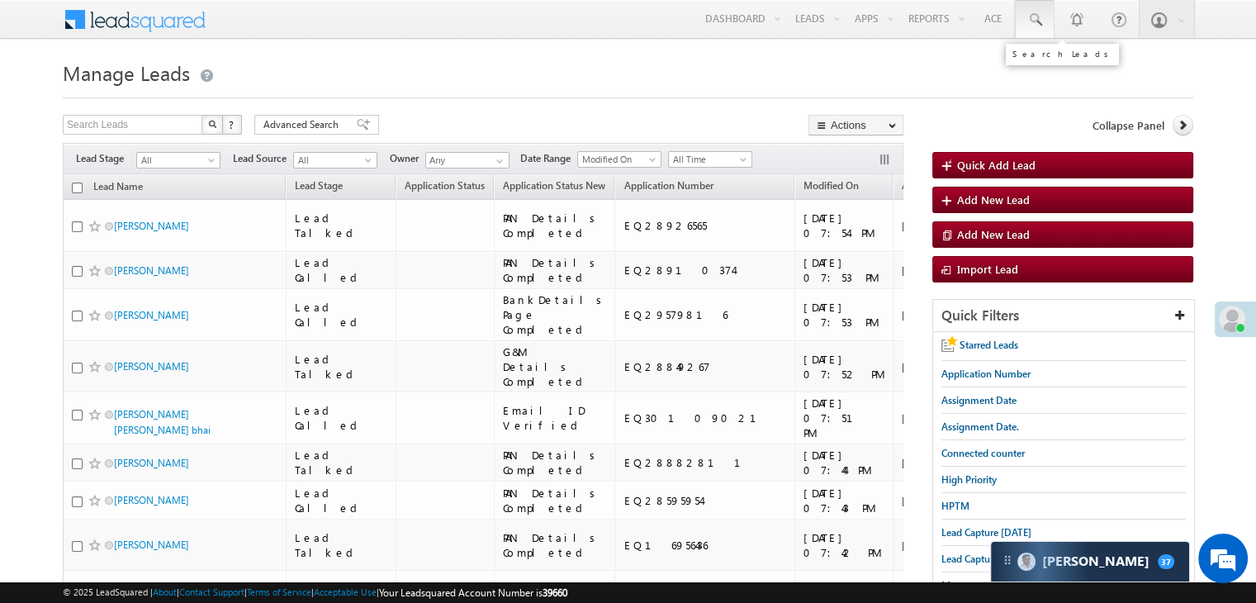
click at [1035, 12] on span at bounding box center [1034, 20] width 17 height 17
click at [924, 70] on h1 "Manage Leads" at bounding box center [628, 71] width 1130 height 32
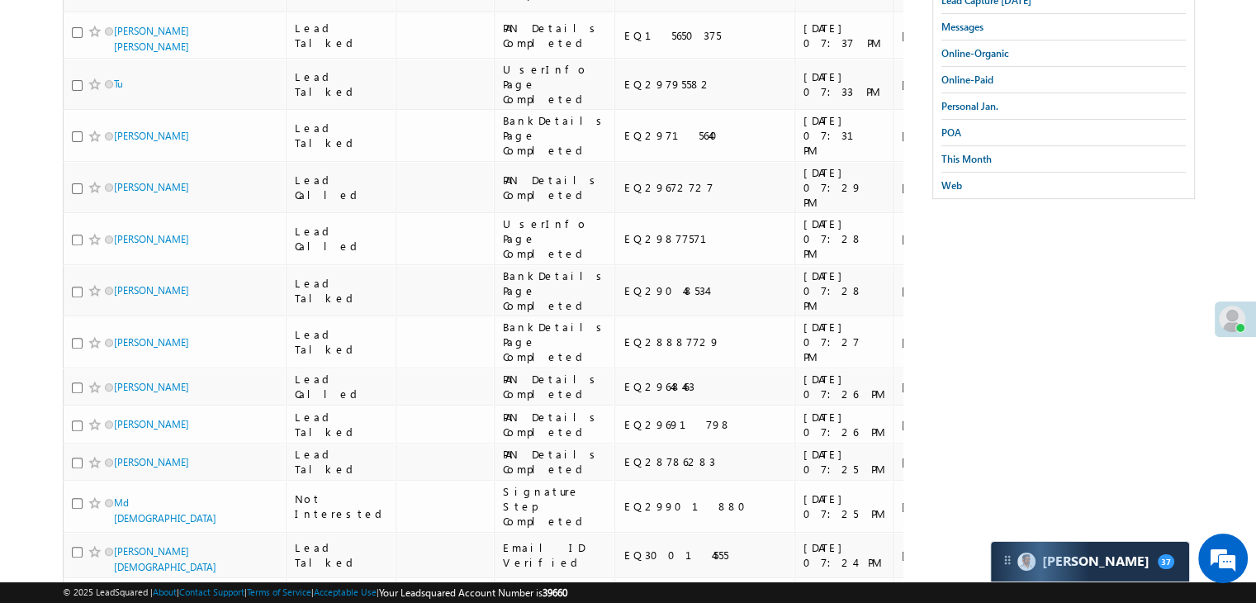
scroll to position [550, 0]
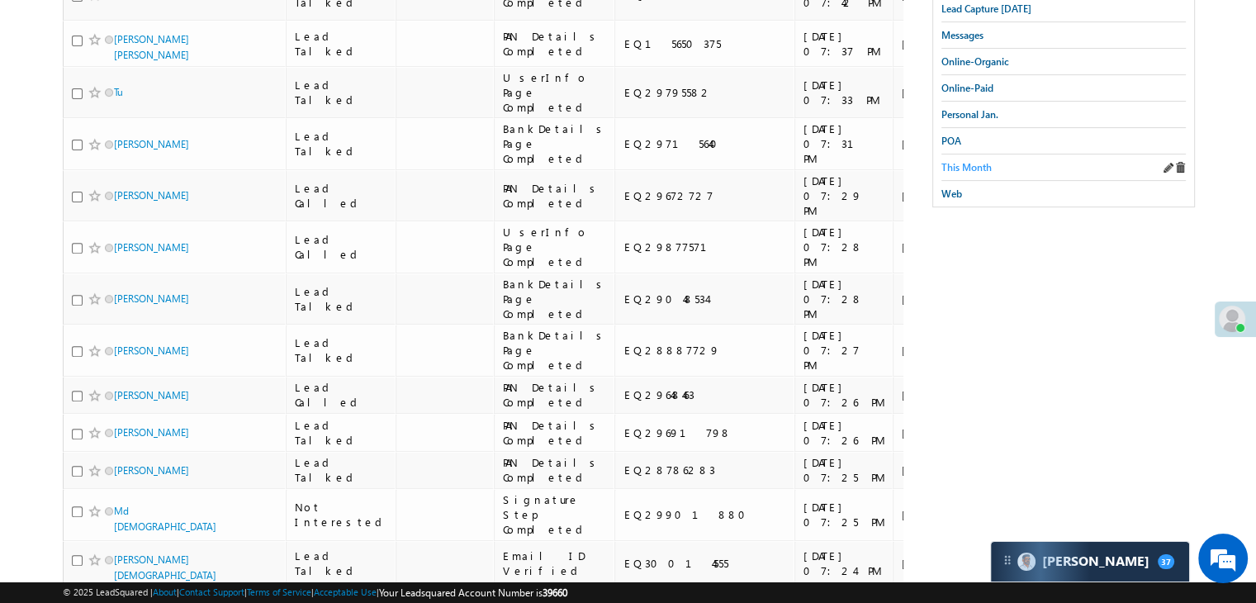
click at [977, 164] on span "This Month" at bounding box center [966, 167] width 50 height 12
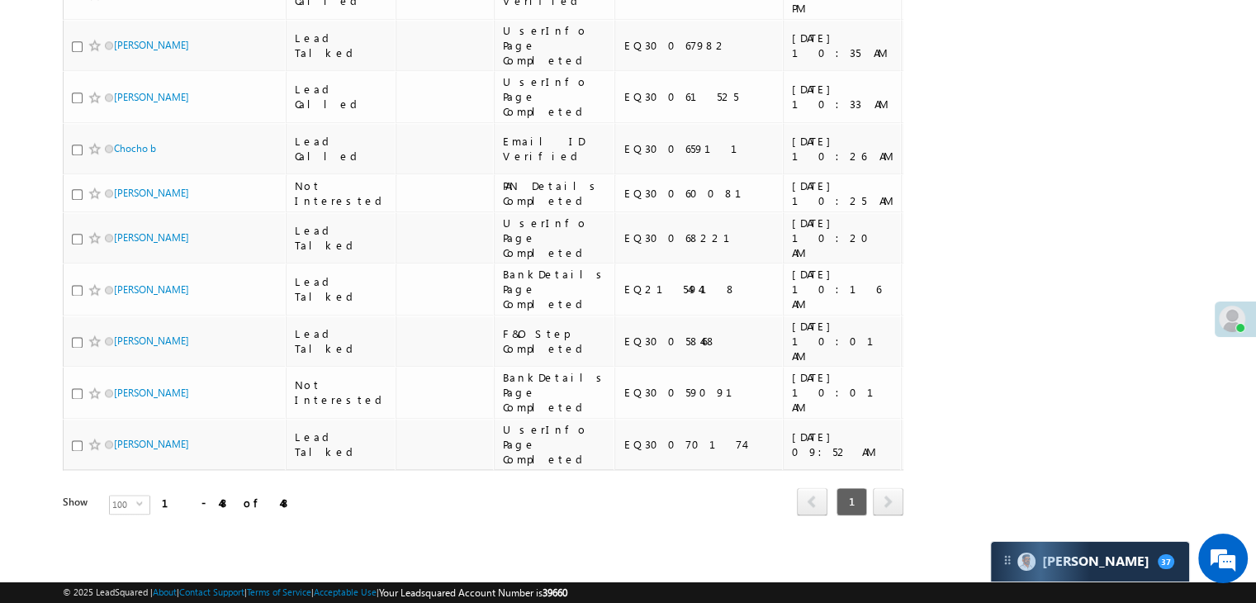
scroll to position [0, 0]
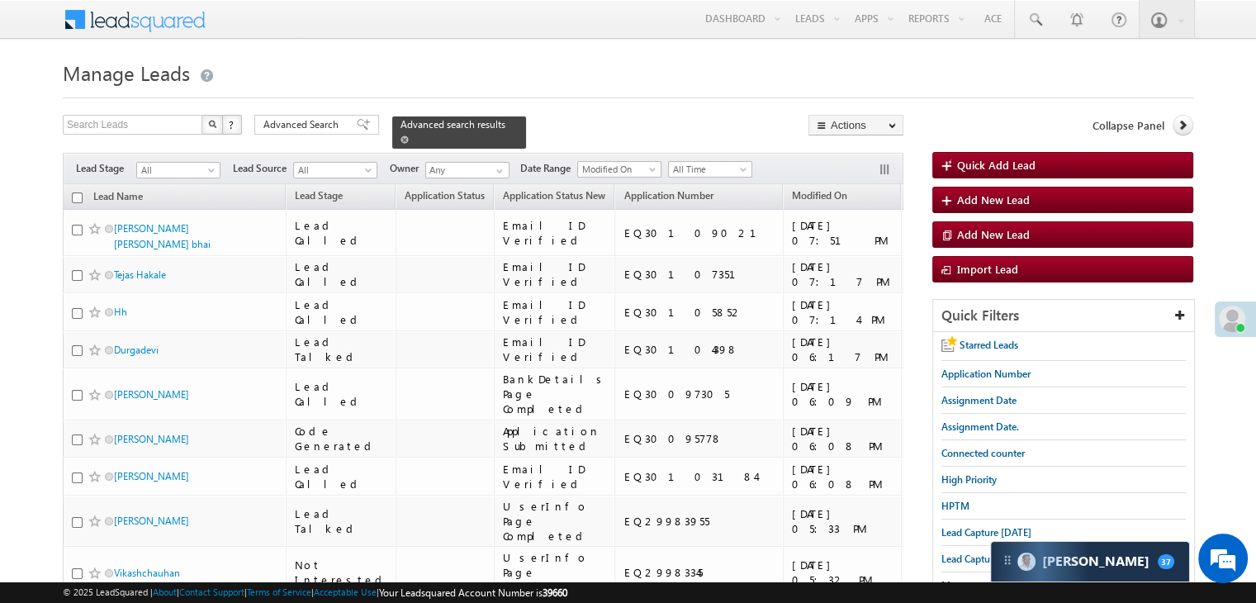
click at [409, 135] on span at bounding box center [404, 139] width 8 height 8
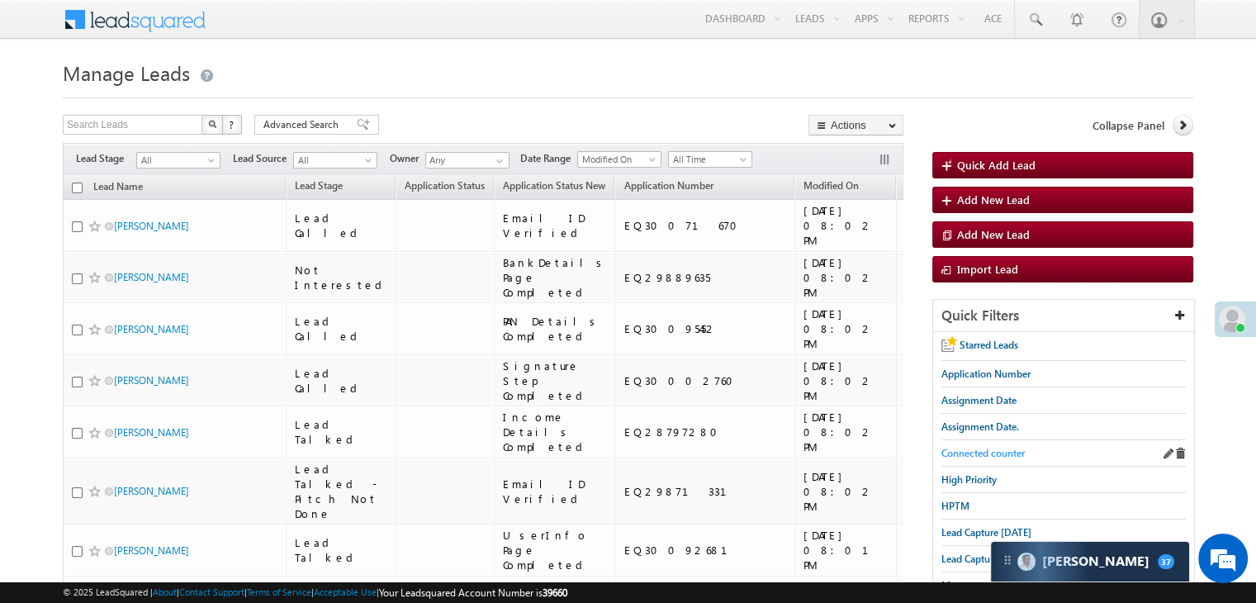
click at [968, 447] on span "Connected counter" at bounding box center [982, 453] width 83 height 12
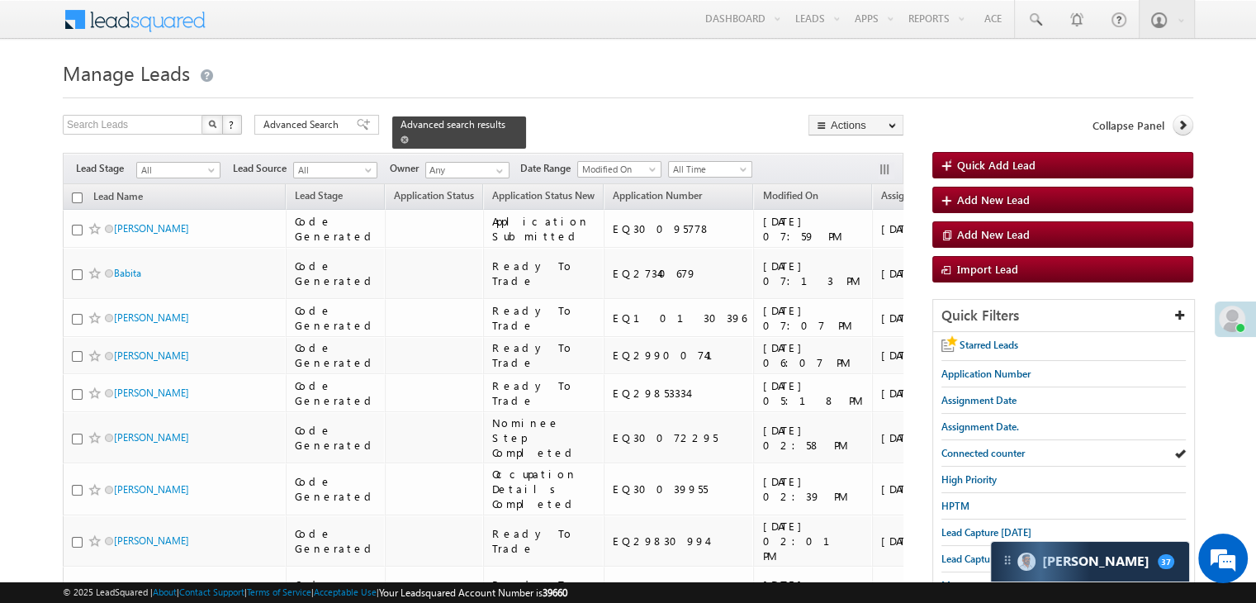
click at [409, 135] on span at bounding box center [404, 139] width 8 height 8
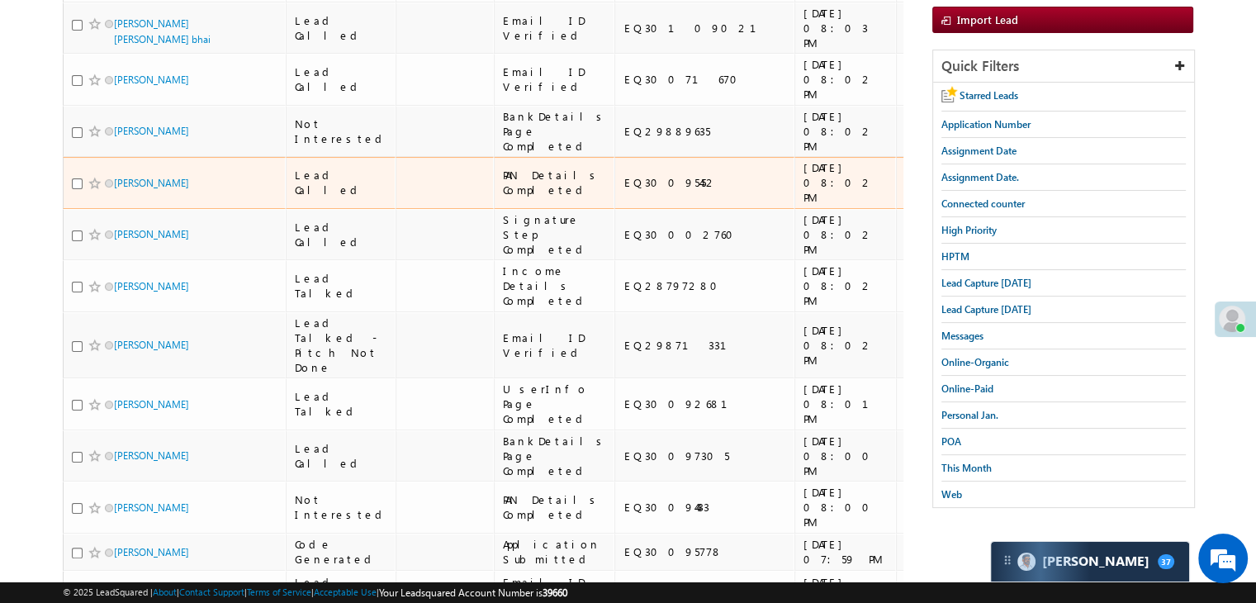
scroll to position [241, 0]
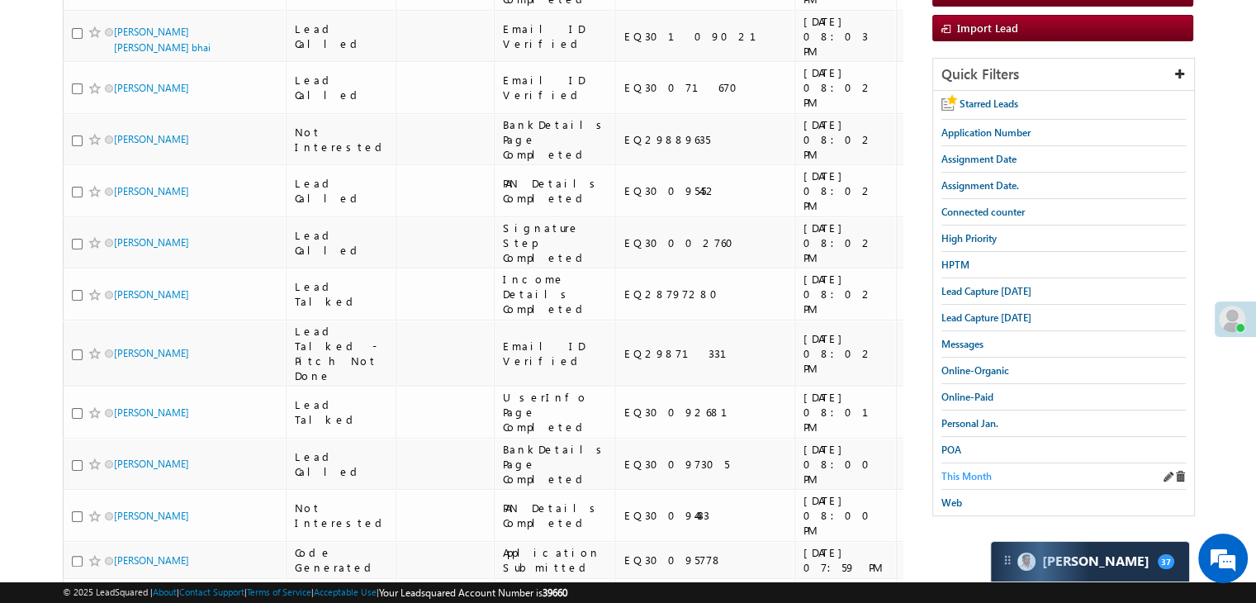
click at [952, 470] on span "This Month" at bounding box center [966, 476] width 50 height 12
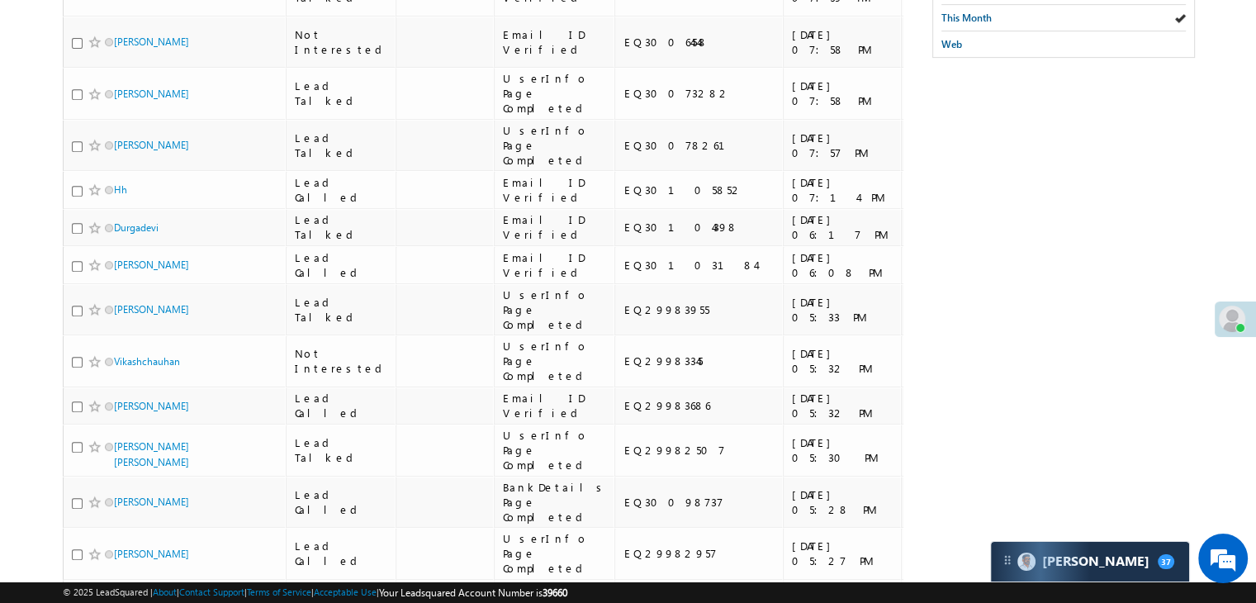
scroll to position [0, 0]
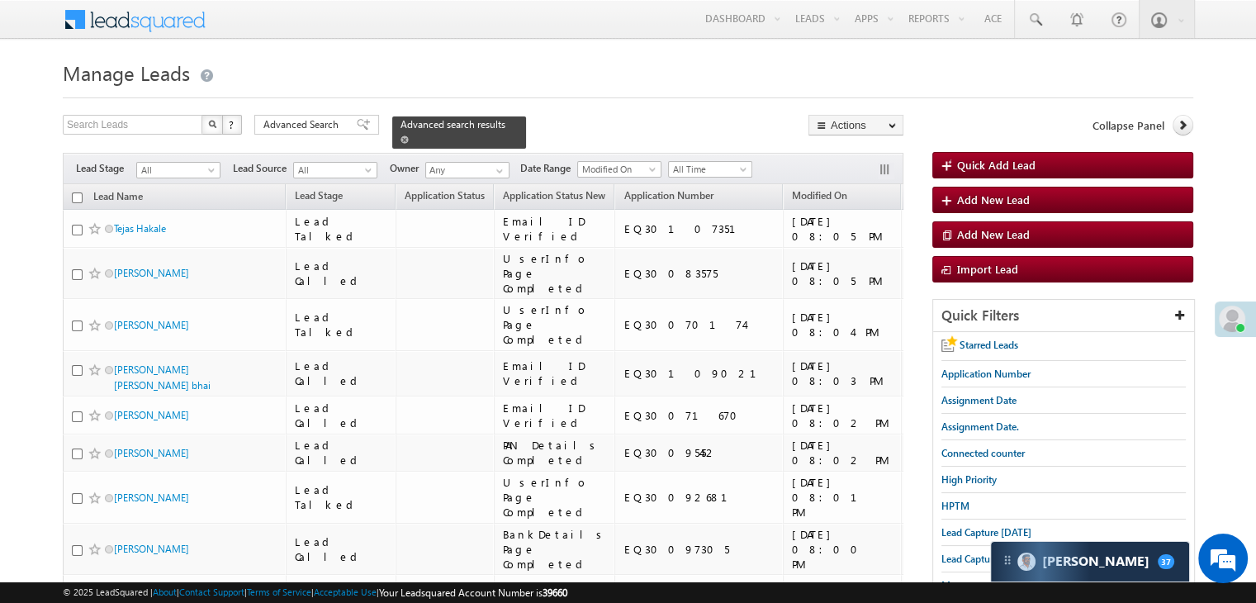
click at [409, 135] on span at bounding box center [404, 139] width 8 height 8
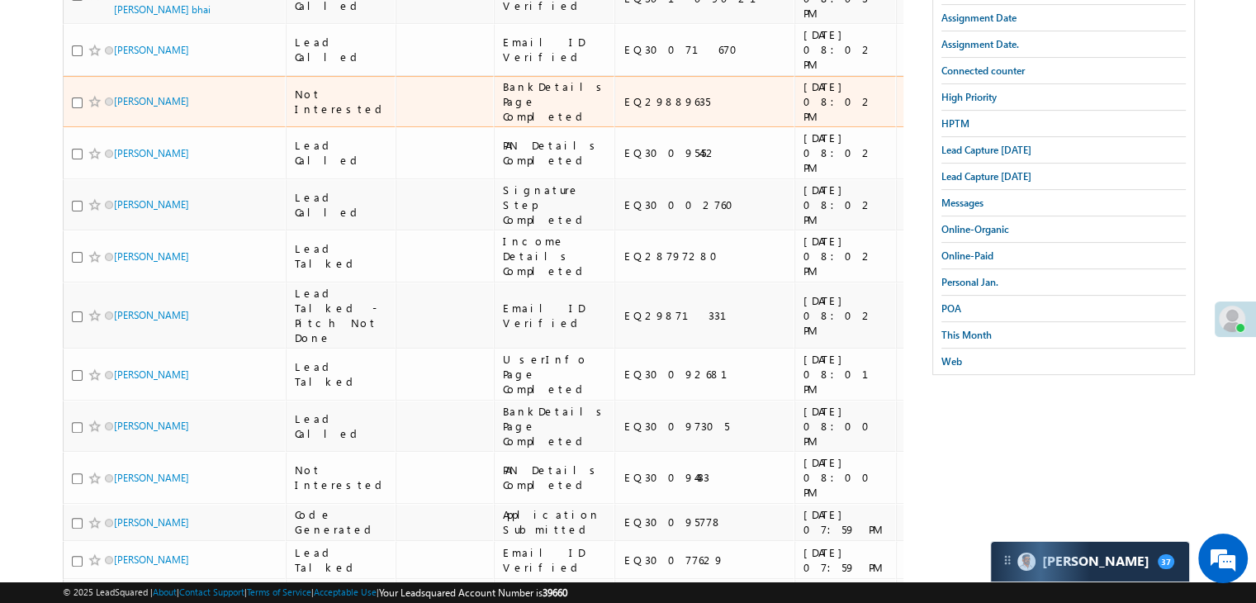
scroll to position [392, 0]
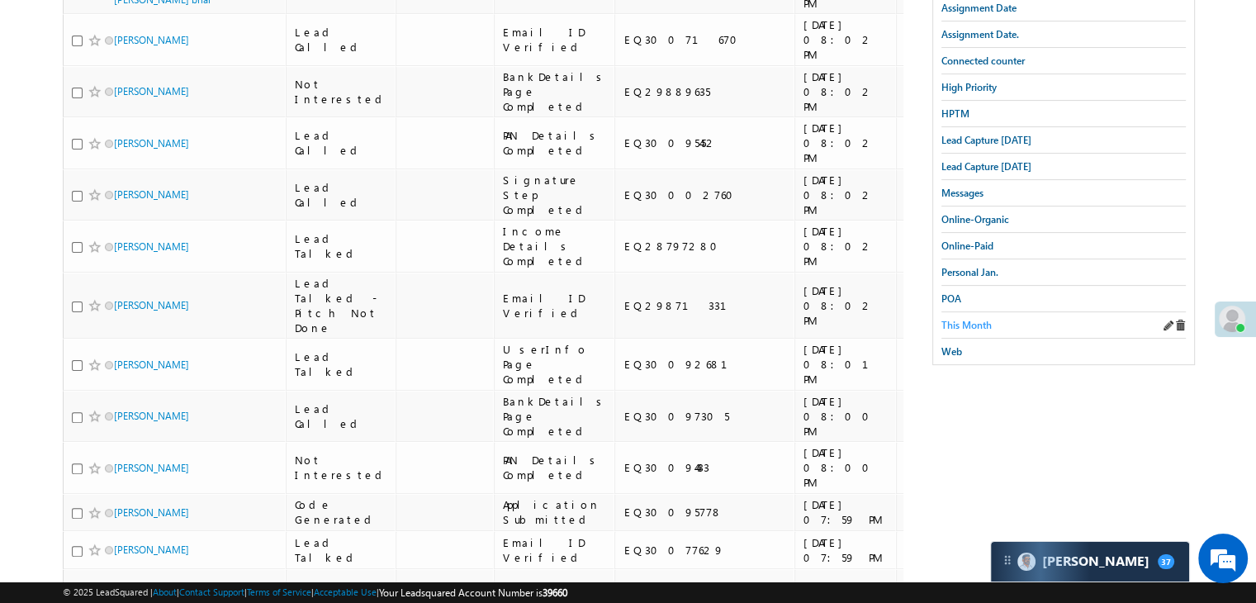
click at [969, 317] on link "This Month" at bounding box center [966, 325] width 50 height 16
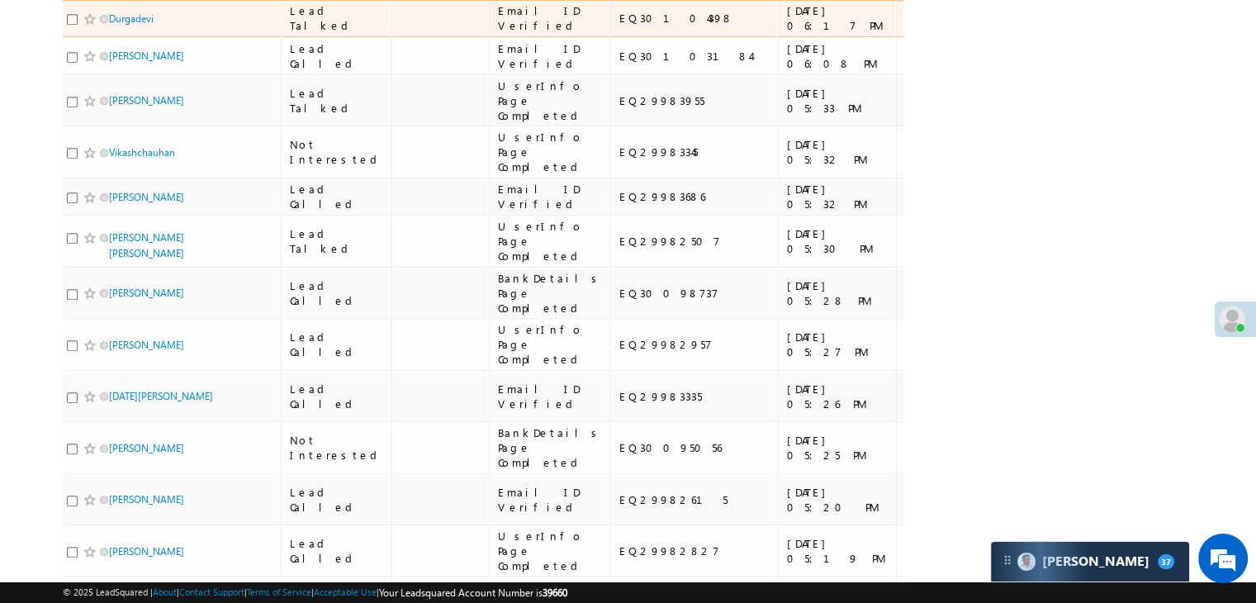
scroll to position [0, 0]
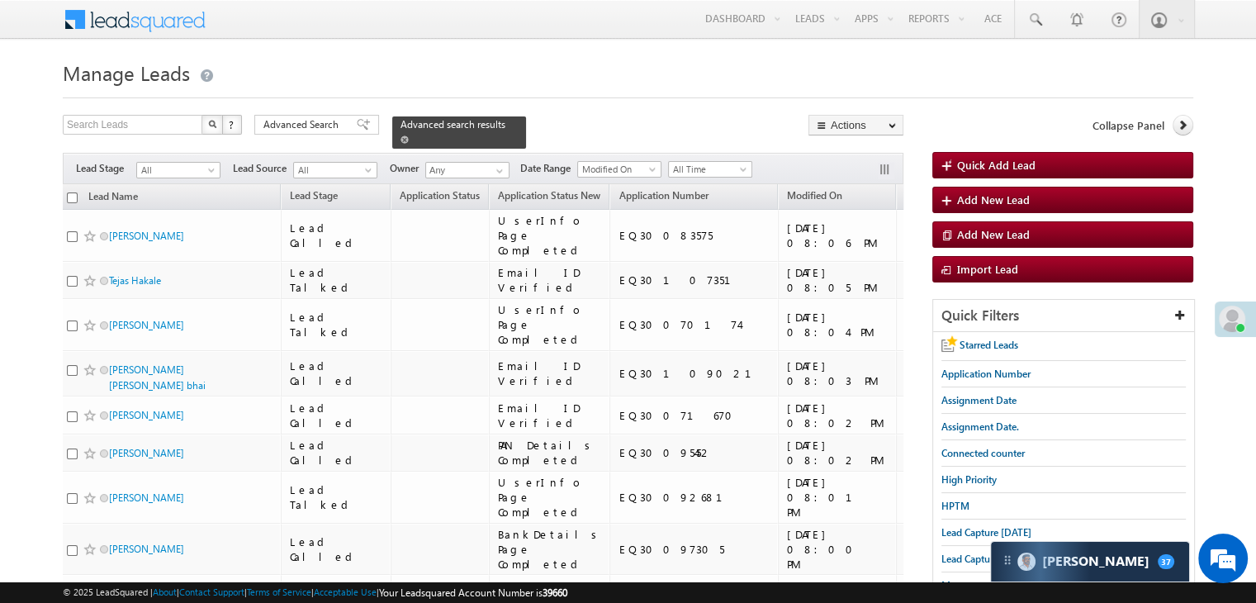
click at [409, 135] on span at bounding box center [404, 139] width 8 height 8
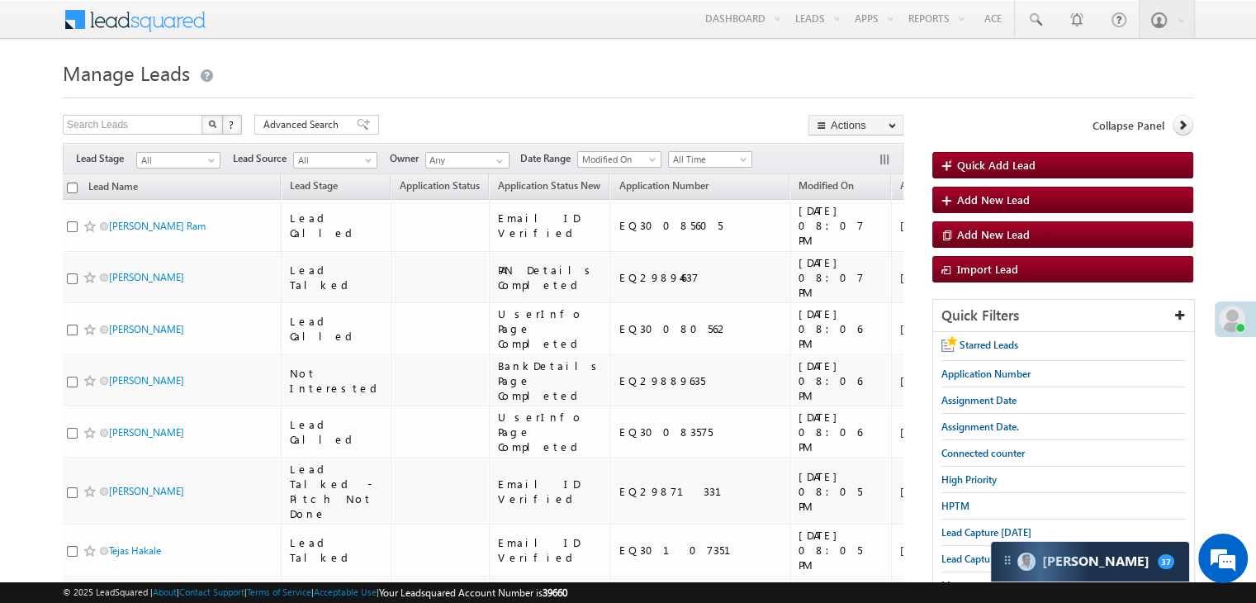
scroll to position [550, 0]
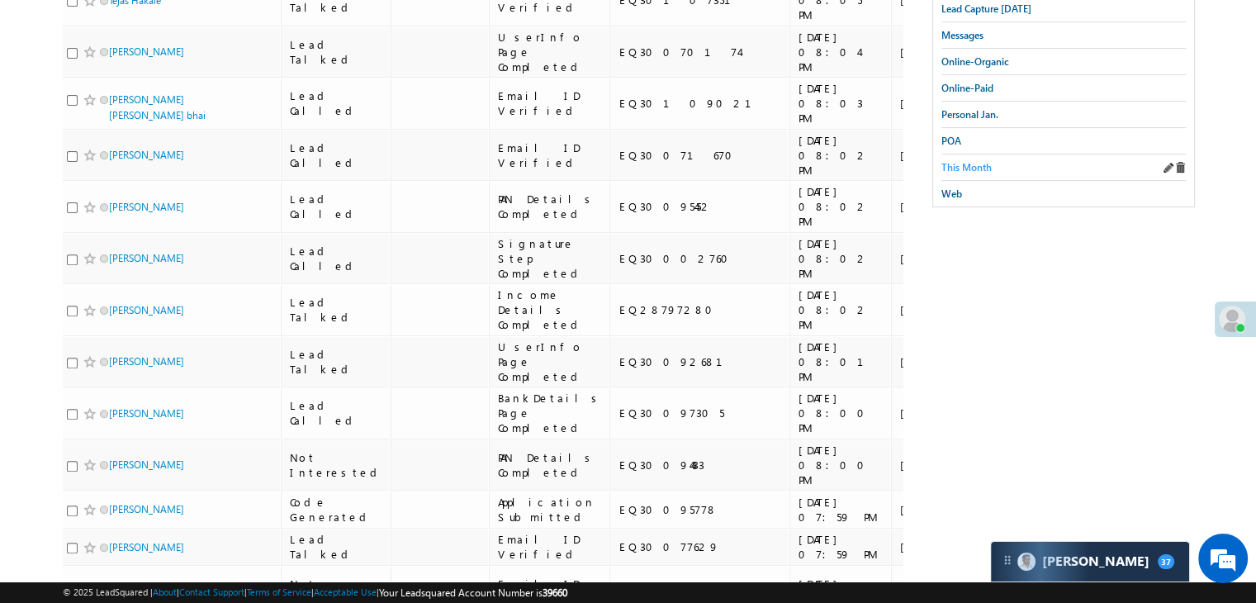
click at [961, 161] on span "This Month" at bounding box center [966, 167] width 50 height 12
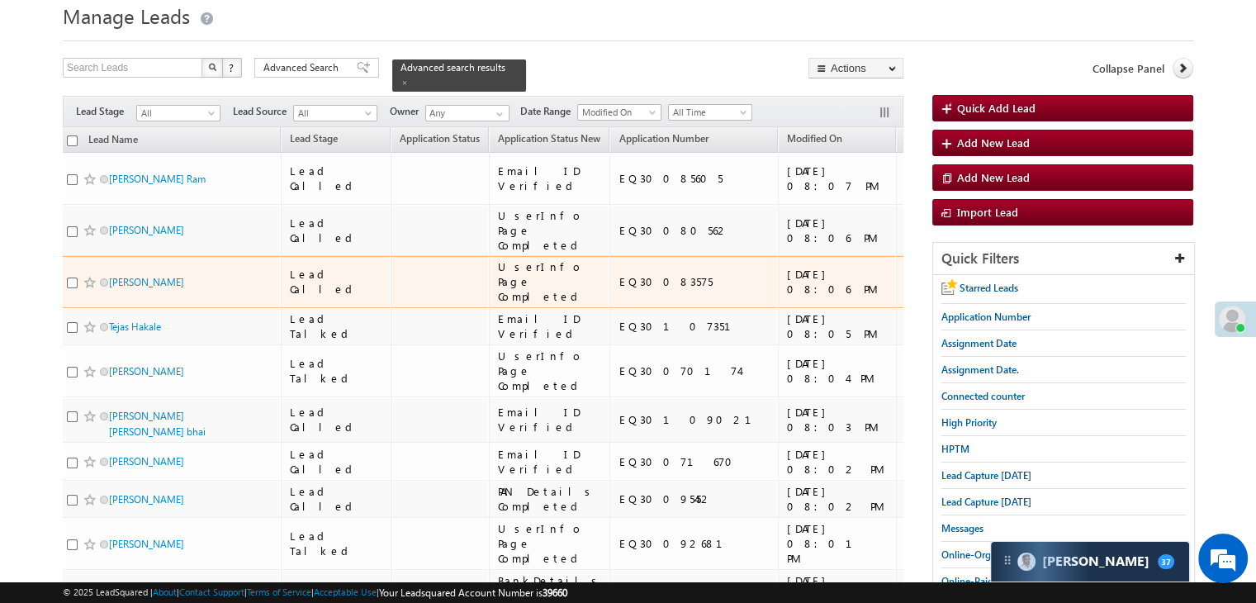
scroll to position [0, 0]
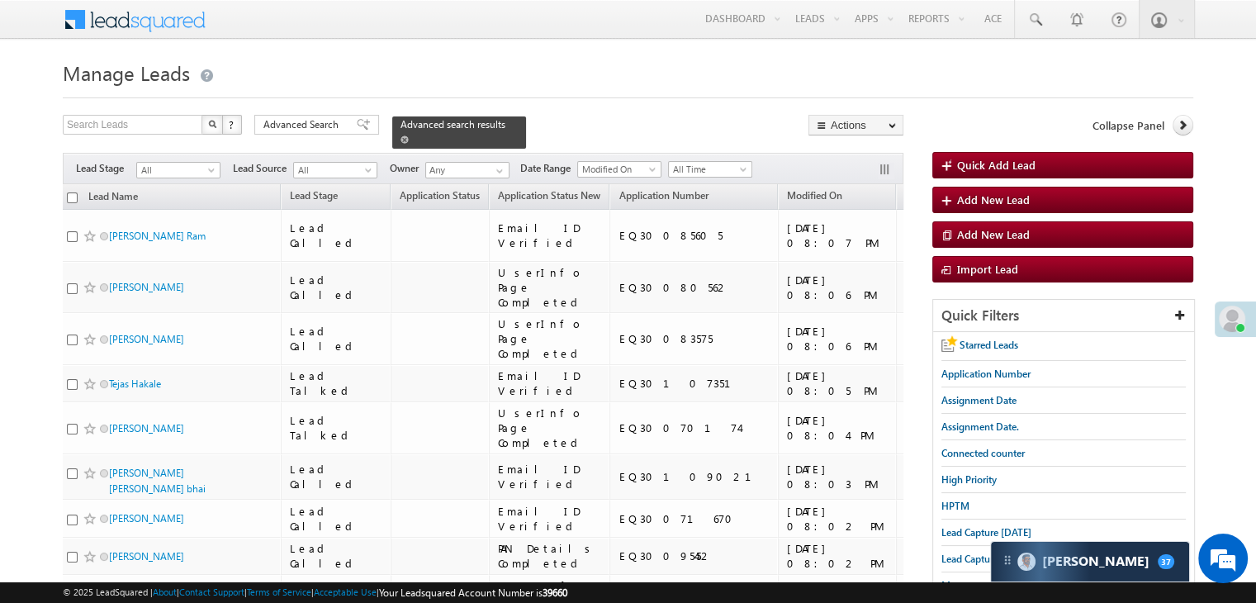
click at [409, 135] on span at bounding box center [404, 139] width 8 height 8
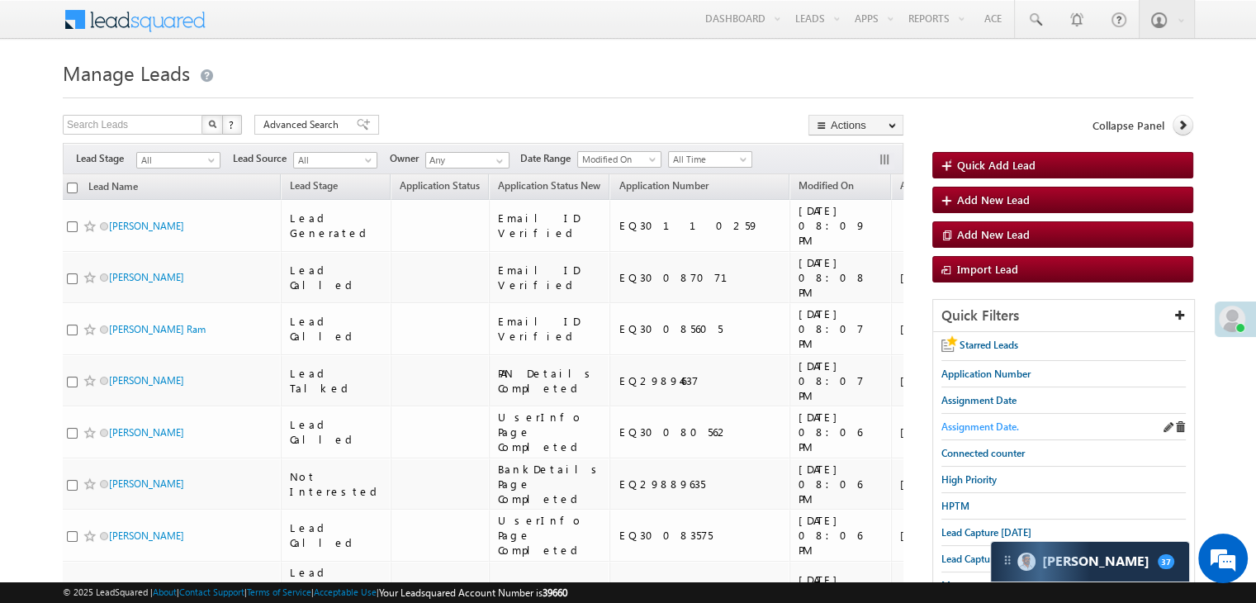
click at [980, 428] on span "Assignment Date." at bounding box center [980, 426] width 78 height 12
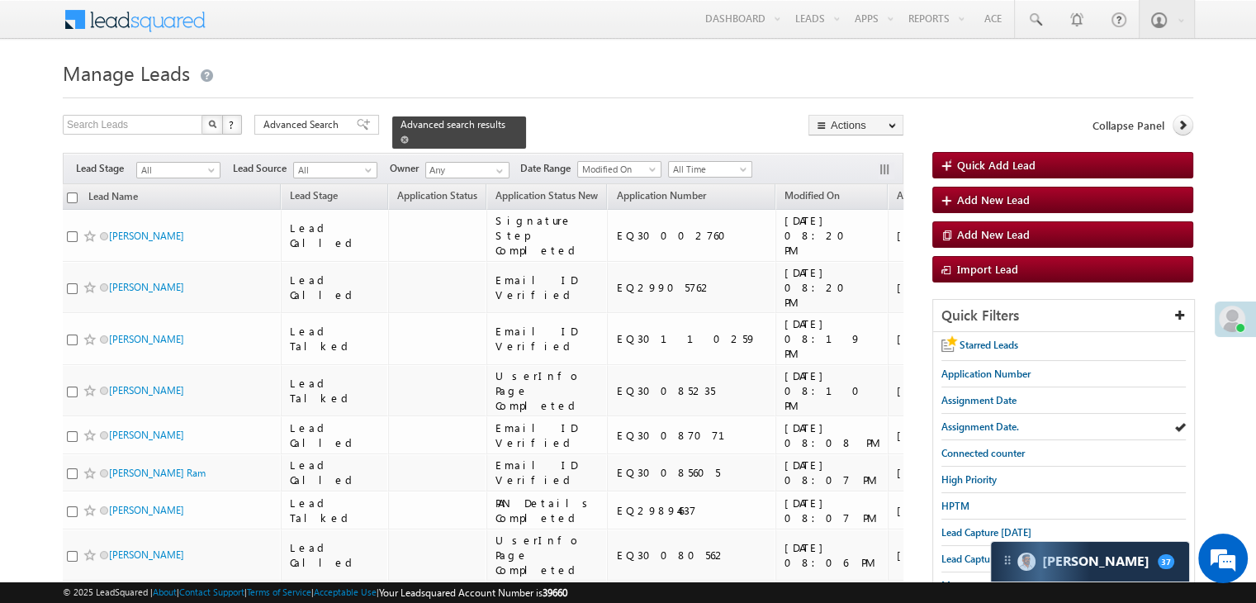
click at [409, 135] on span at bounding box center [404, 139] width 8 height 8
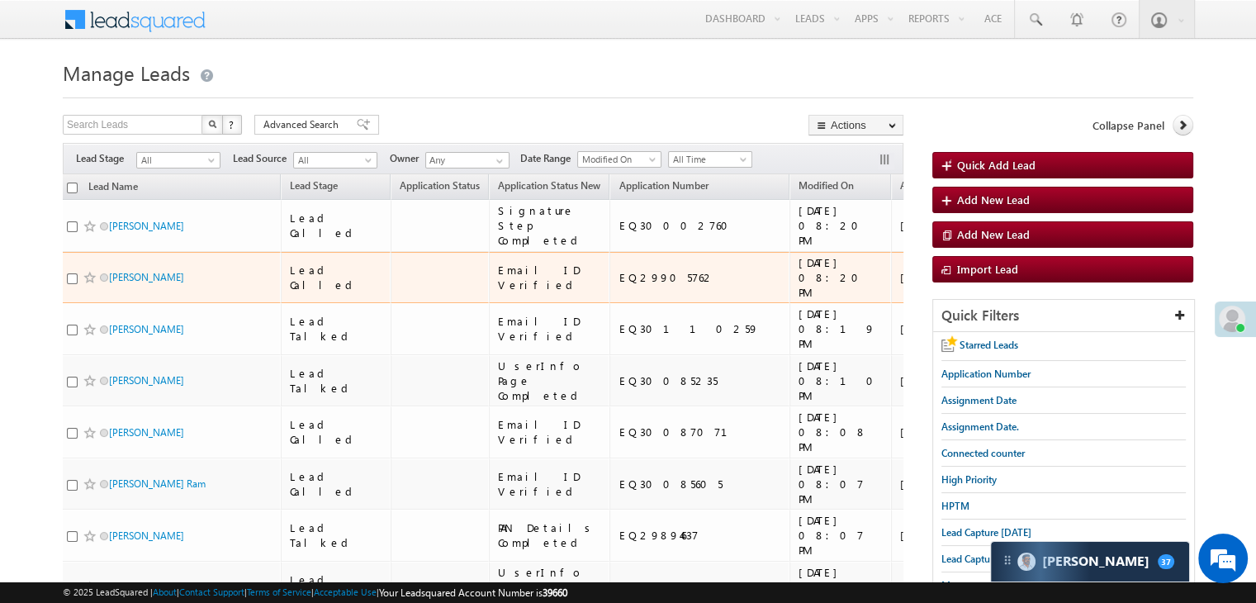
scroll to position [550, 0]
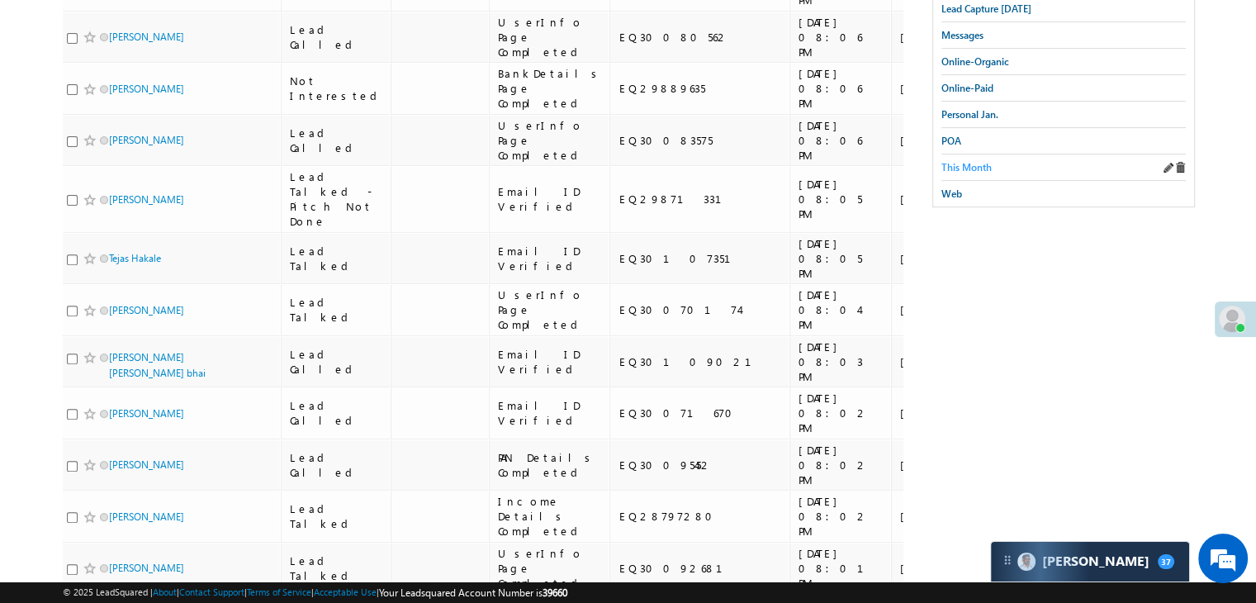
click at [978, 161] on span "This Month" at bounding box center [966, 167] width 50 height 12
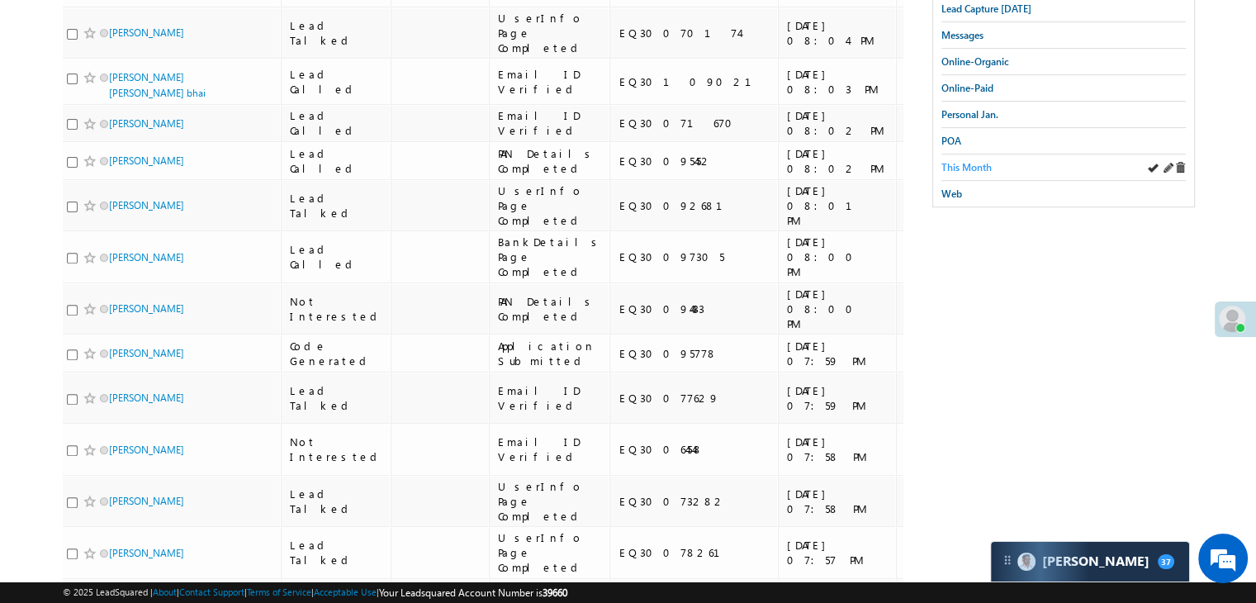
click at [974, 165] on span "This Month" at bounding box center [966, 167] width 50 height 12
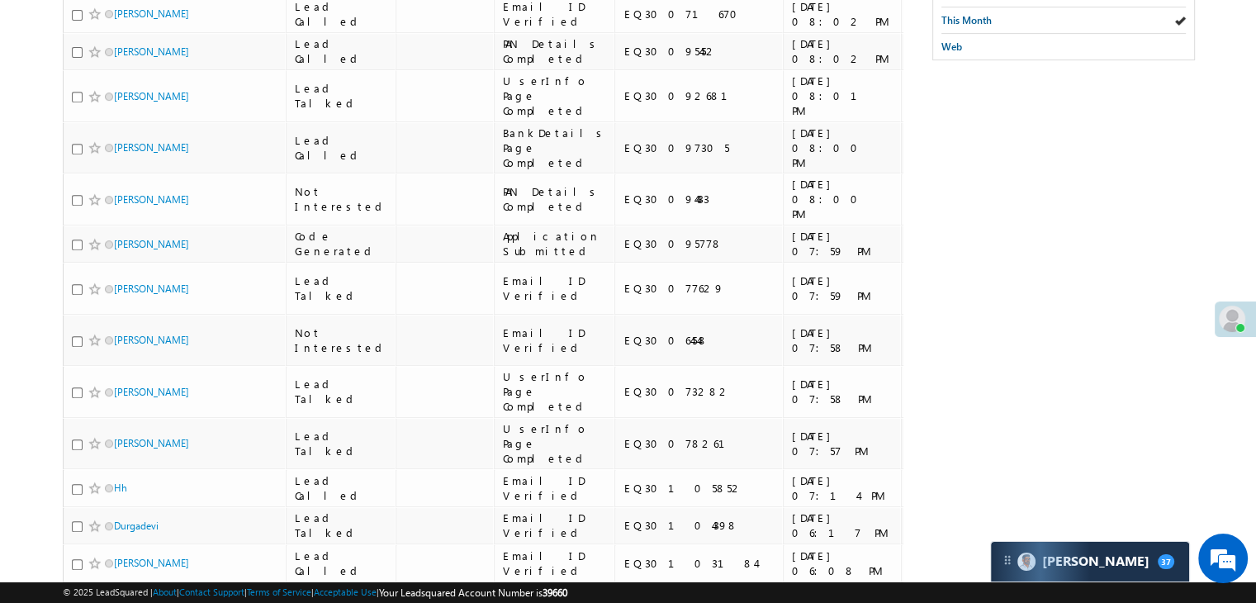
scroll to position [0, 0]
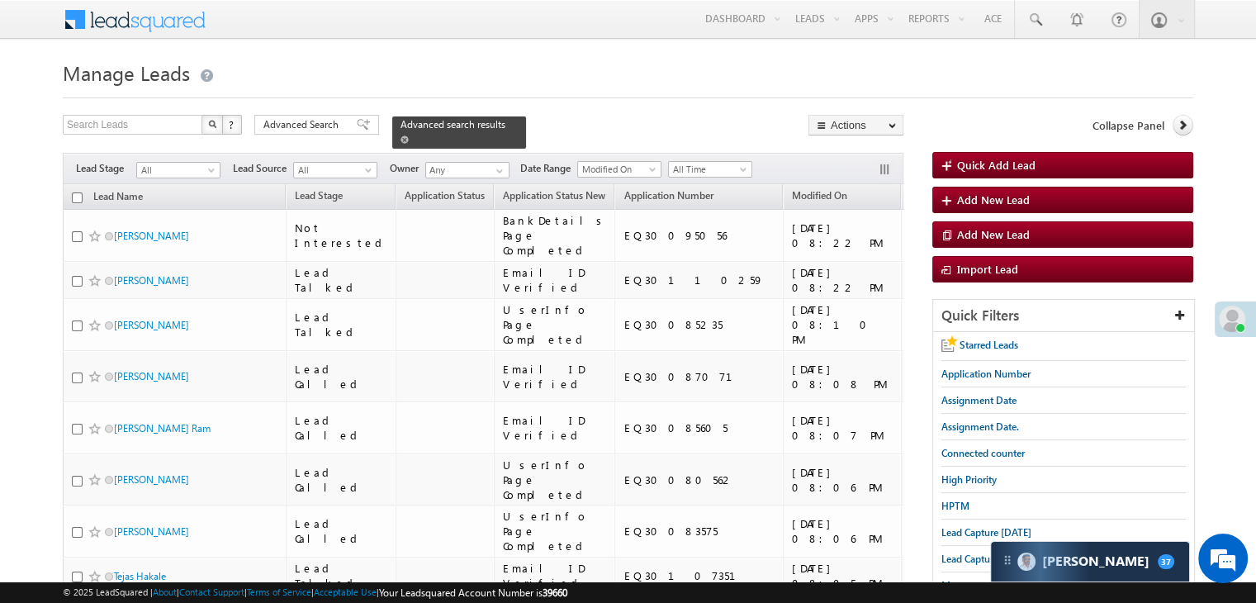
click at [409, 135] on span at bounding box center [404, 139] width 8 height 8
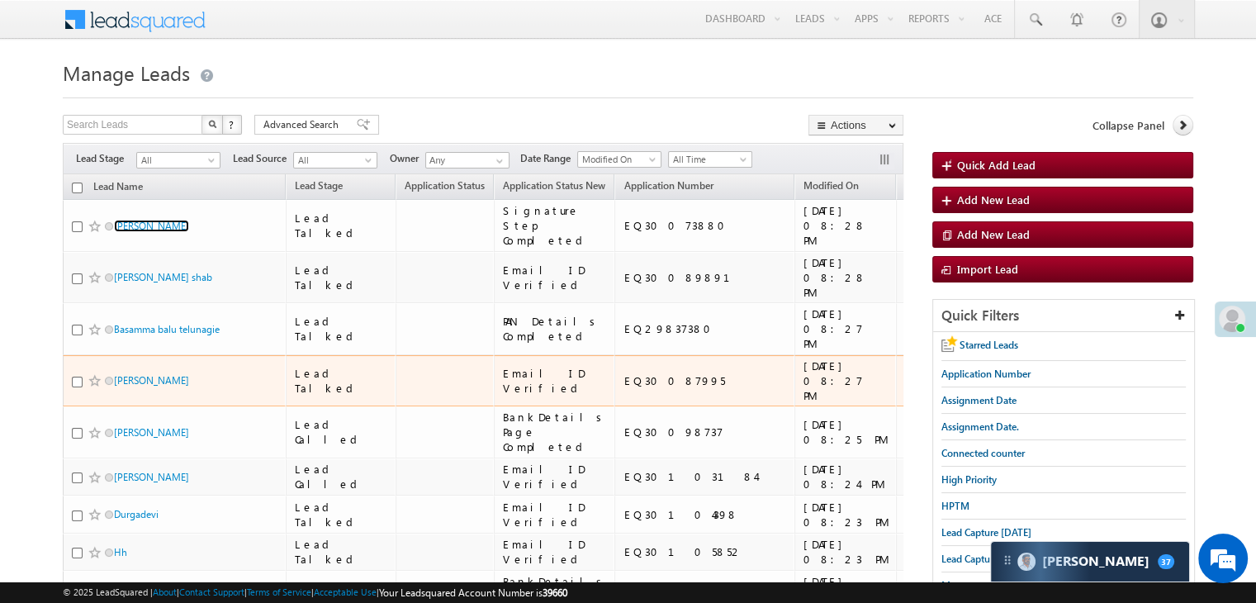
scroll to position [550, 0]
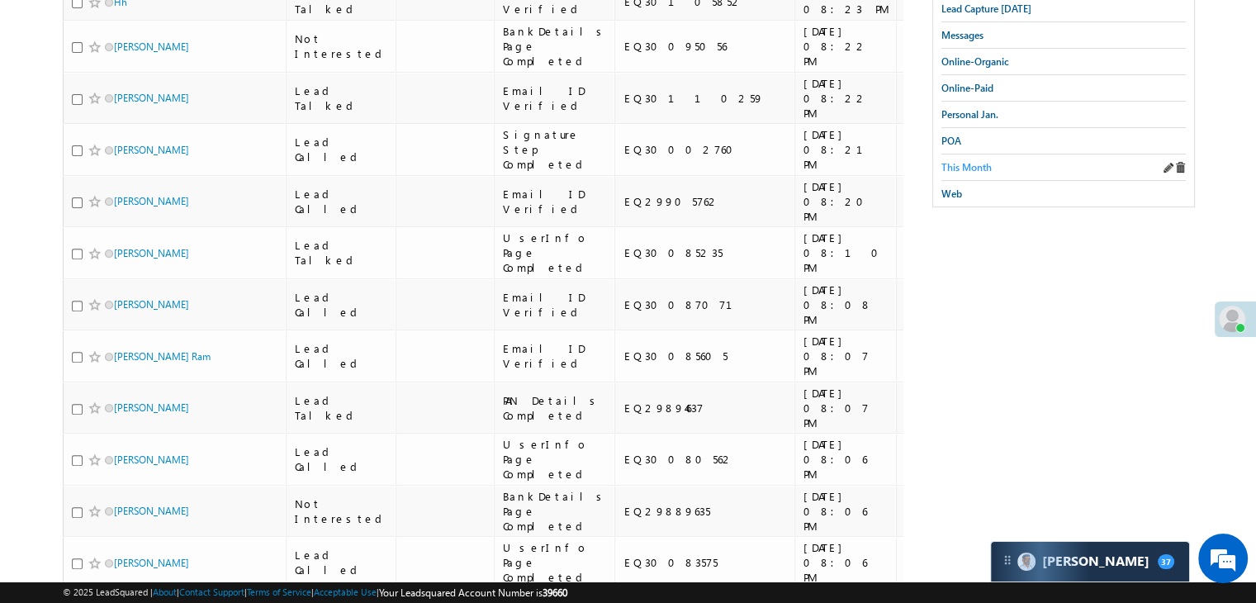
click at [958, 161] on span "This Month" at bounding box center [966, 167] width 50 height 12
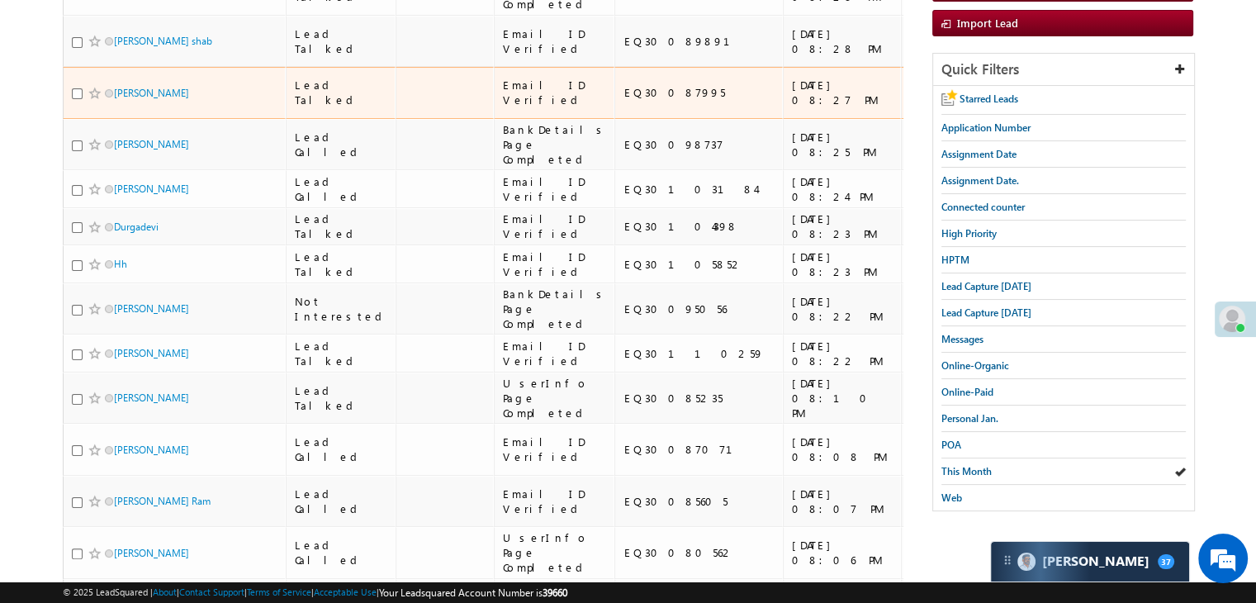
scroll to position [178, 0]
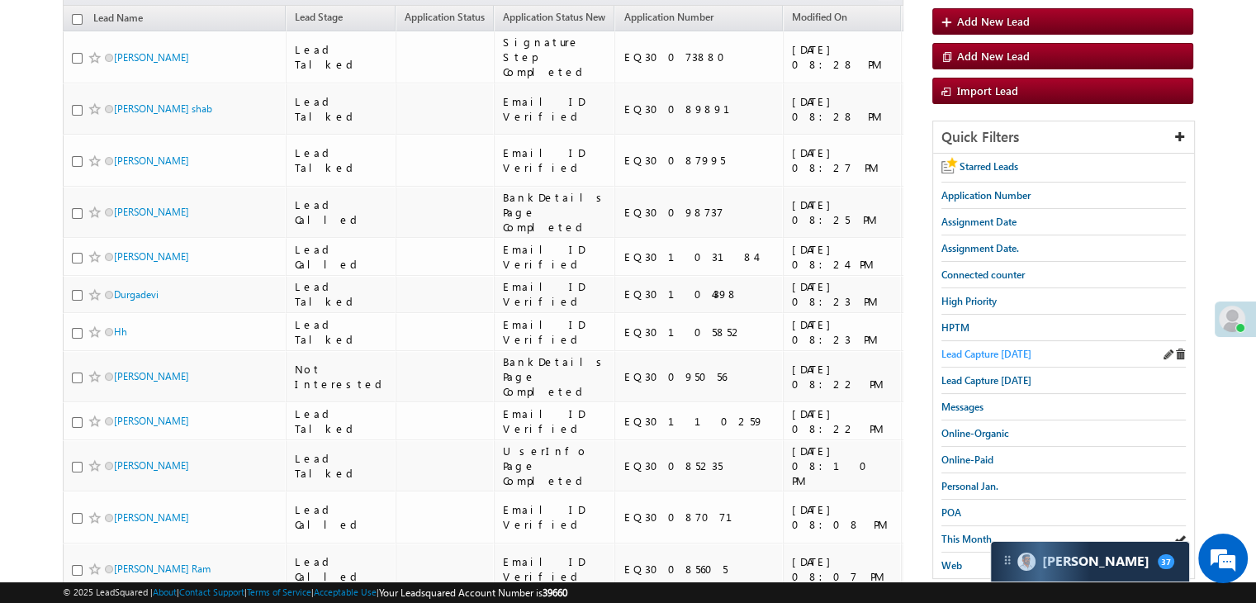
click at [950, 348] on span "Lead Capture [DATE]" at bounding box center [986, 354] width 90 height 12
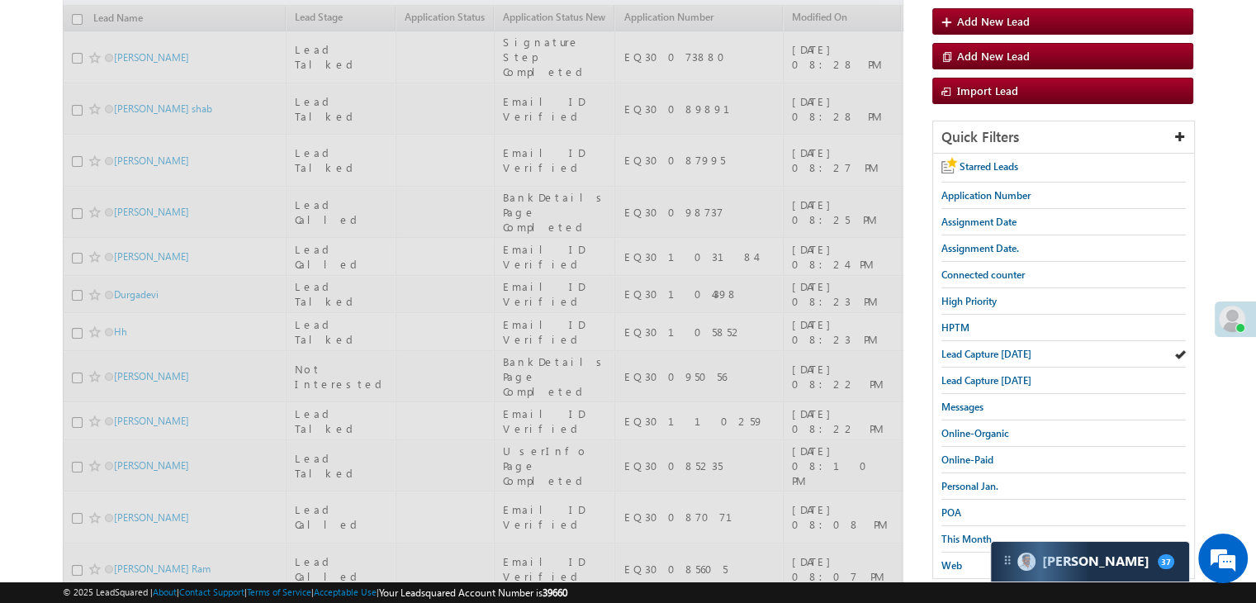
scroll to position [0, 0]
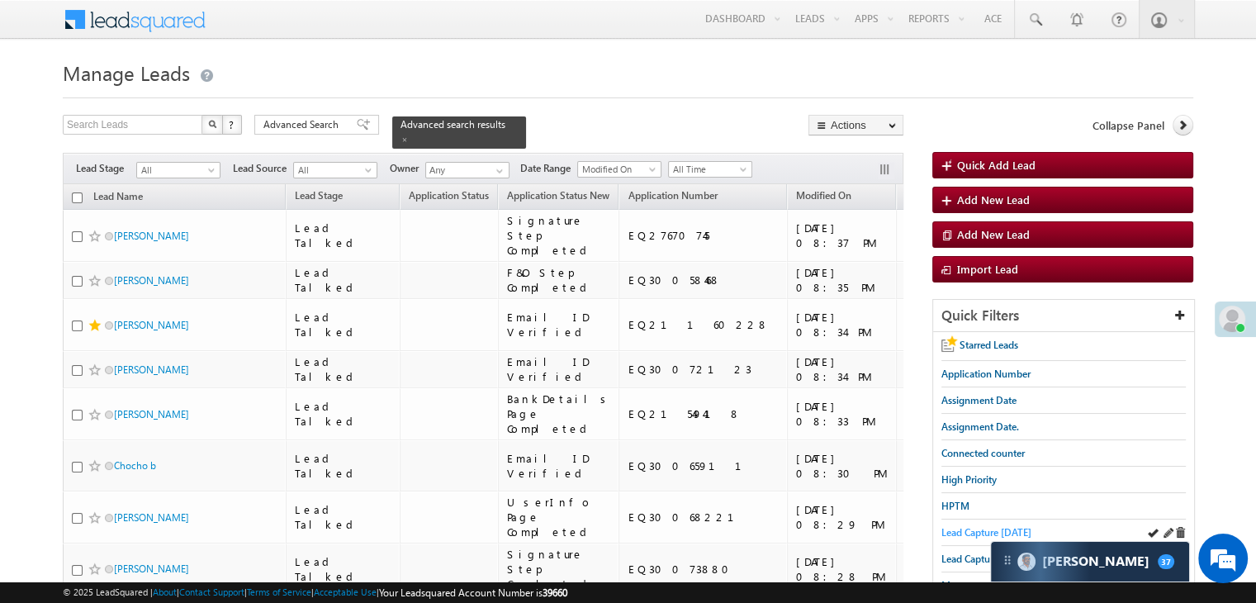
click at [964, 524] on link "Lead Capture [DATE]" at bounding box center [986, 532] width 90 height 16
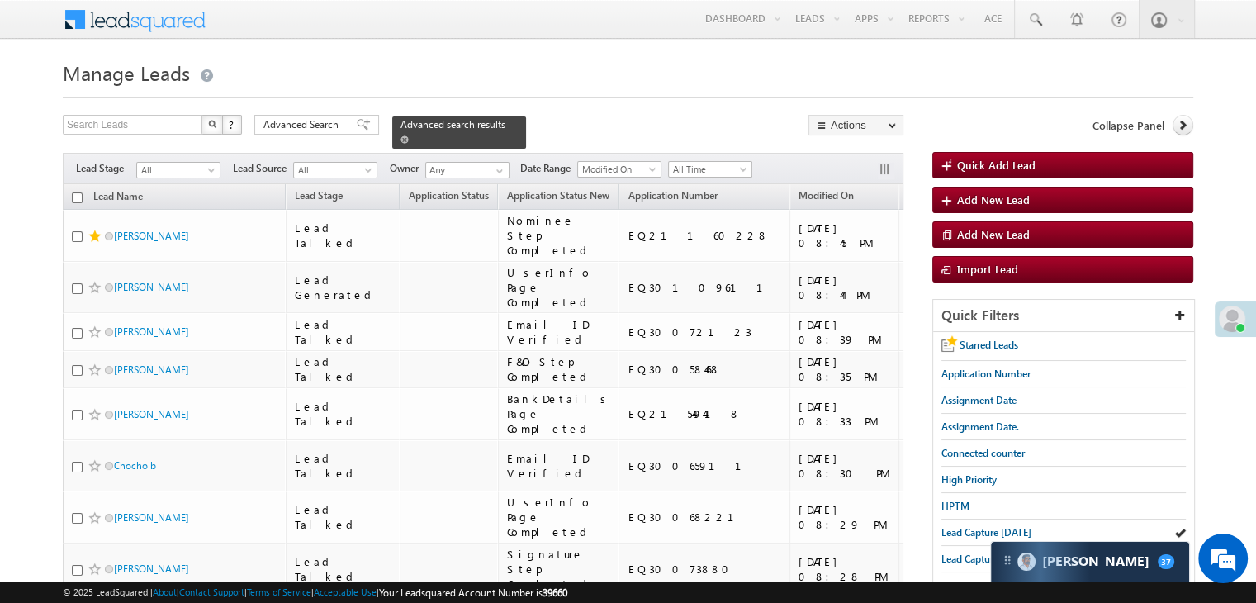
click at [409, 135] on span at bounding box center [404, 139] width 8 height 8
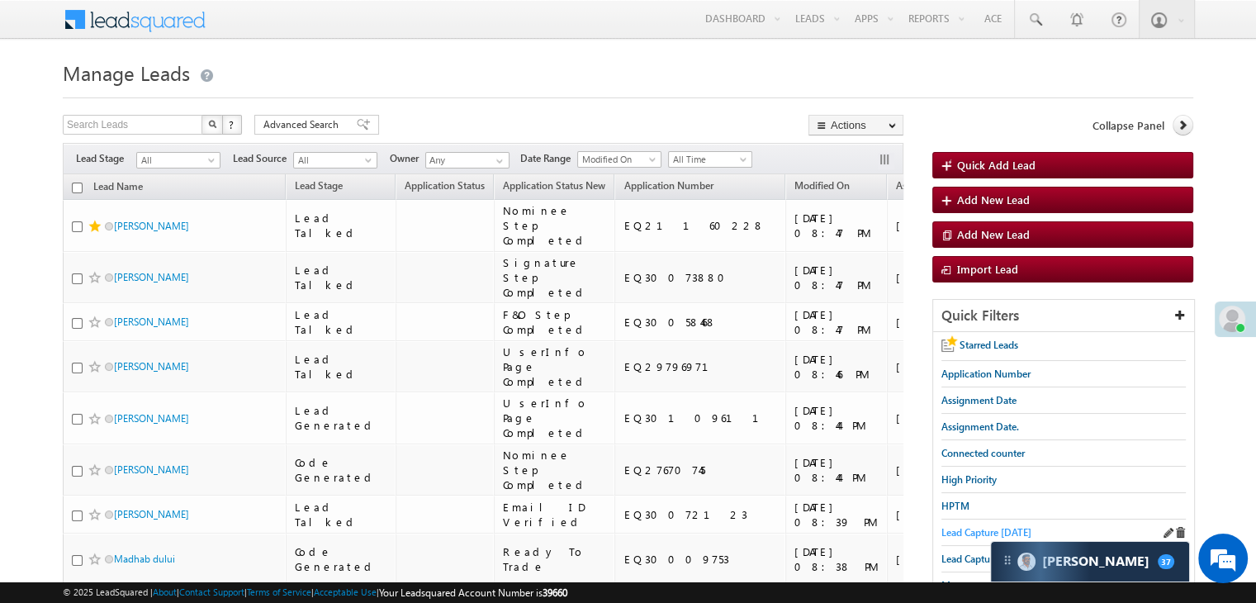
click at [954, 526] on span "Lead Capture [DATE]" at bounding box center [986, 532] width 90 height 12
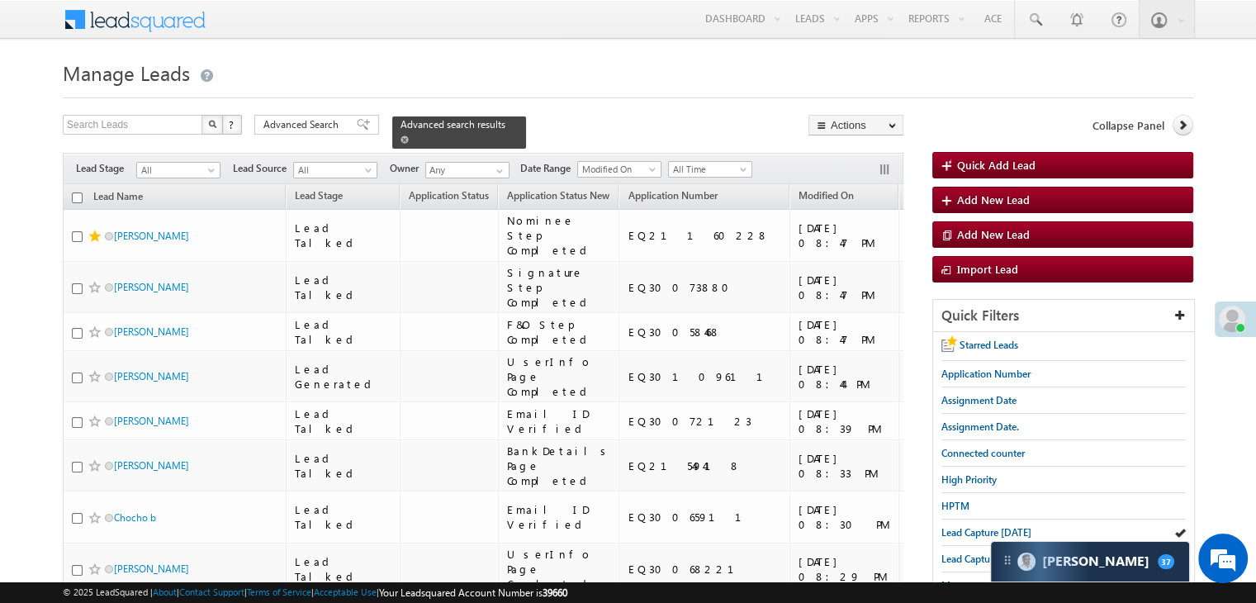
click at [409, 135] on span at bounding box center [404, 139] width 8 height 8
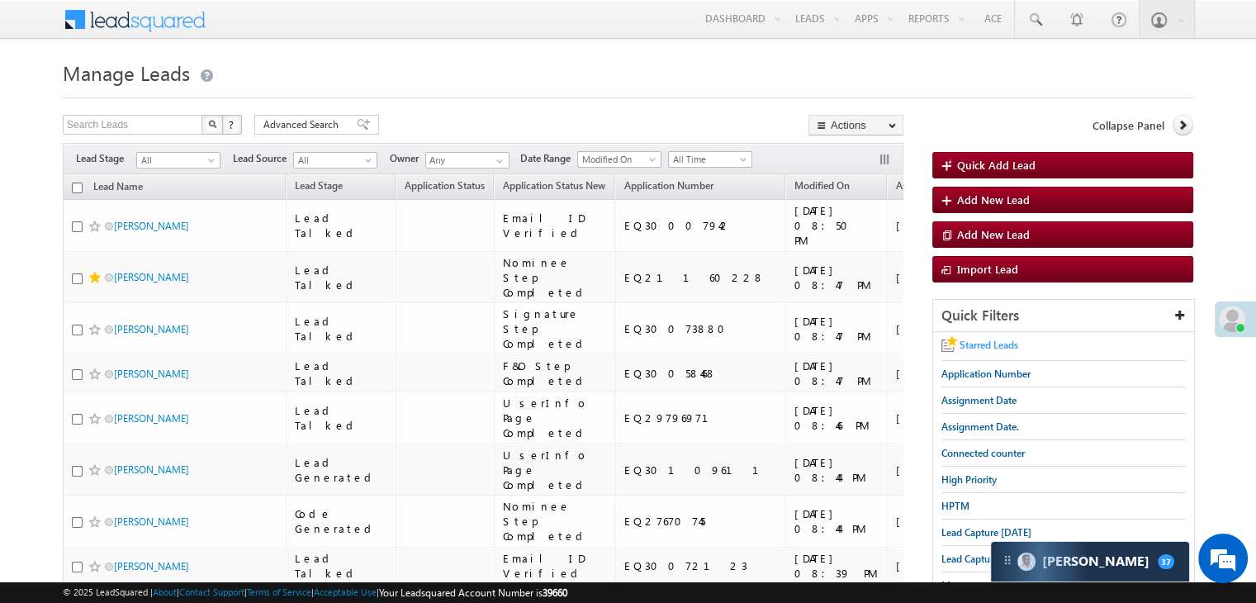
scroll to position [550, 0]
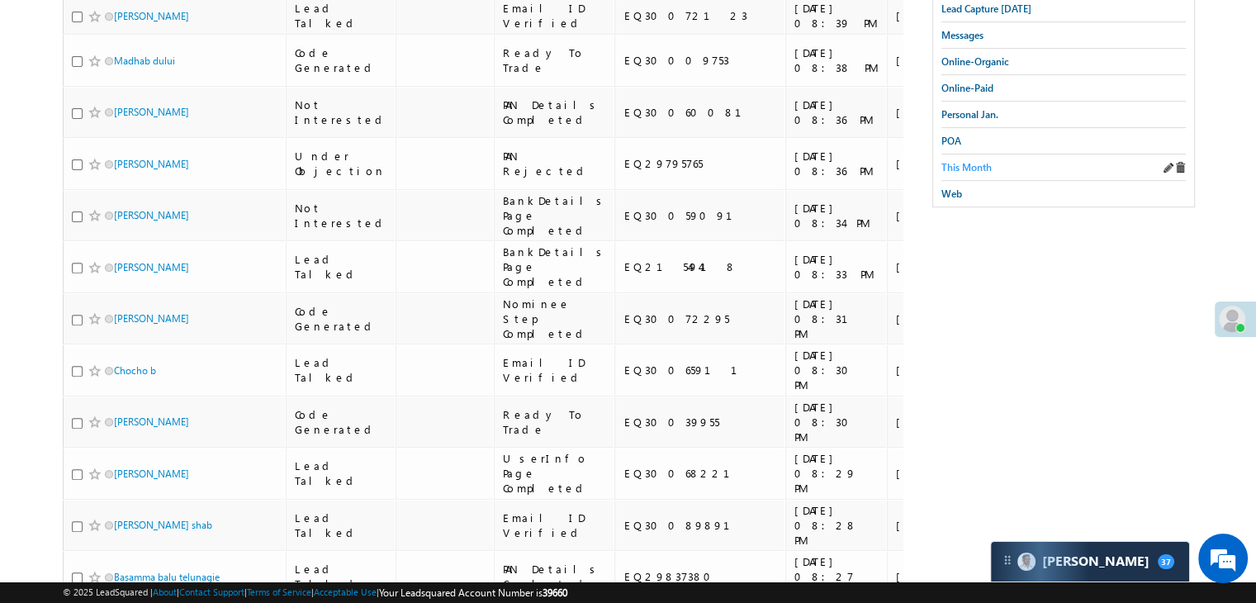
click at [968, 162] on span "This Month" at bounding box center [966, 167] width 50 height 12
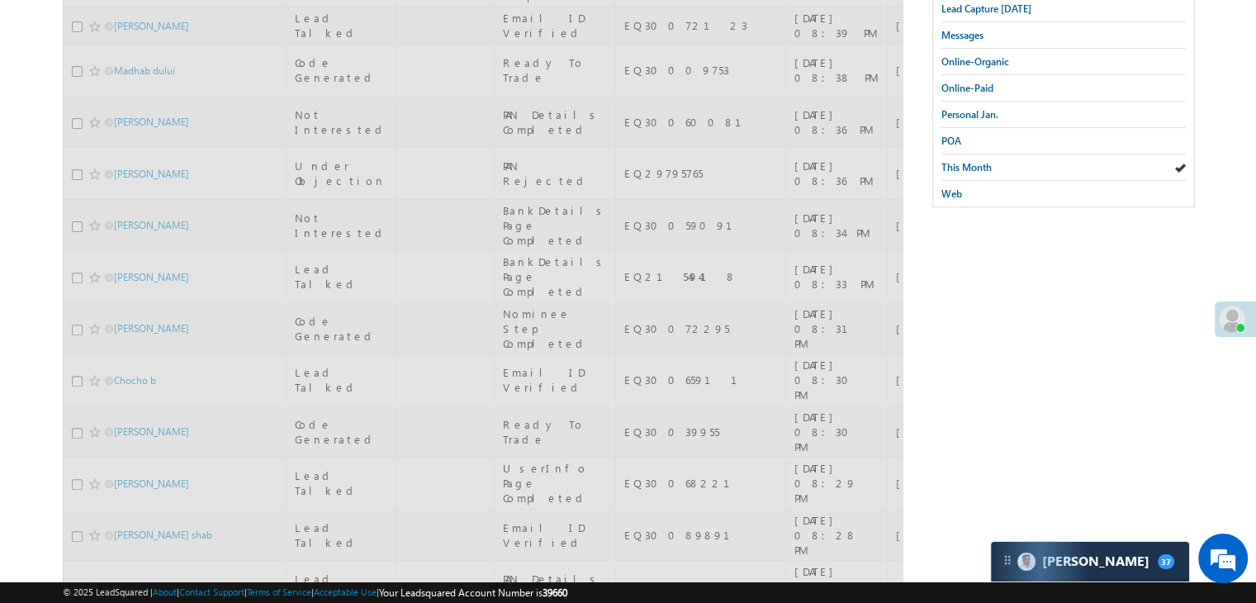
scroll to position [0, 0]
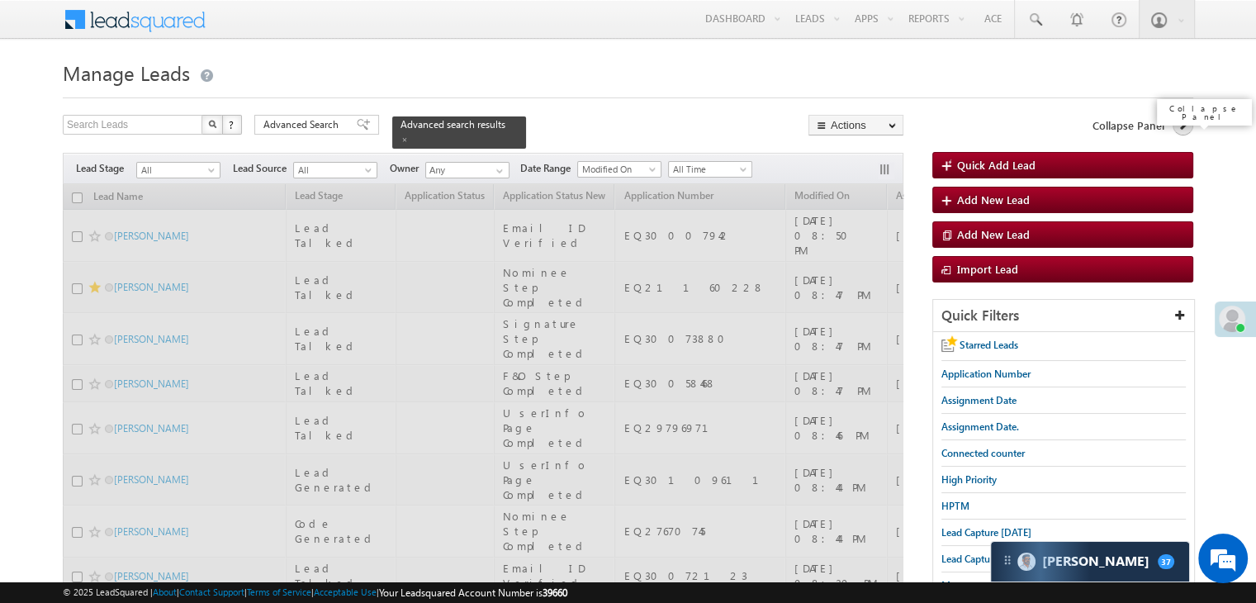
click at [1188, 124] on icon at bounding box center [1183, 125] width 12 height 12
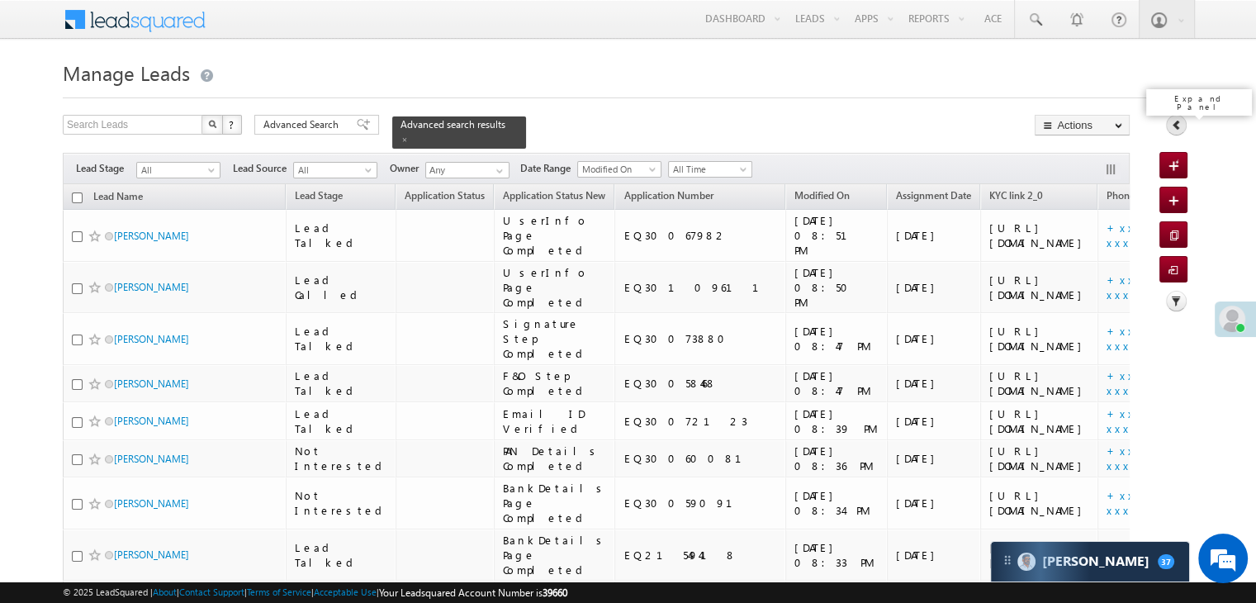
click at [1169, 130] on link at bounding box center [1176, 125] width 21 height 21
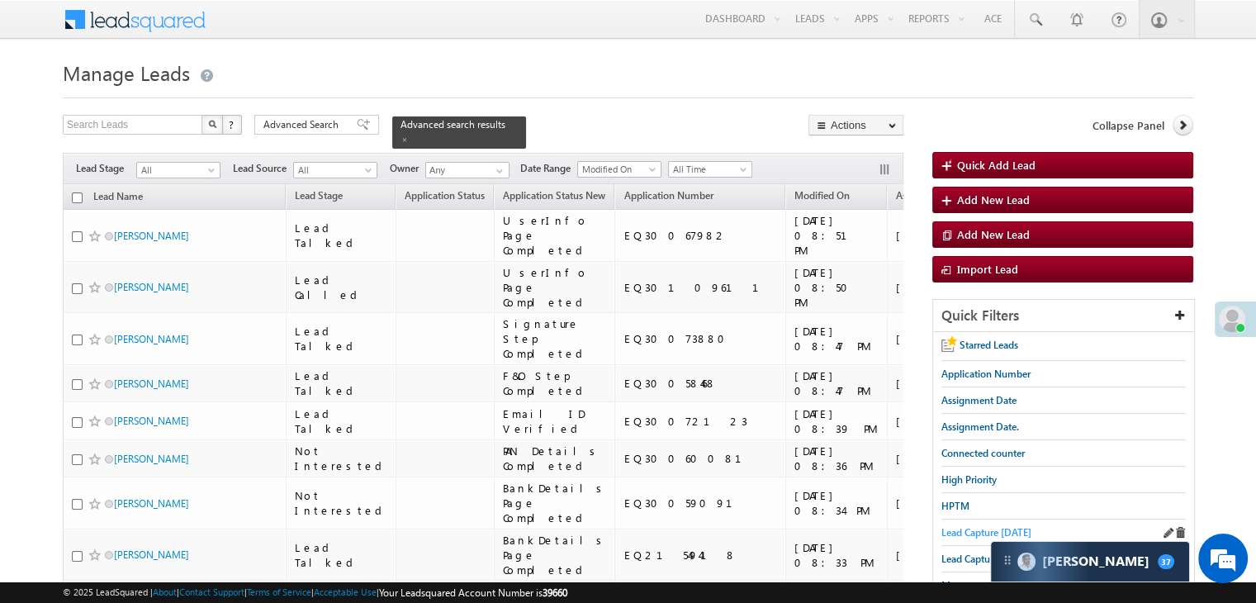
click at [961, 530] on span "Lead Capture [DATE]" at bounding box center [986, 532] width 90 height 12
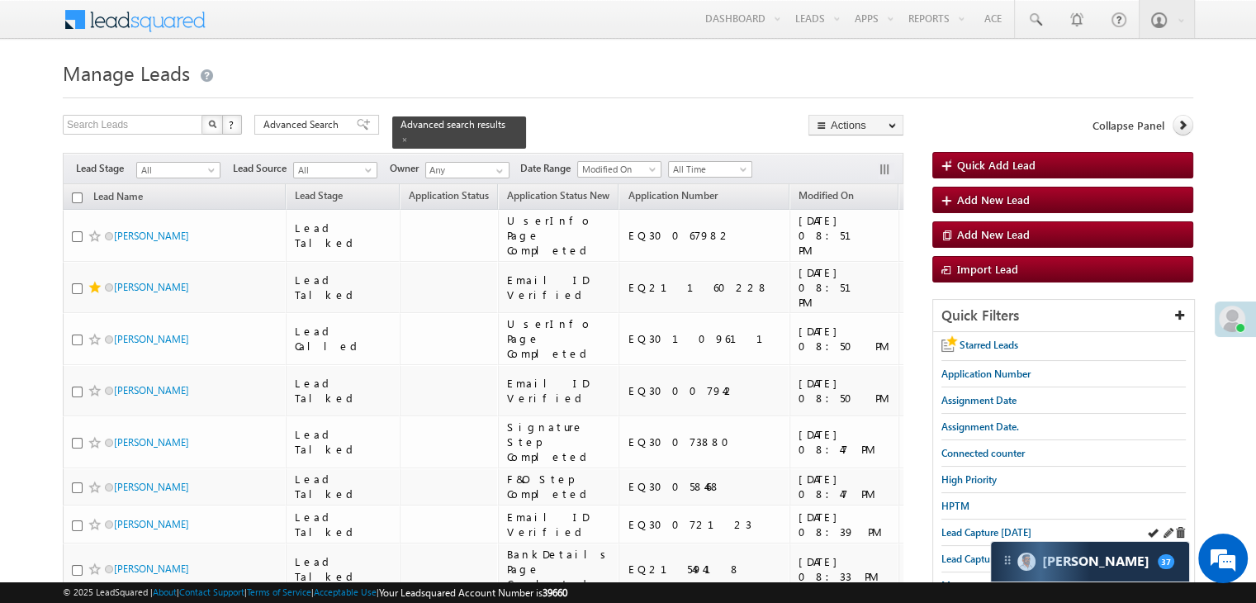
click at [947, 519] on div "Lead Capture [DATE]" at bounding box center [1063, 532] width 244 height 26
click at [969, 533] on span "Lead Capture [DATE]" at bounding box center [986, 532] width 90 height 12
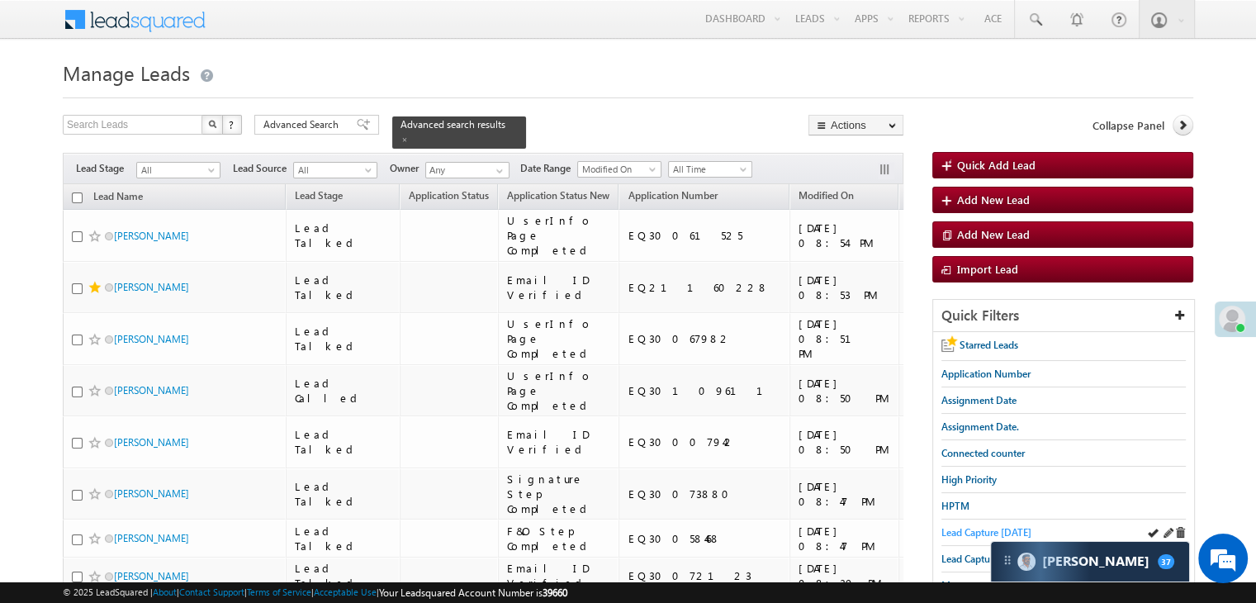
click at [963, 526] on span "Lead Capture [DATE]" at bounding box center [986, 532] width 90 height 12
